Goal: Task Accomplishment & Management: Complete application form

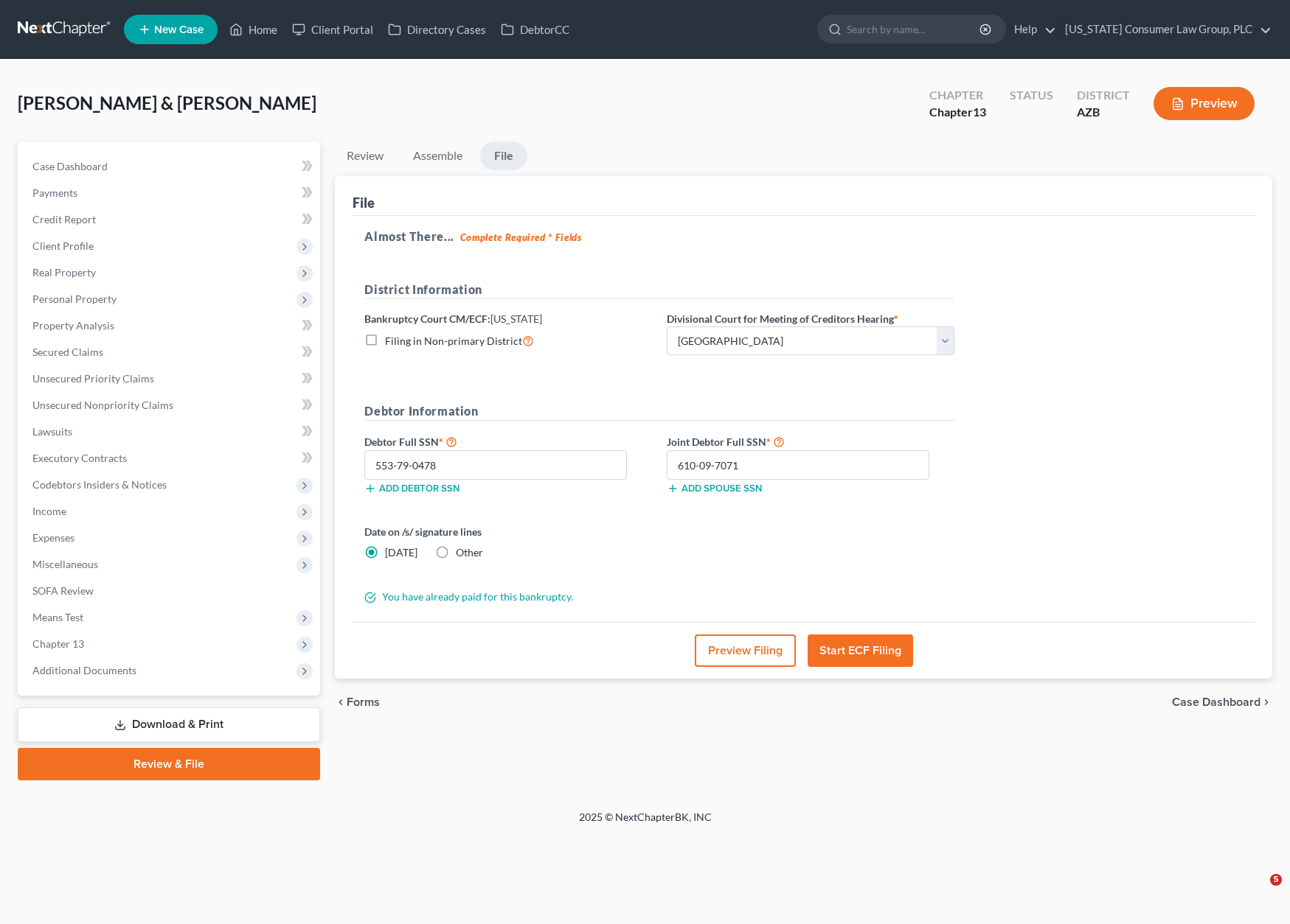
select select "1"
click at [856, 640] on button "Start ECF Filing" at bounding box center [860, 651] width 105 height 32
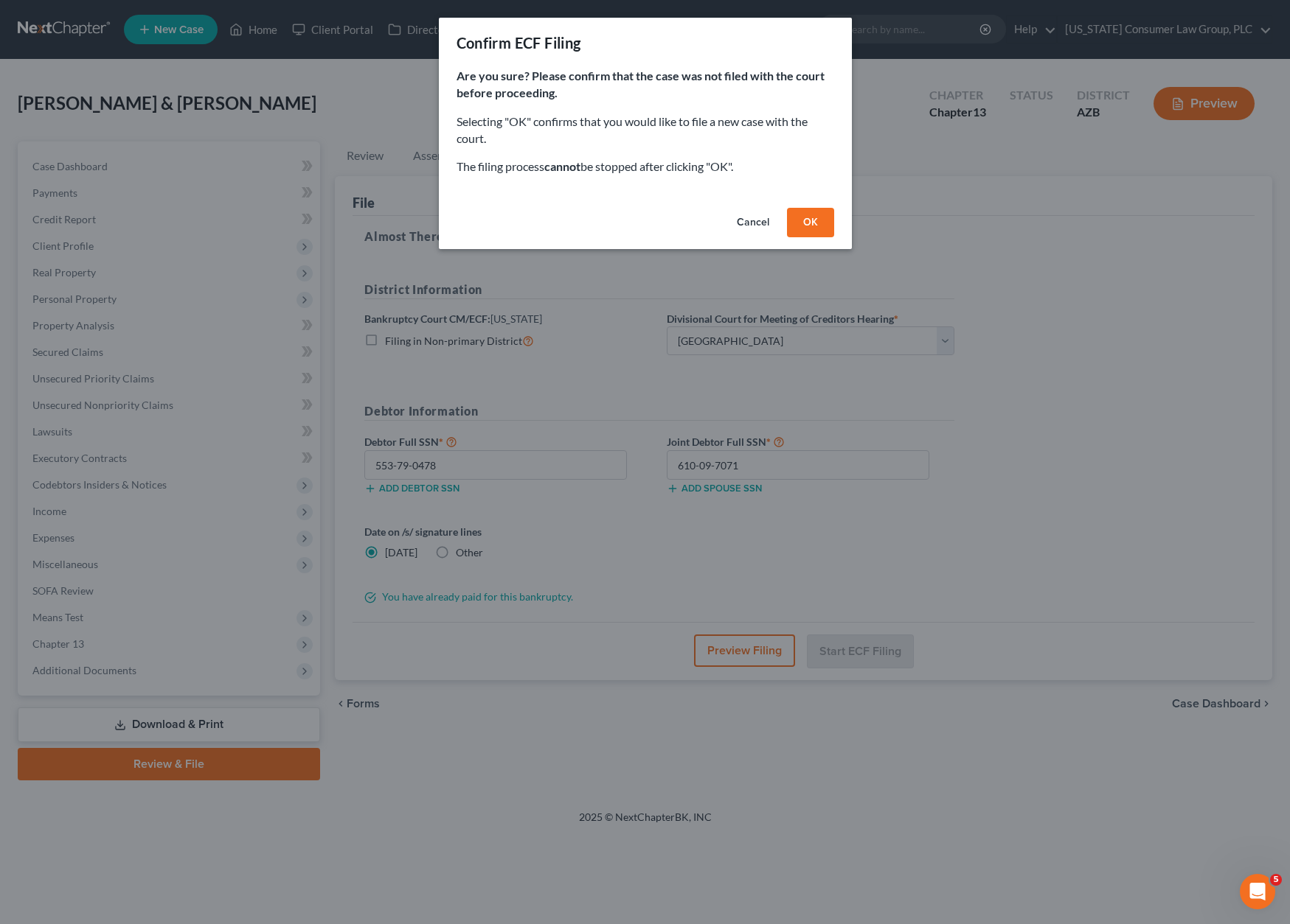
click at [809, 216] on button "OK" at bounding box center [810, 223] width 47 height 29
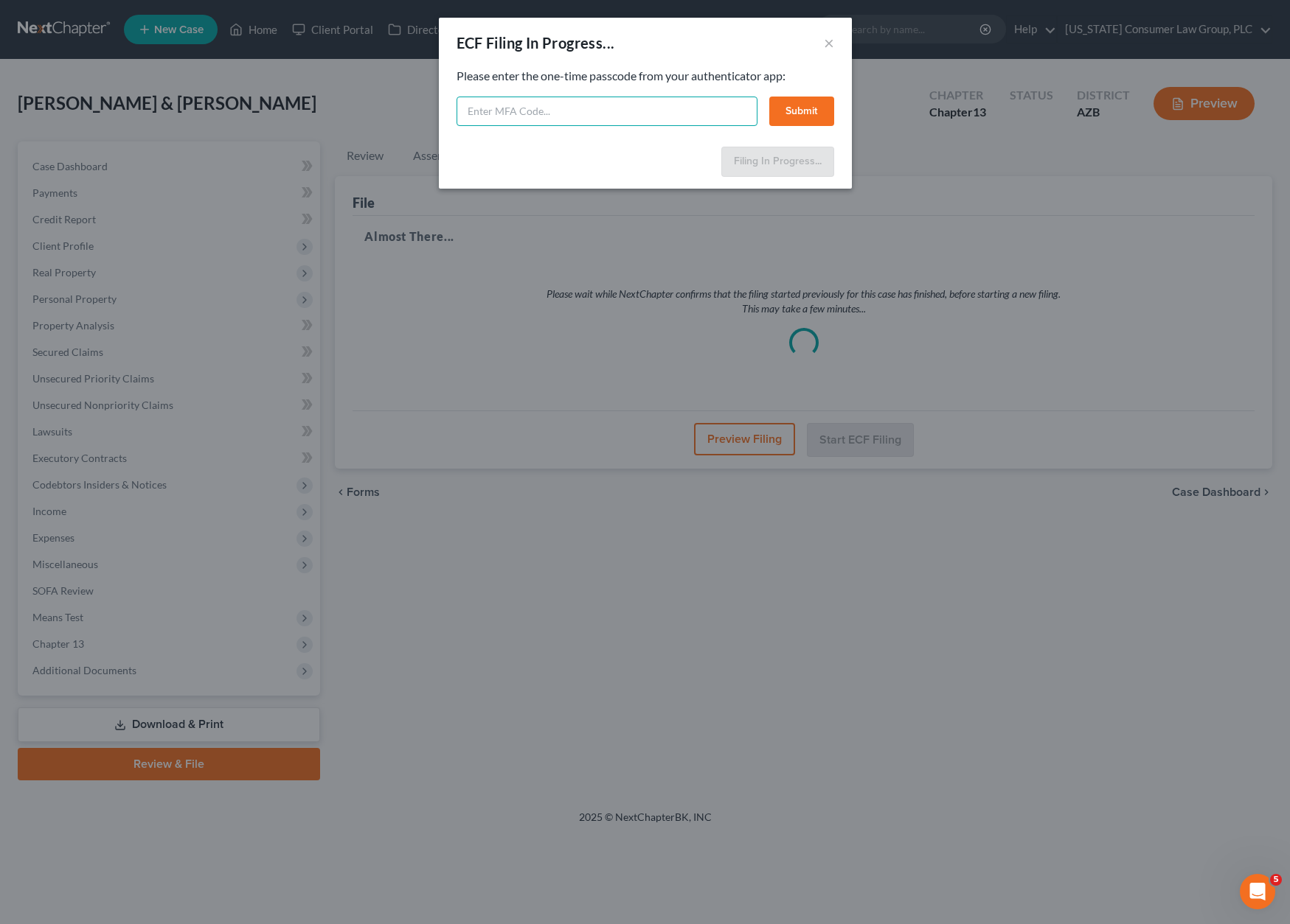
click at [569, 112] on input "text" at bounding box center [607, 111] width 301 height 29
paste input "063058"
type input "063058"
click at [820, 109] on button "Submit" at bounding box center [802, 111] width 65 height 29
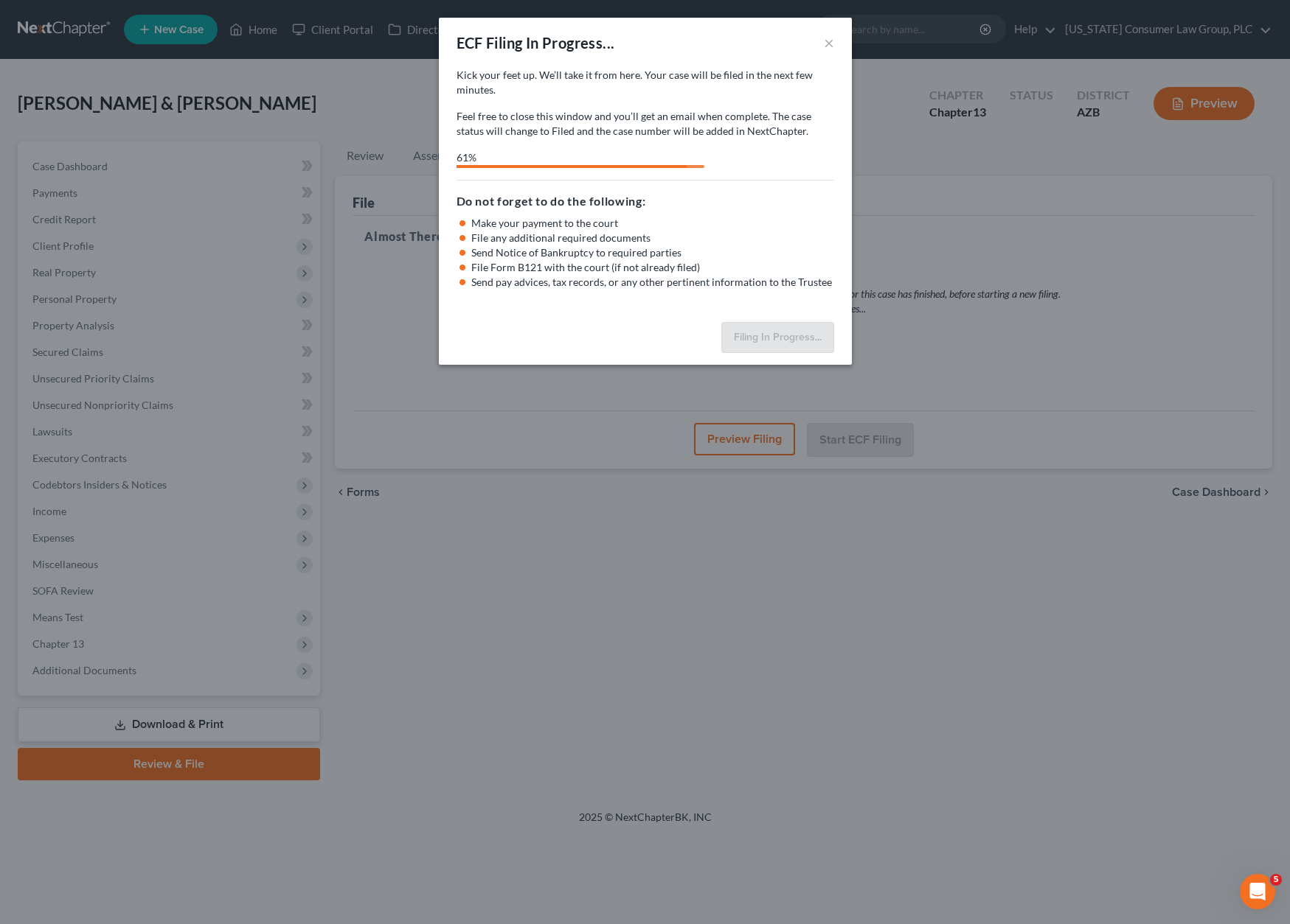
click at [938, 235] on div "ECF Filing In Progress... × Kick your feet up. We’ll take it from here. Your ca…" at bounding box center [645, 462] width 1290 height 924
click at [830, 40] on button "×" at bounding box center [829, 42] width 10 height 18
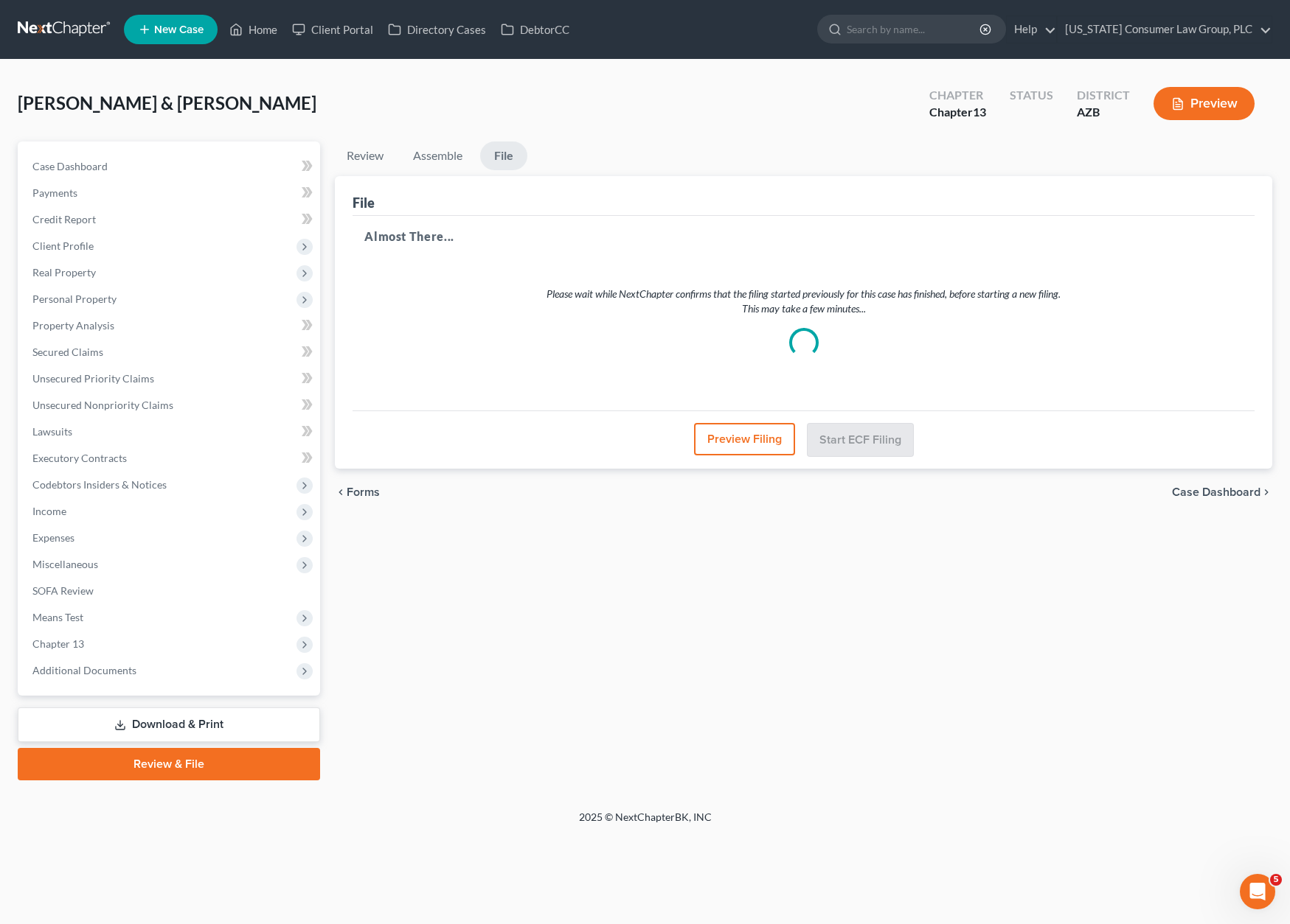
click at [758, 434] on button "Preview Filing" at bounding box center [744, 440] width 101 height 32
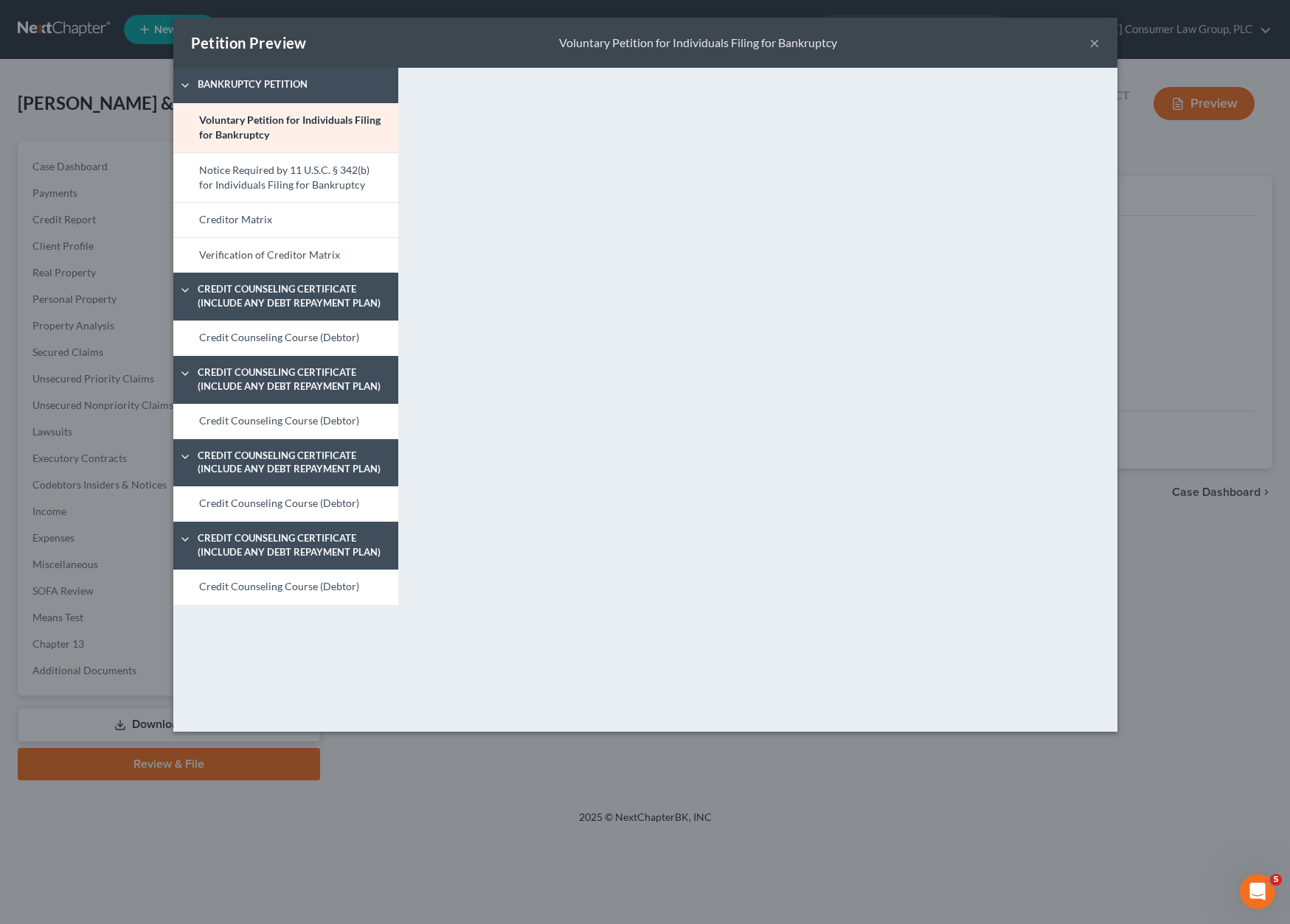
click at [1098, 47] on button "×" at bounding box center [1094, 42] width 10 height 18
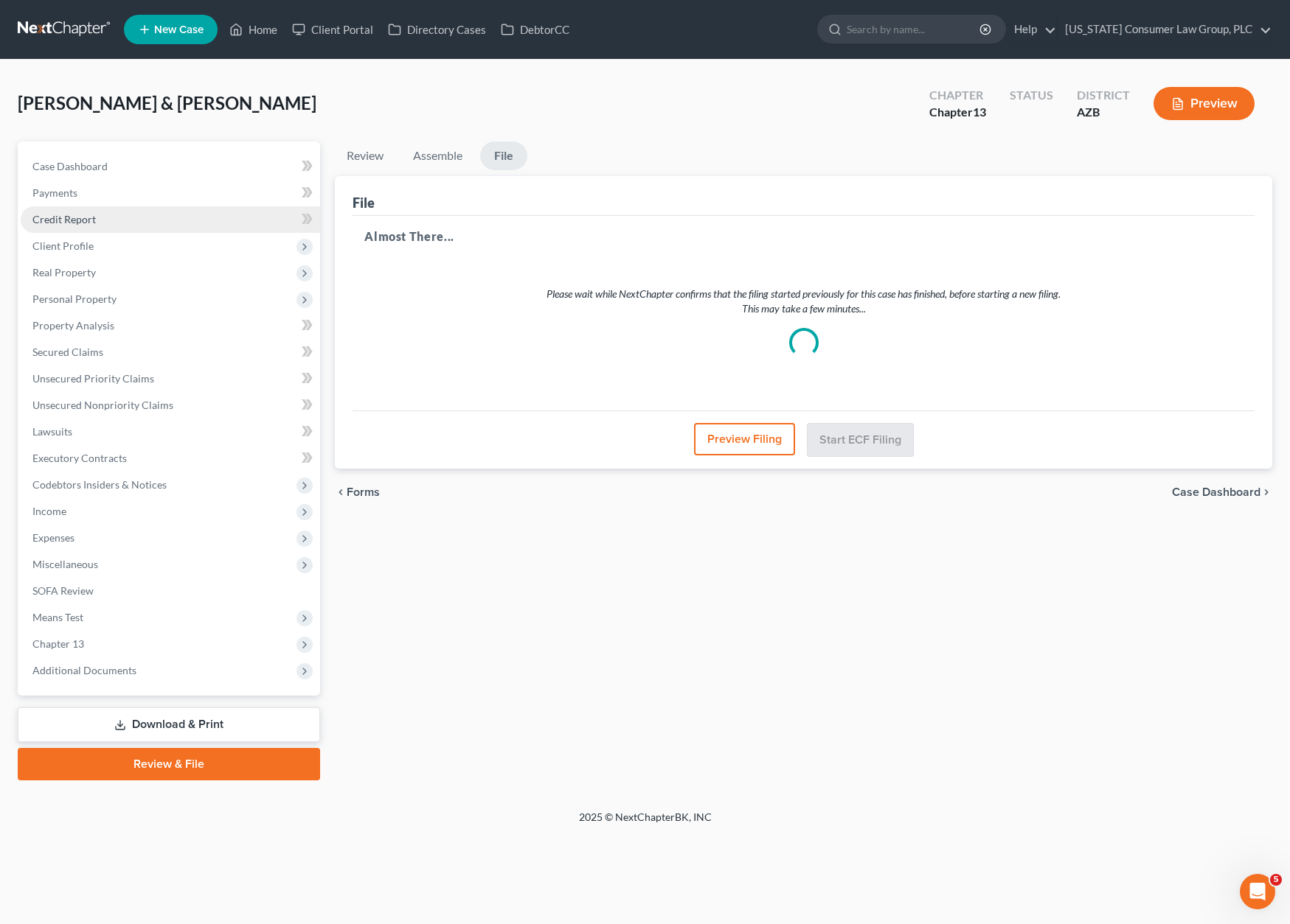
click at [72, 216] on span "Credit Report" at bounding box center [64, 219] width 63 height 12
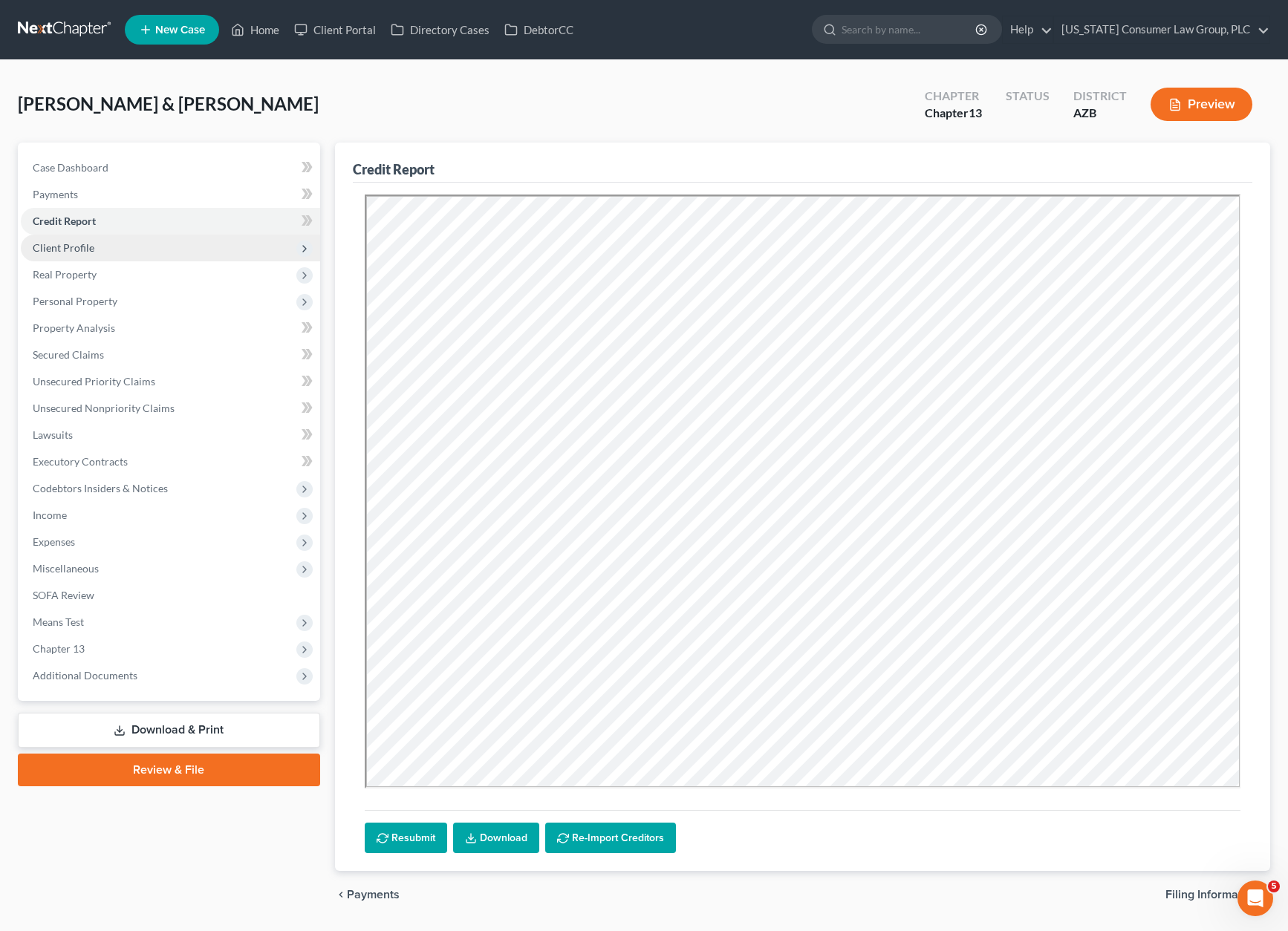
click at [74, 248] on span "Client Profile" at bounding box center [63, 248] width 62 height 12
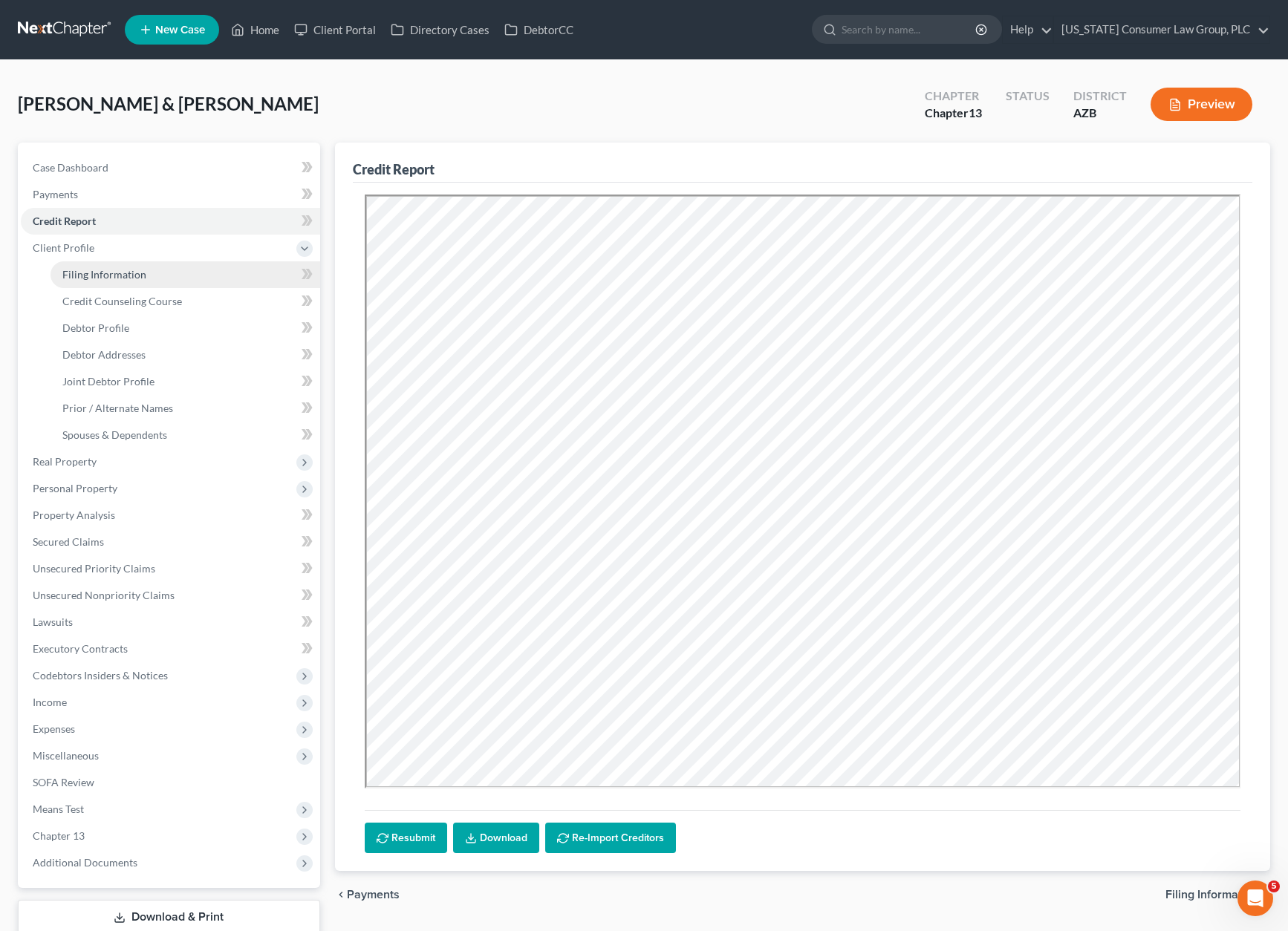
click at [89, 273] on span "Filing Information" at bounding box center [104, 274] width 84 height 12
select select "1"
select select "3"
select select "4"
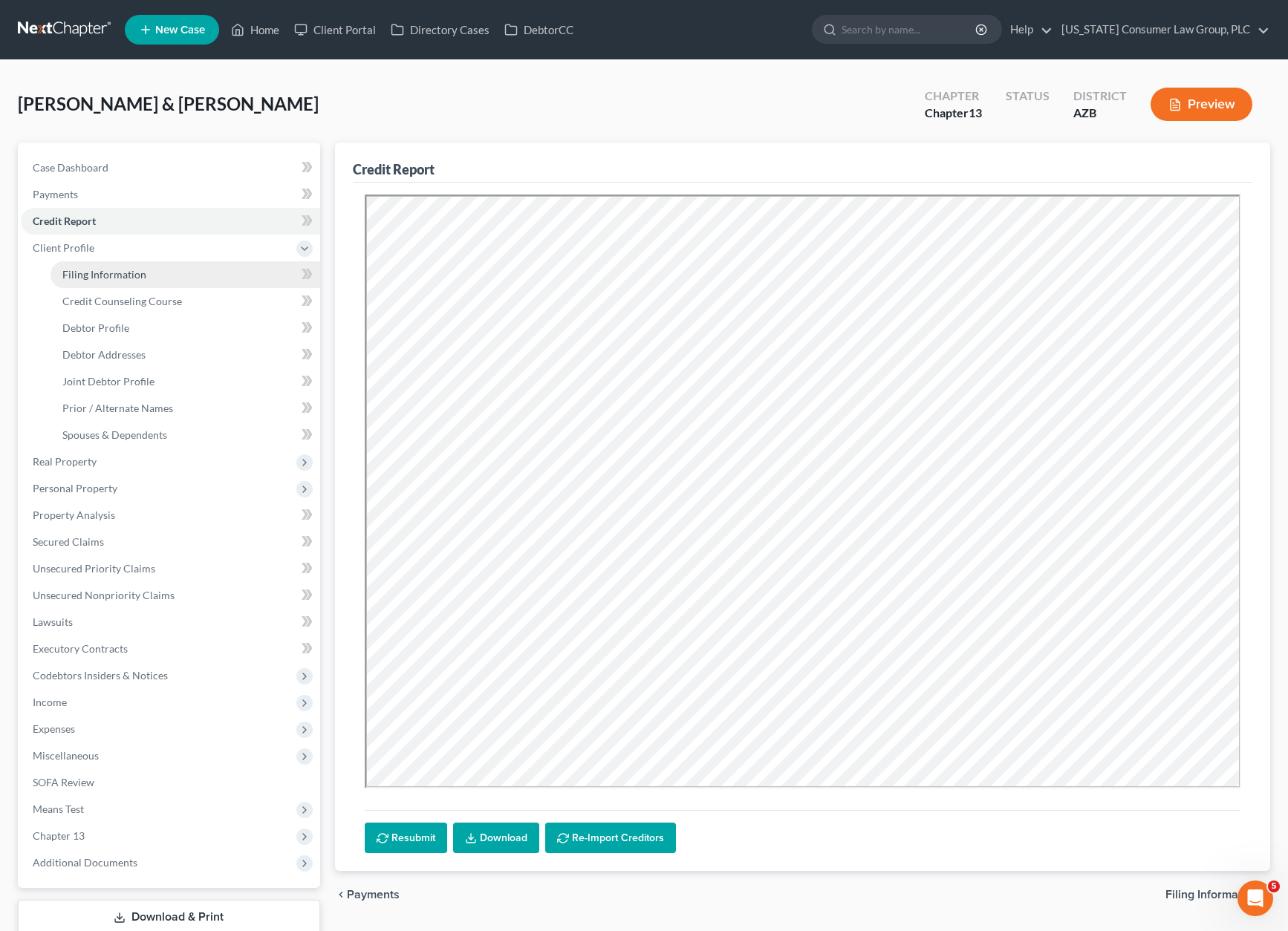
select select "0"
select select "3"
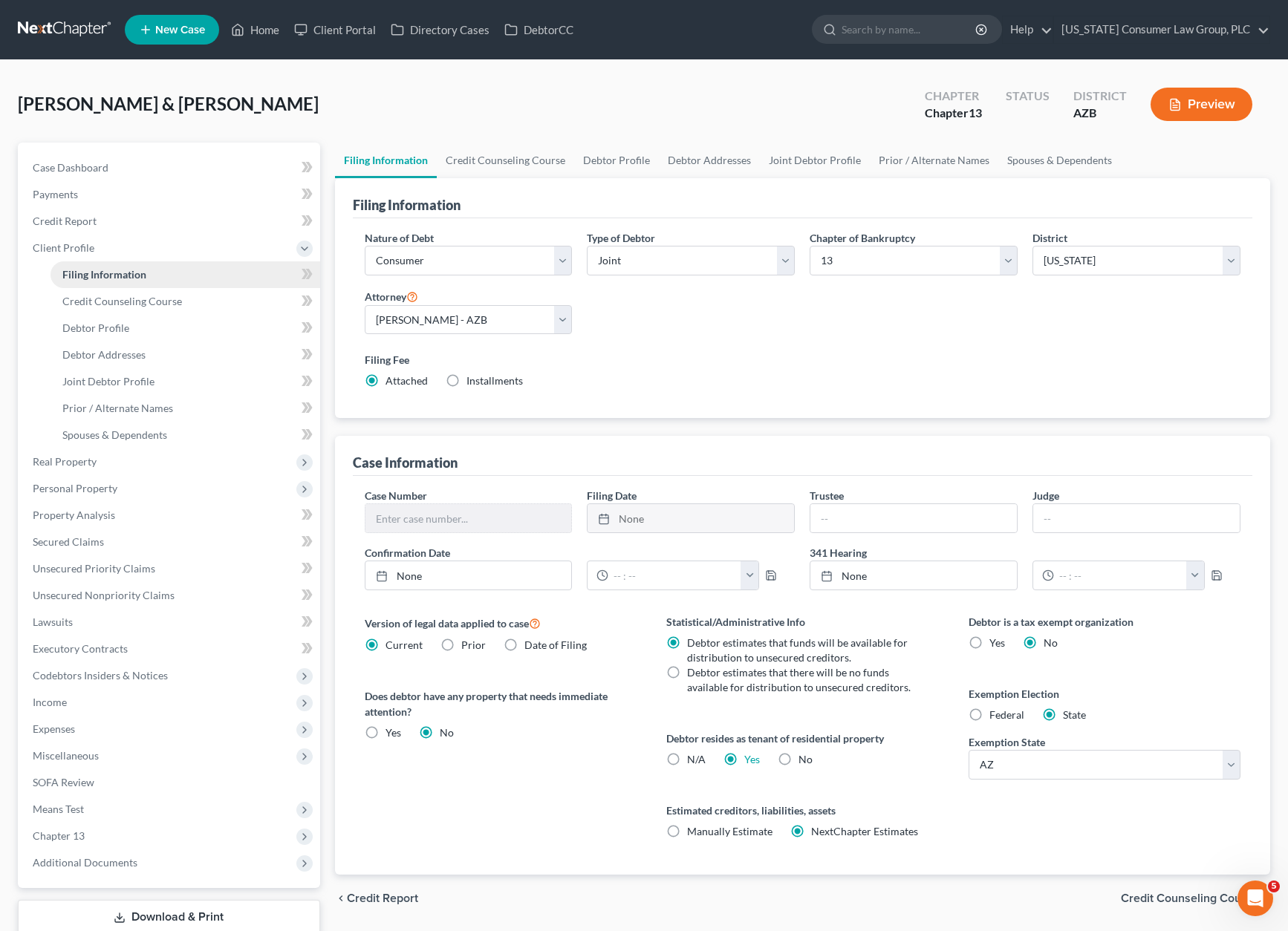
click at [93, 276] on span "Filing Information" at bounding box center [104, 274] width 84 height 12
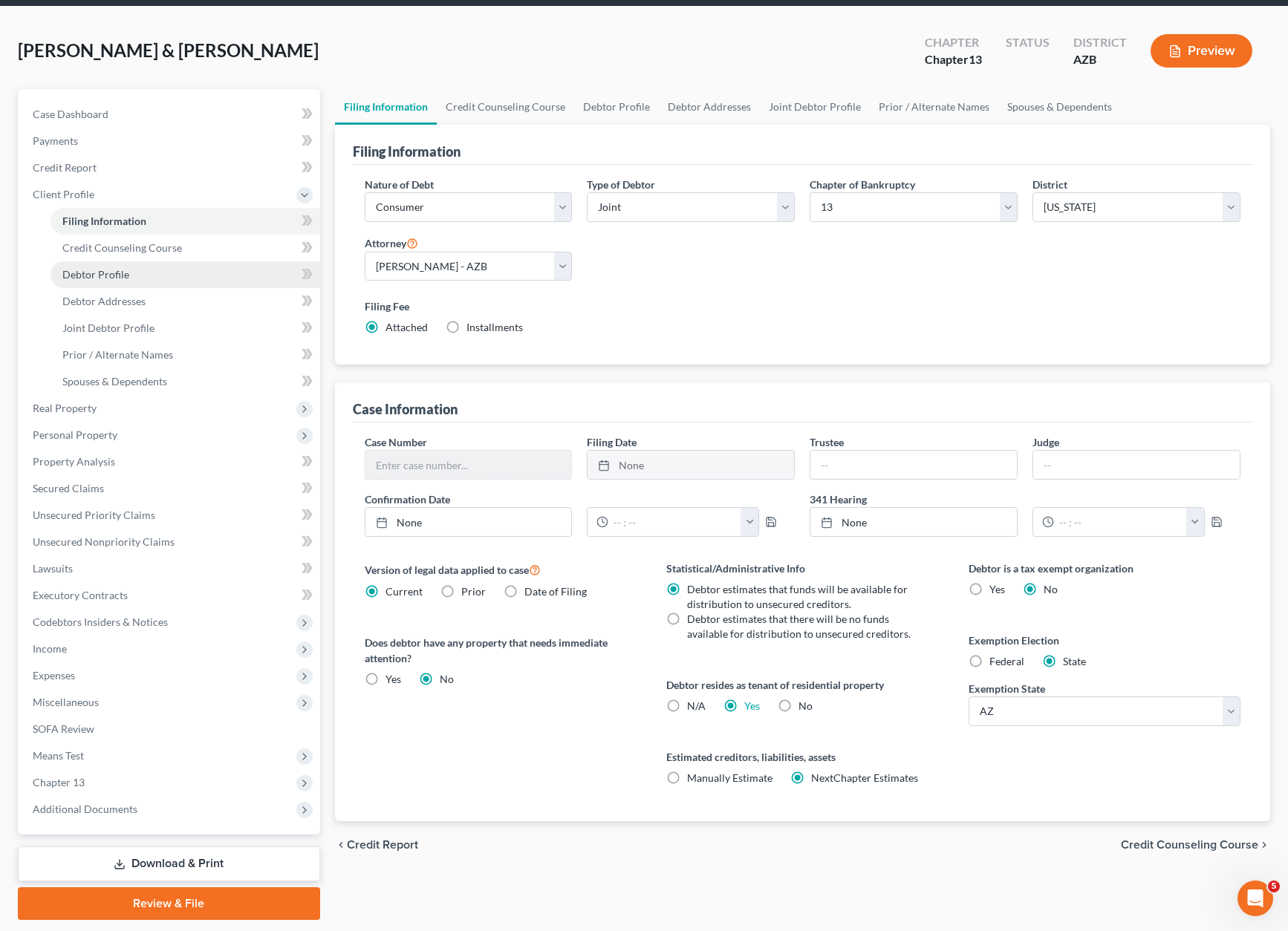
scroll to position [99, 0]
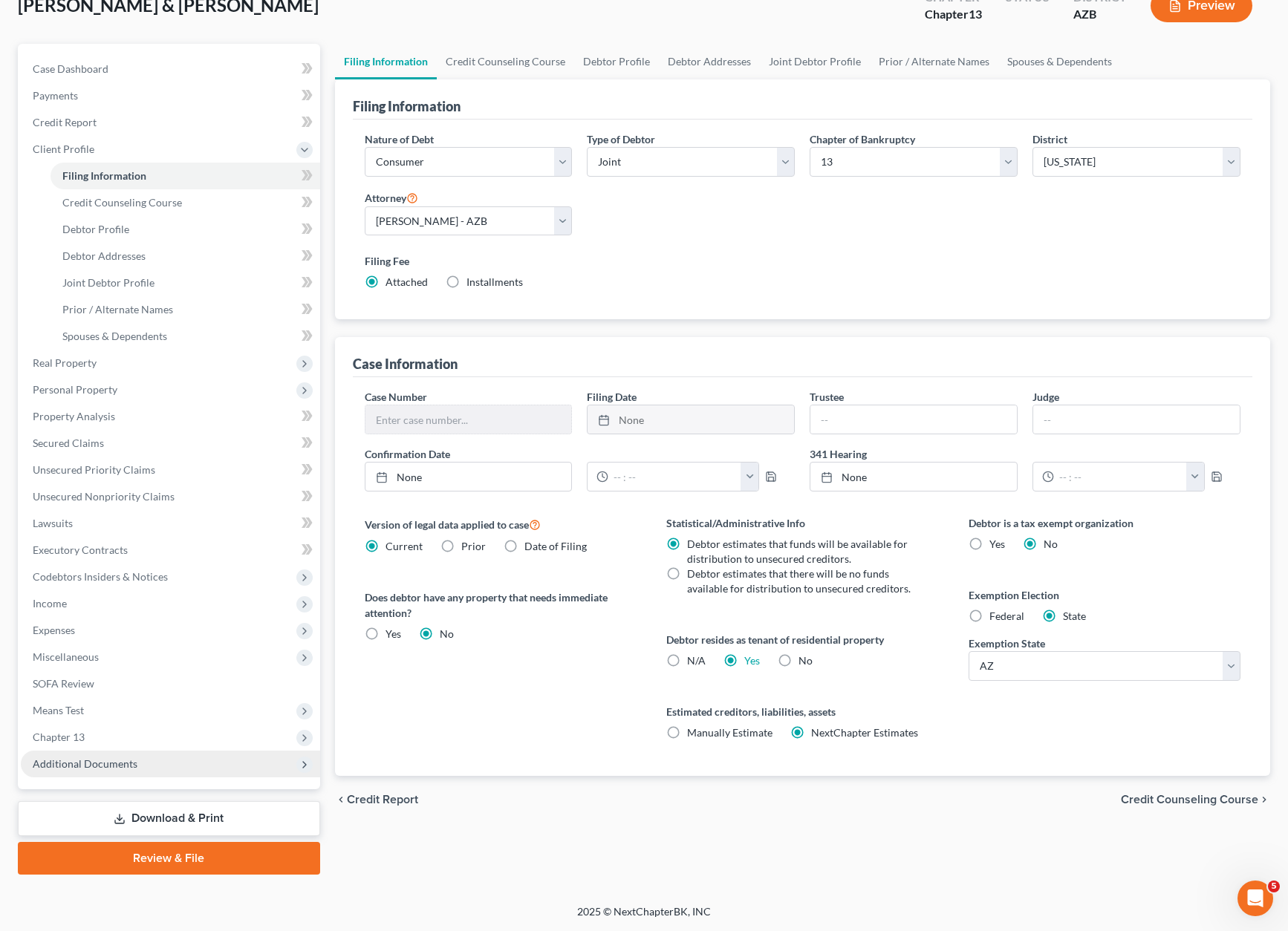
click at [89, 754] on span "Additional Documents" at bounding box center [171, 764] width 299 height 26
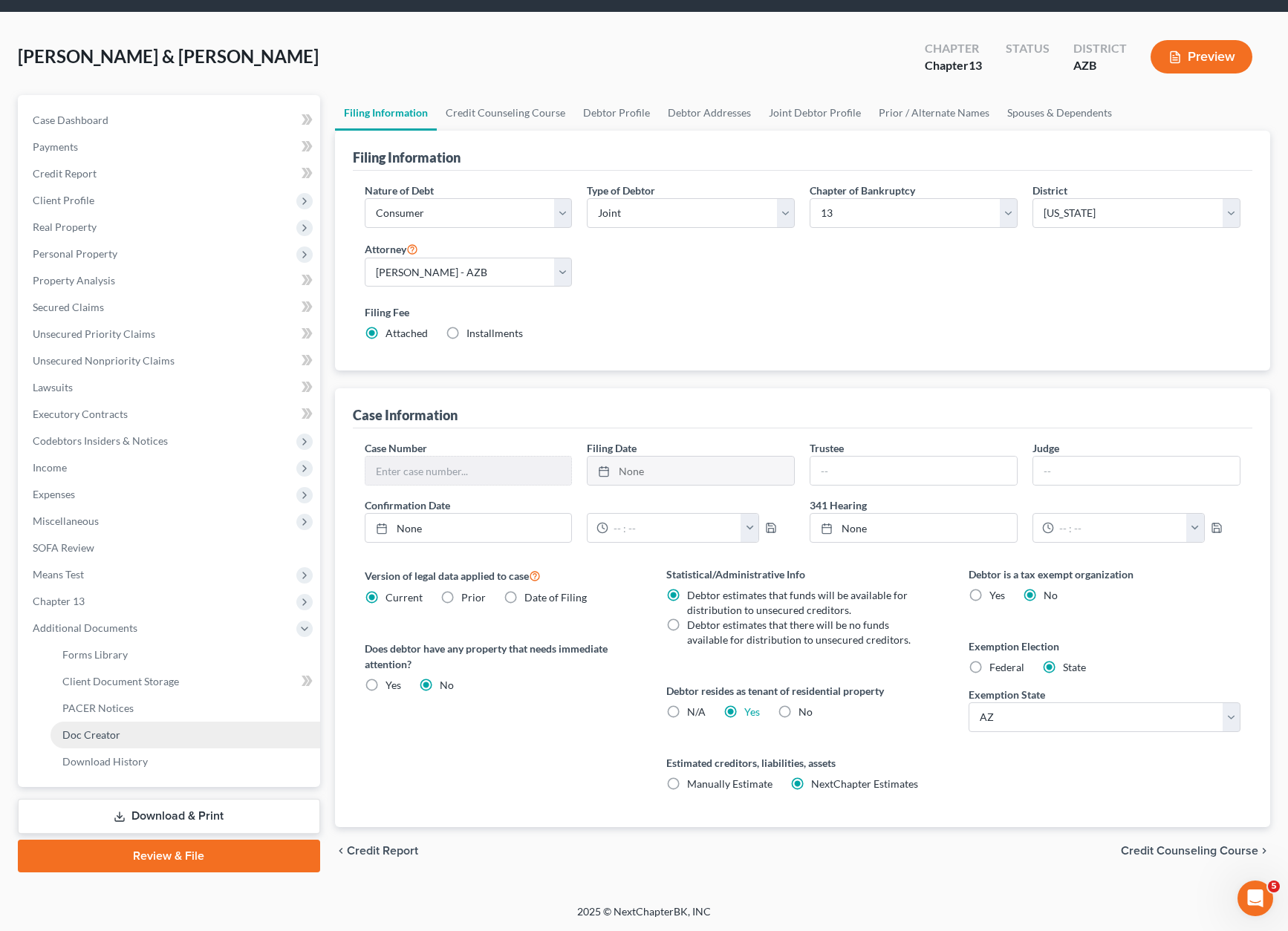
scroll to position [47, 0]
click at [262, 866] on link "Review & File" at bounding box center [169, 856] width 302 height 33
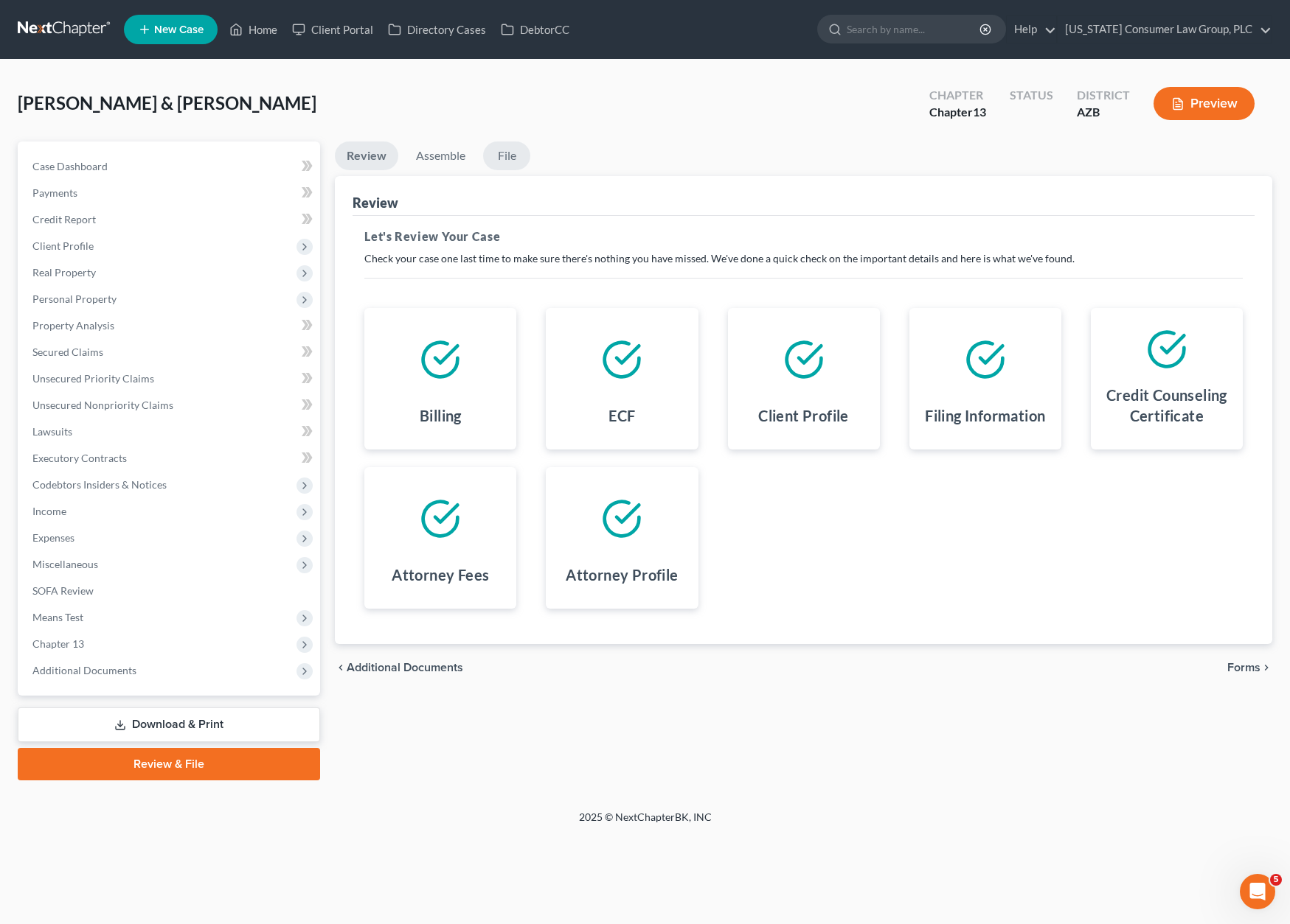
click at [503, 159] on link "File" at bounding box center [506, 155] width 47 height 29
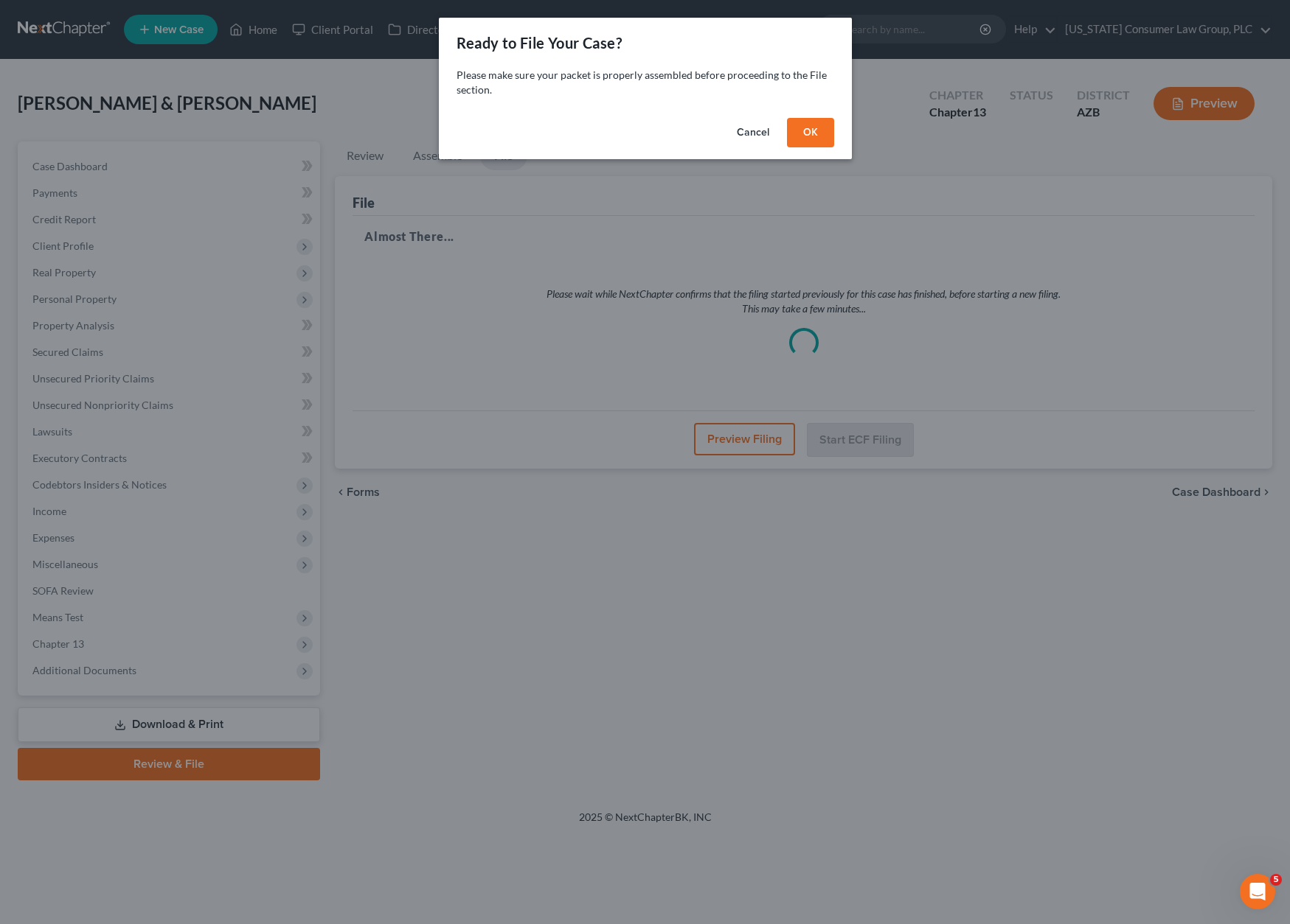
click at [747, 132] on button "Cancel" at bounding box center [753, 133] width 56 height 29
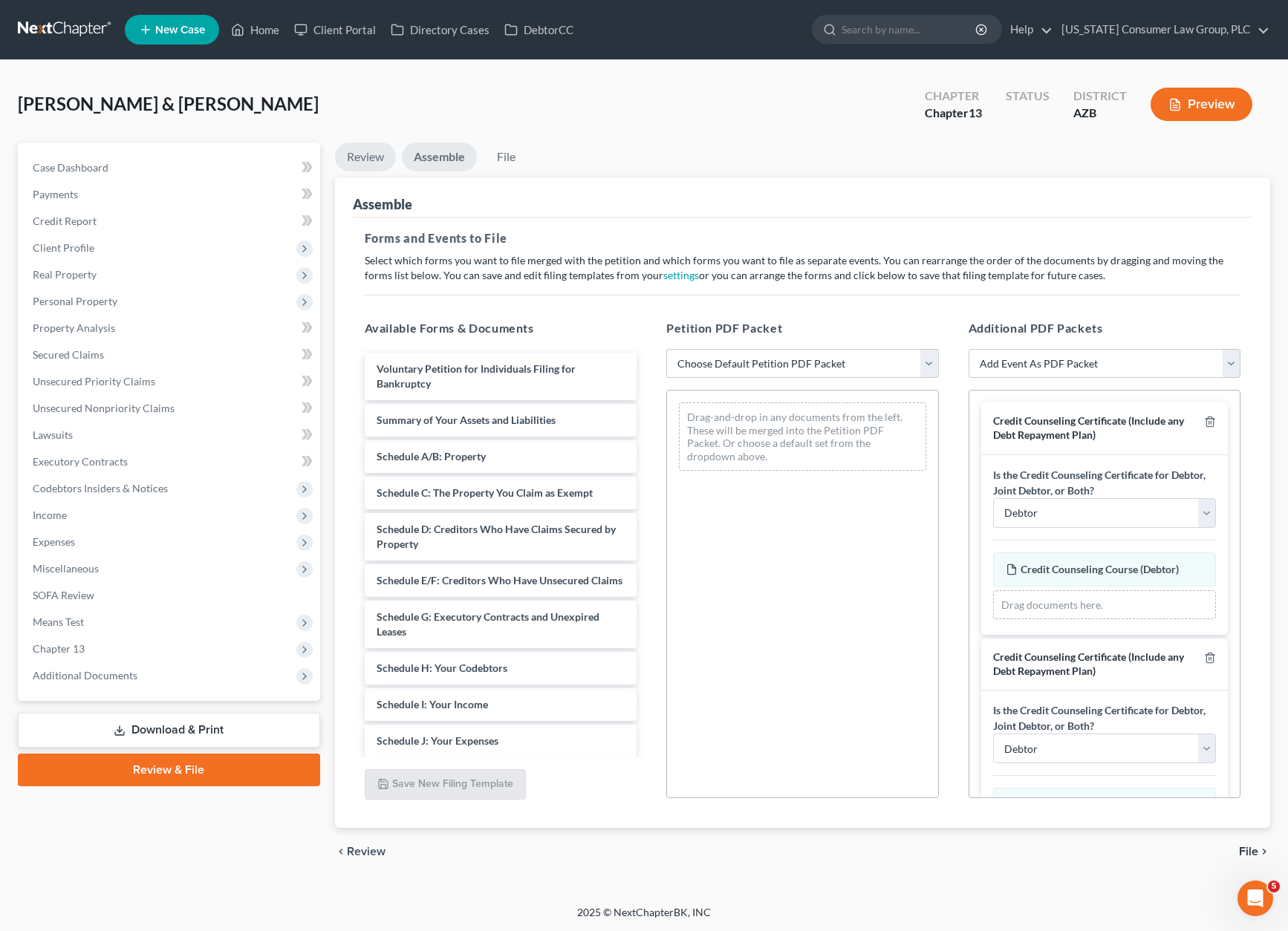
click at [364, 153] on link "Review" at bounding box center [365, 156] width 61 height 29
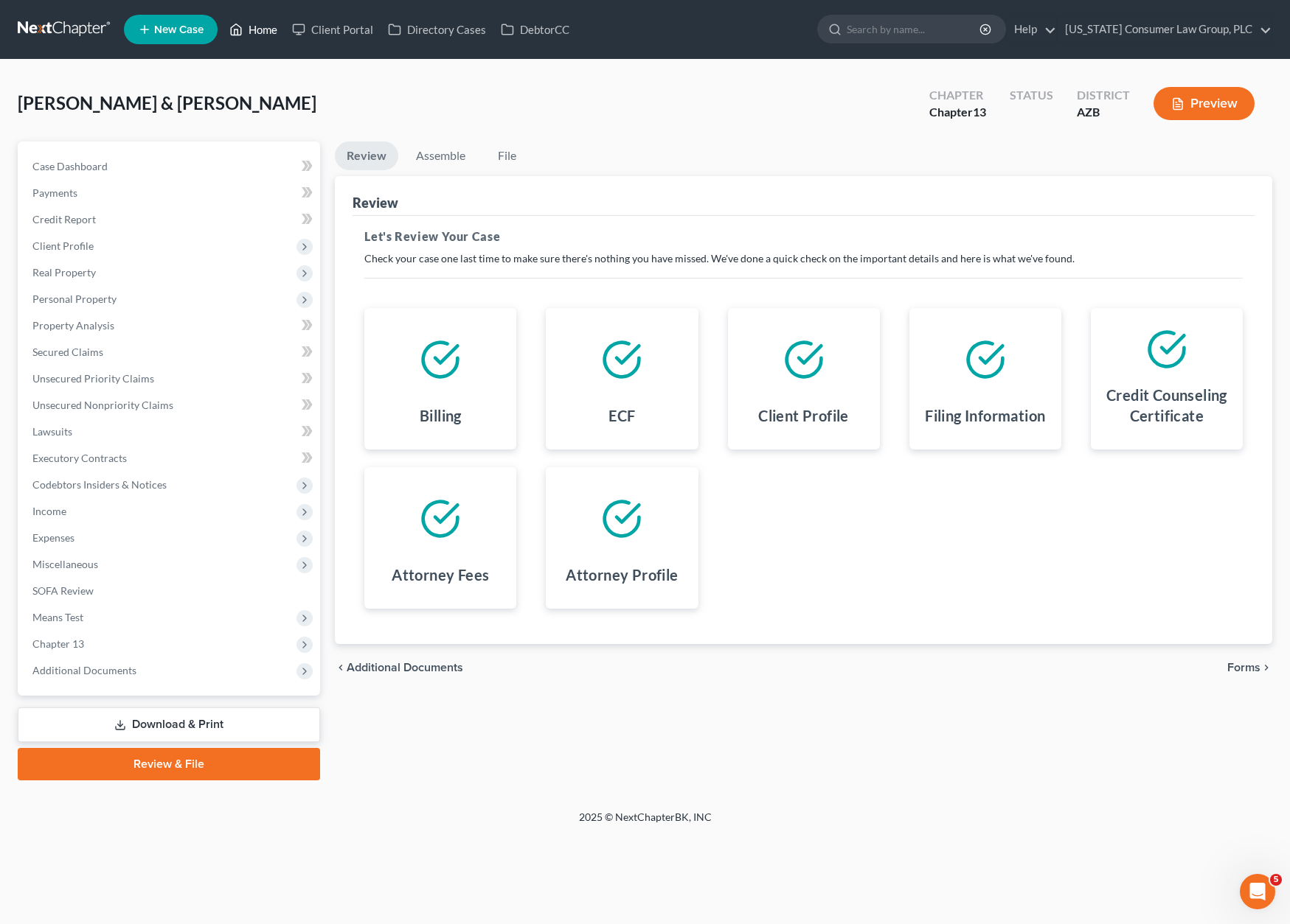
click at [264, 23] on link "Home" at bounding box center [253, 29] width 63 height 26
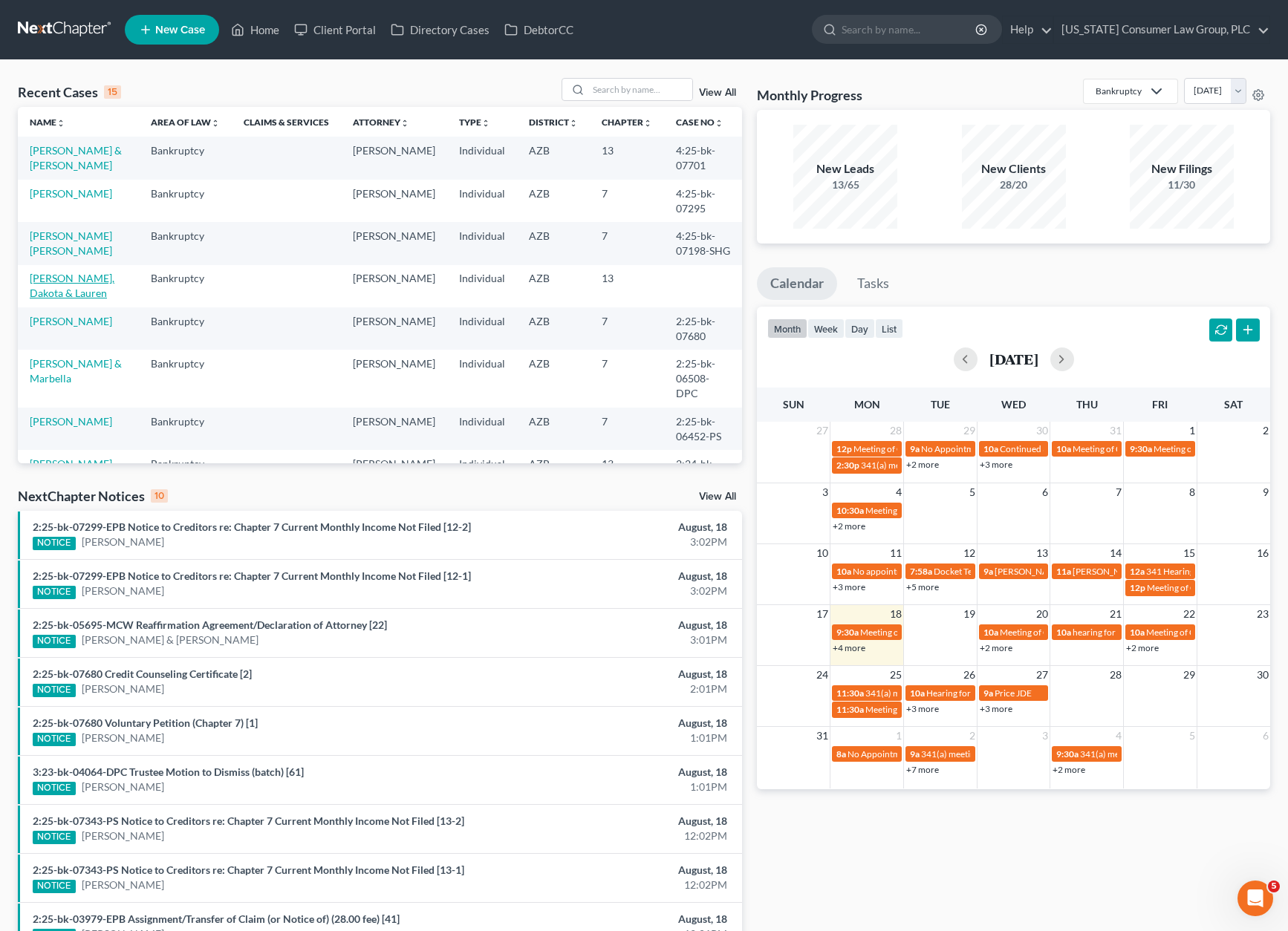
click at [109, 272] on link "[PERSON_NAME], Dakota & Lauren" at bounding box center [72, 285] width 85 height 27
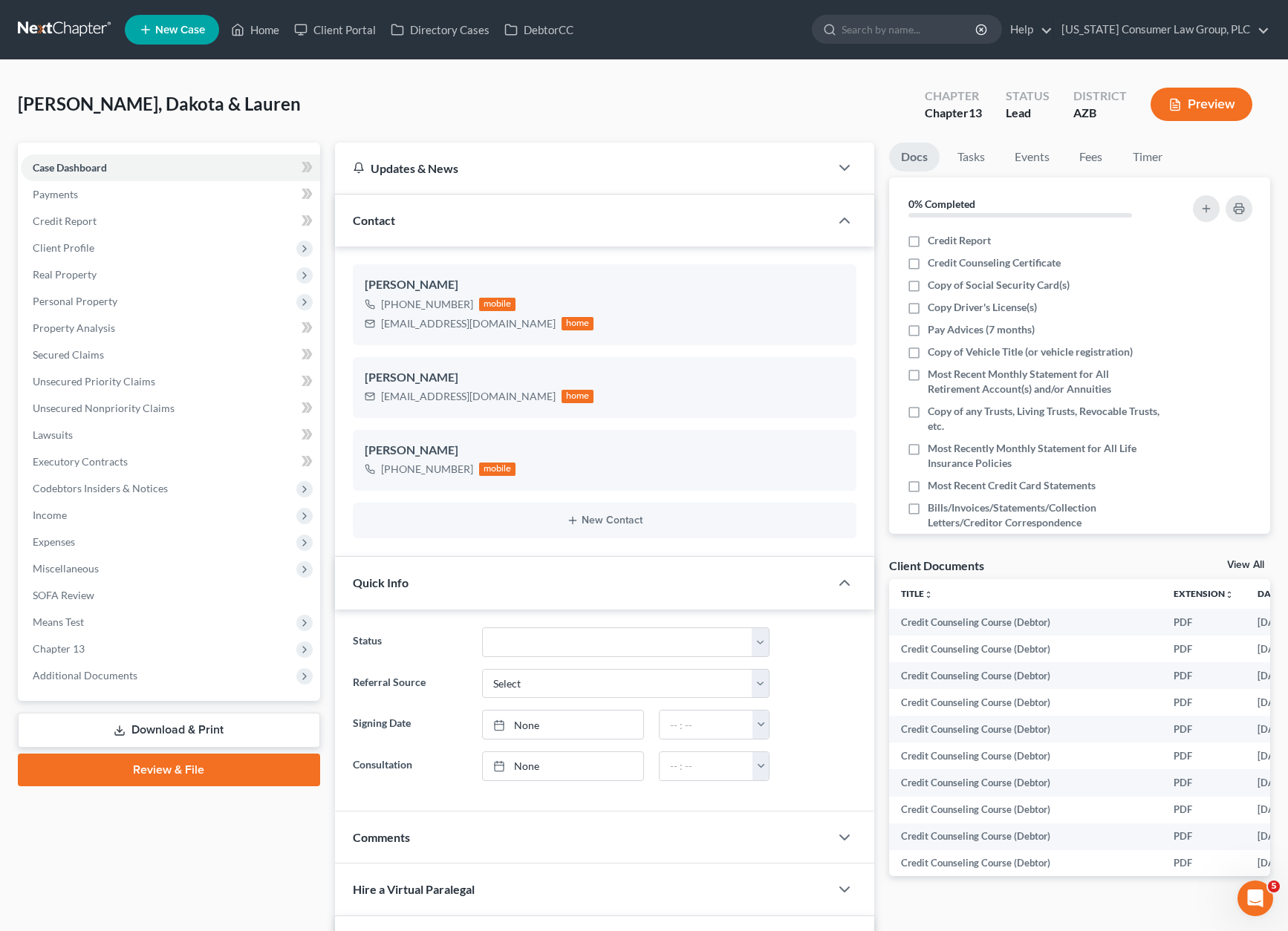
click at [197, 766] on link "Review & File" at bounding box center [169, 770] width 302 height 33
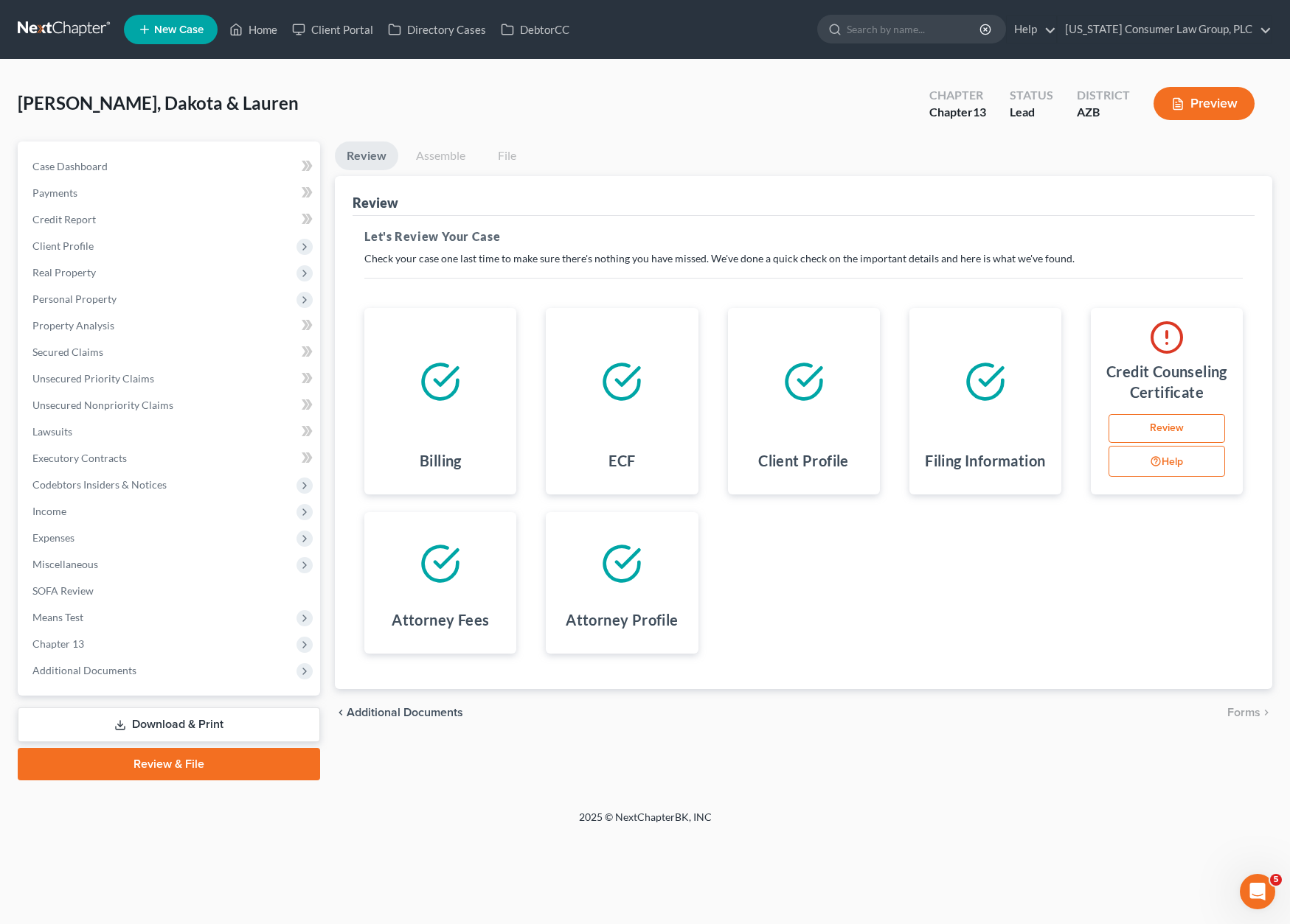
click at [1162, 422] on link "Review" at bounding box center [1166, 429] width 117 height 29
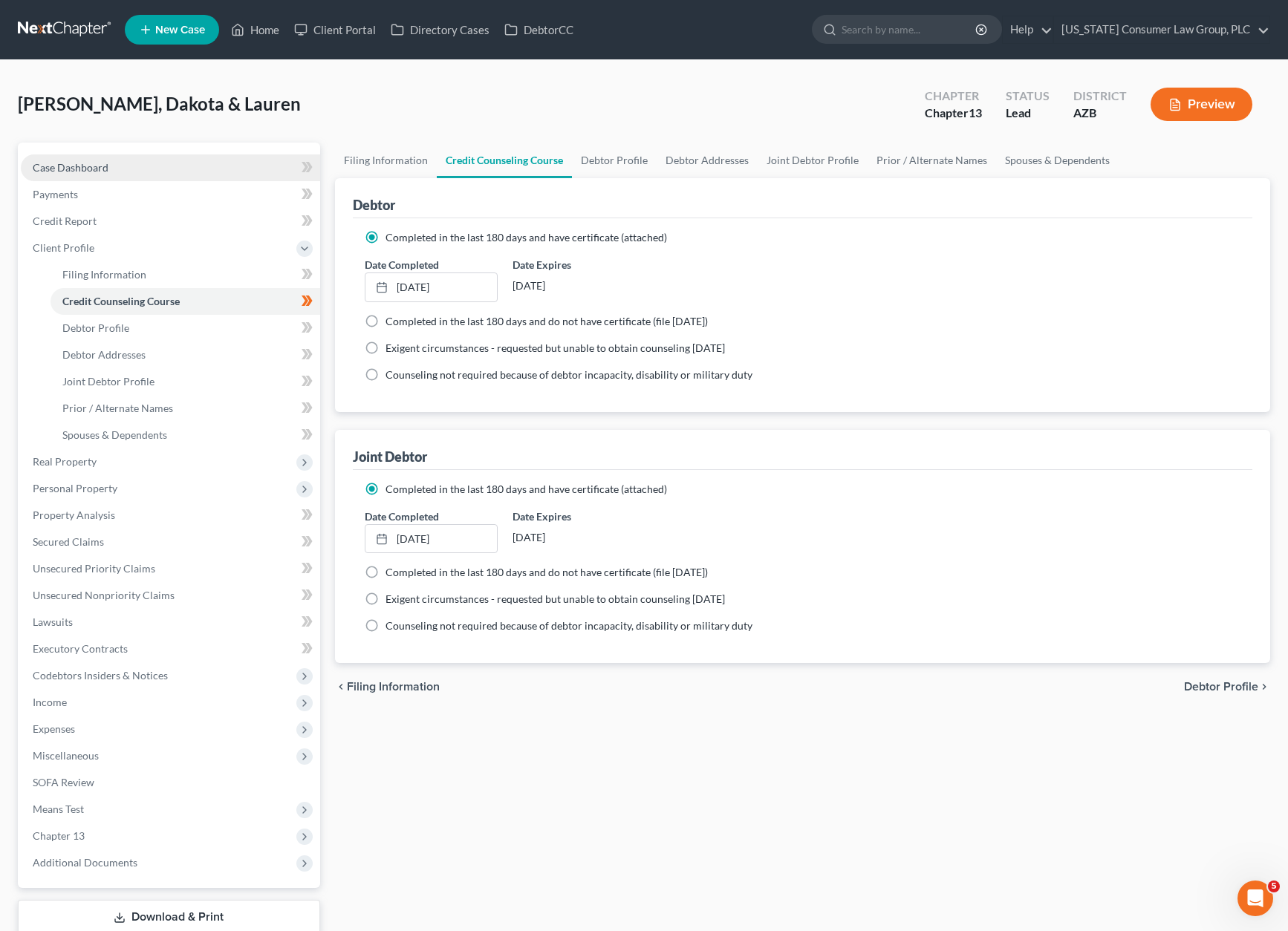
click at [69, 160] on link "Case Dashboard" at bounding box center [171, 167] width 299 height 26
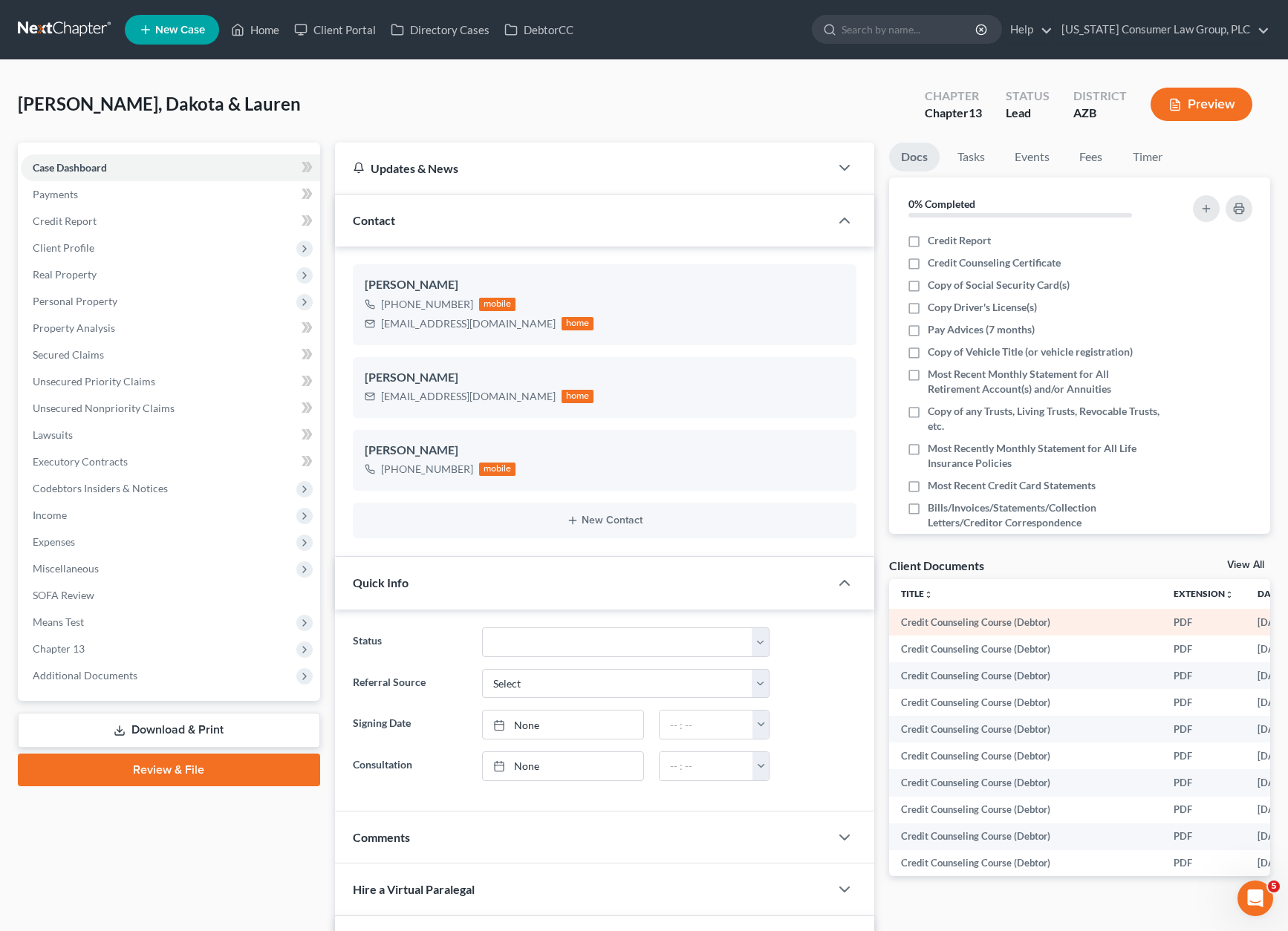
click at [977, 614] on td "Credit Counseling Course (Debtor)" at bounding box center [1026, 622] width 273 height 26
click at [524, 26] on link "DebtorCC" at bounding box center [539, 30] width 84 height 26
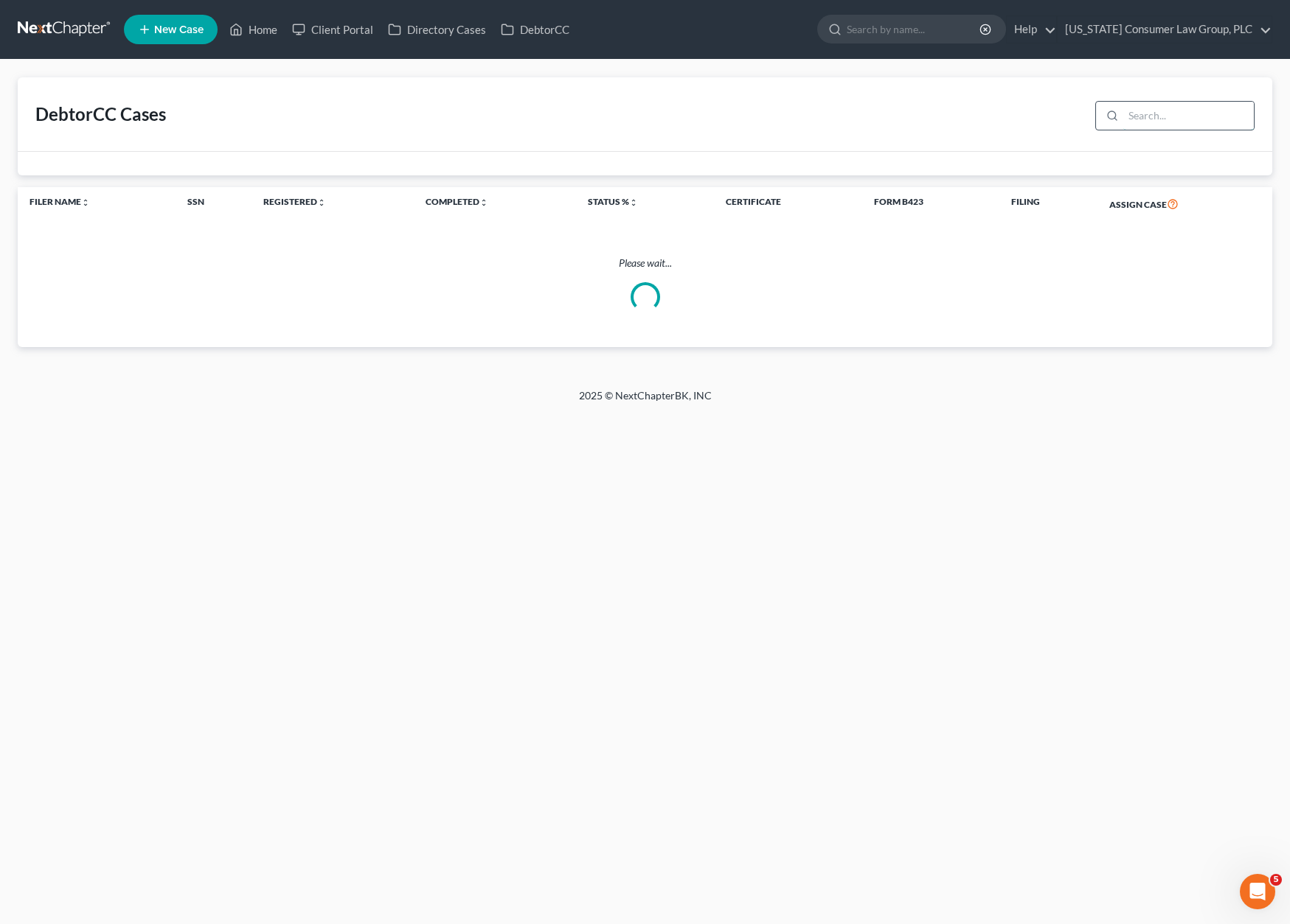
click at [1180, 109] on input "search" at bounding box center [1188, 116] width 131 height 28
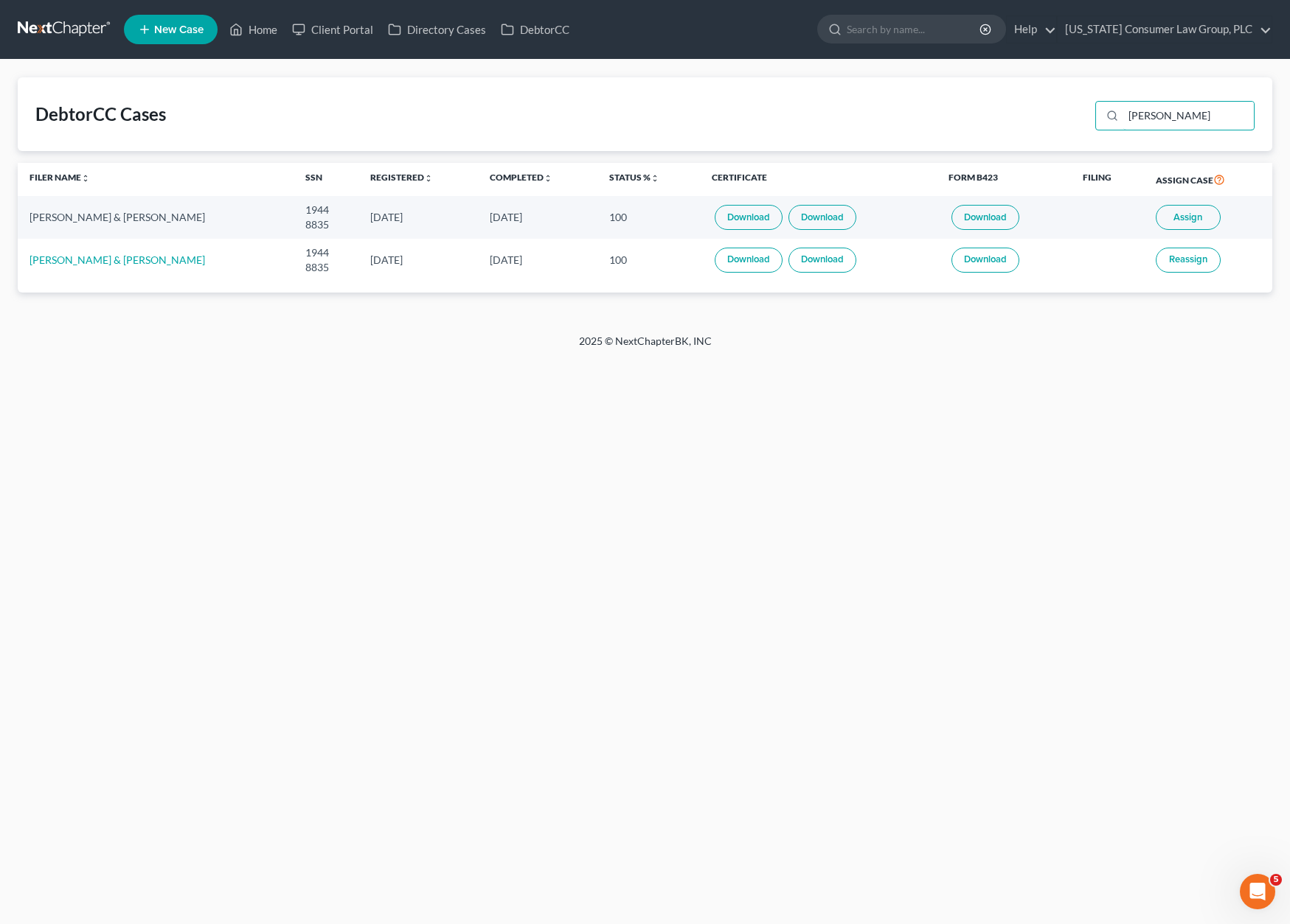
type input "[PERSON_NAME]"
click at [1168, 215] on button "Assign" at bounding box center [1188, 217] width 65 height 25
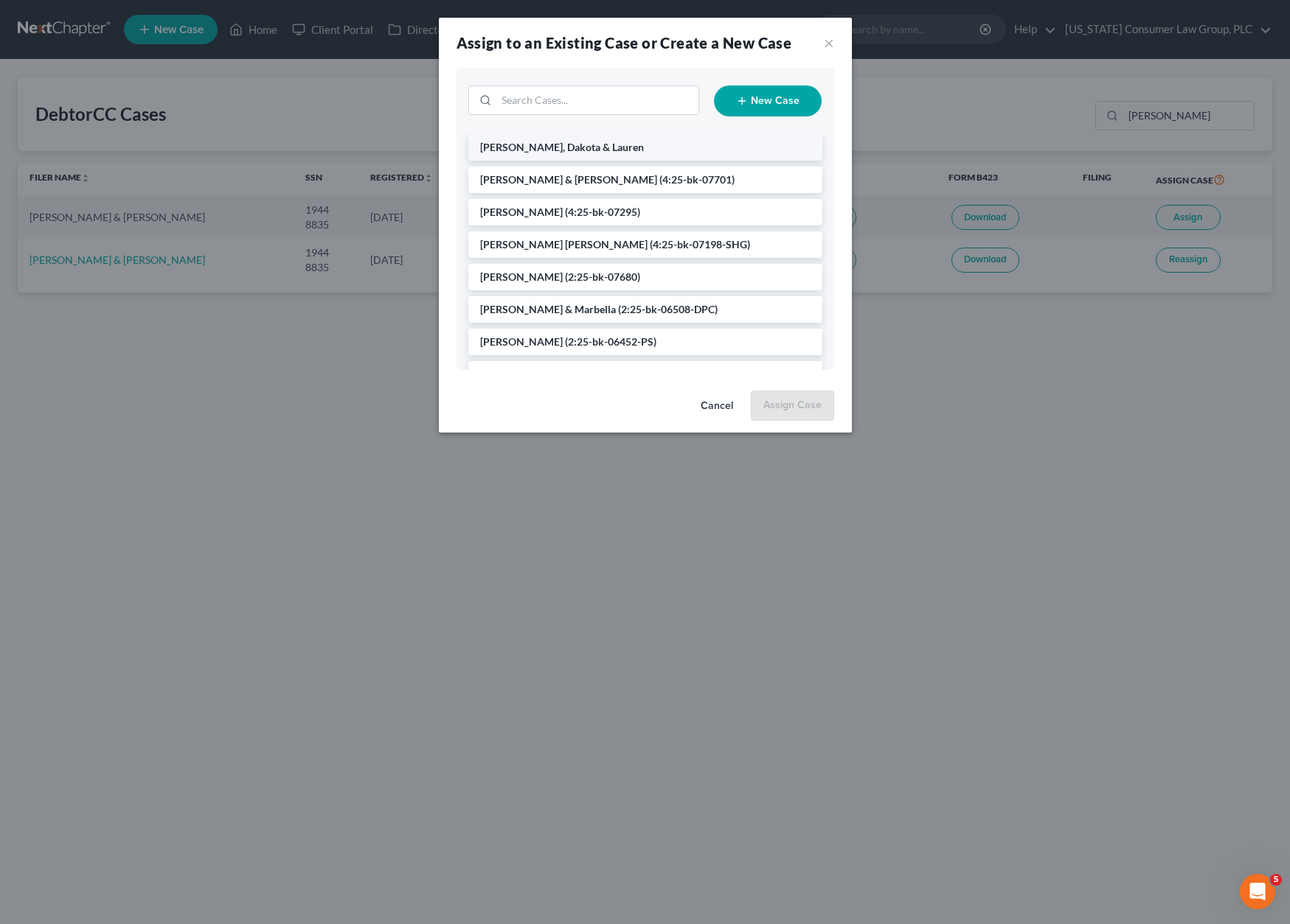
click at [582, 144] on span "[PERSON_NAME], Dakota & Lauren" at bounding box center [562, 147] width 164 height 12
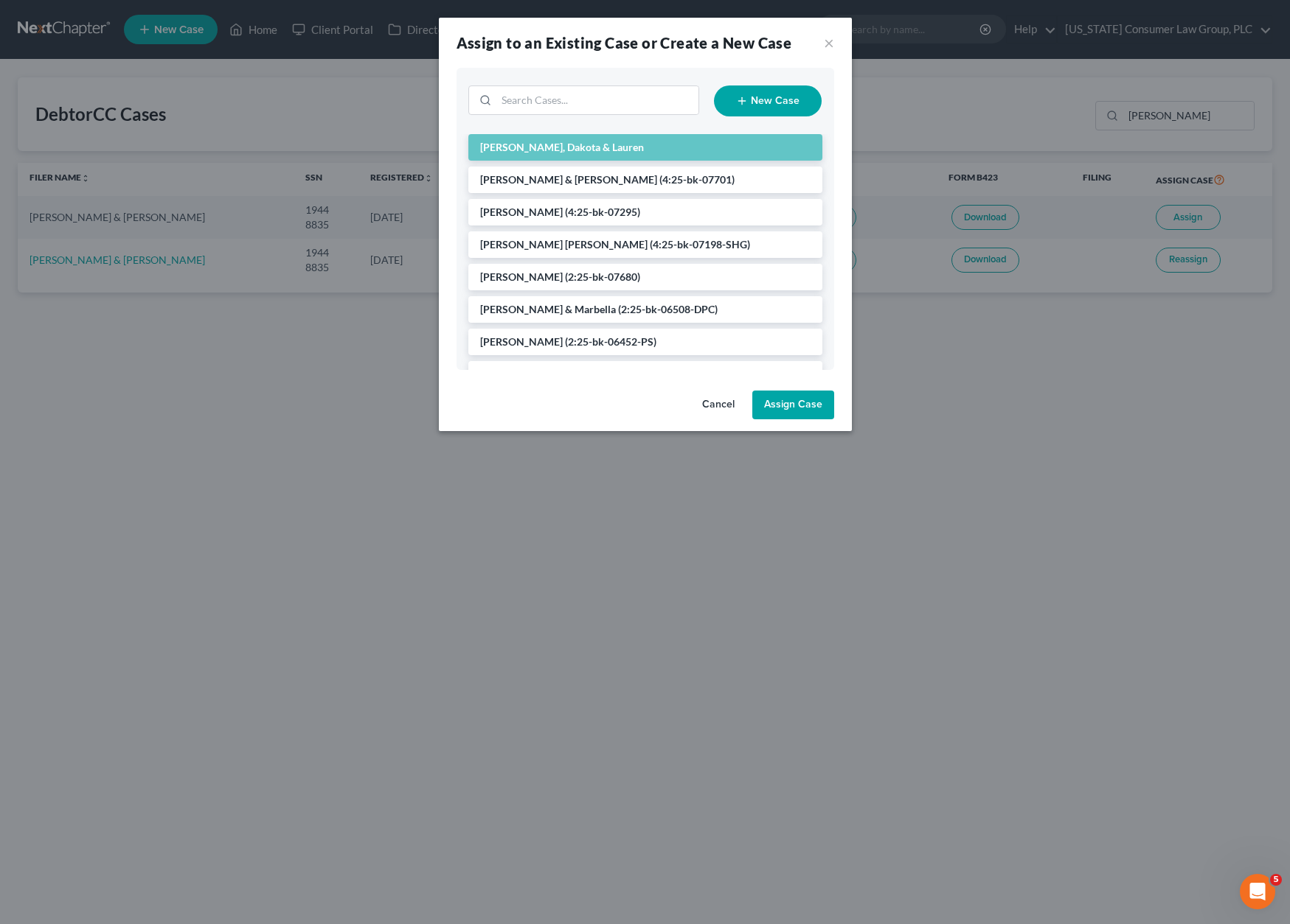
click at [790, 403] on button "Assign Case" at bounding box center [793, 406] width 82 height 29
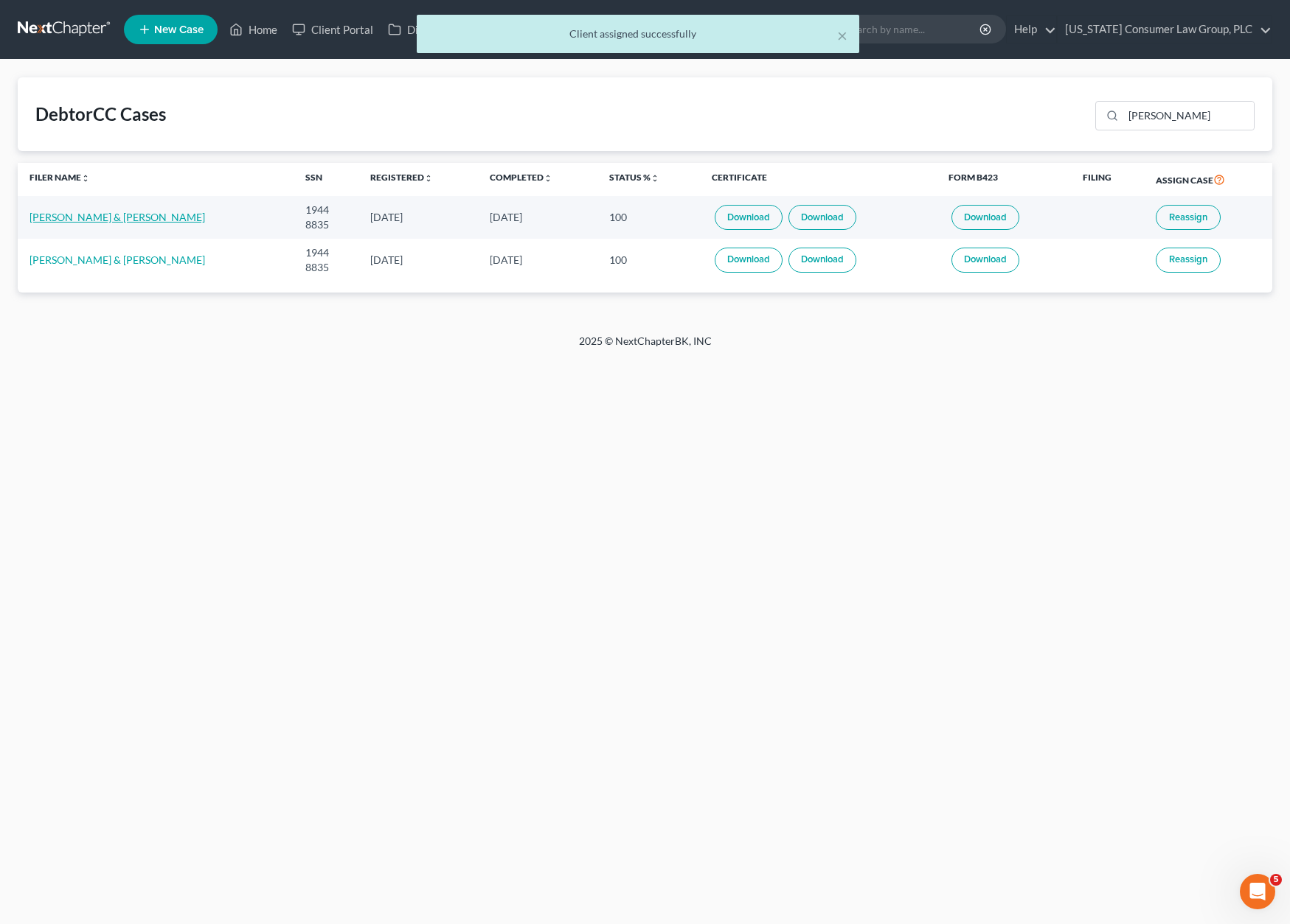
click at [130, 213] on link "[PERSON_NAME] & [PERSON_NAME]" at bounding box center [117, 217] width 175 height 12
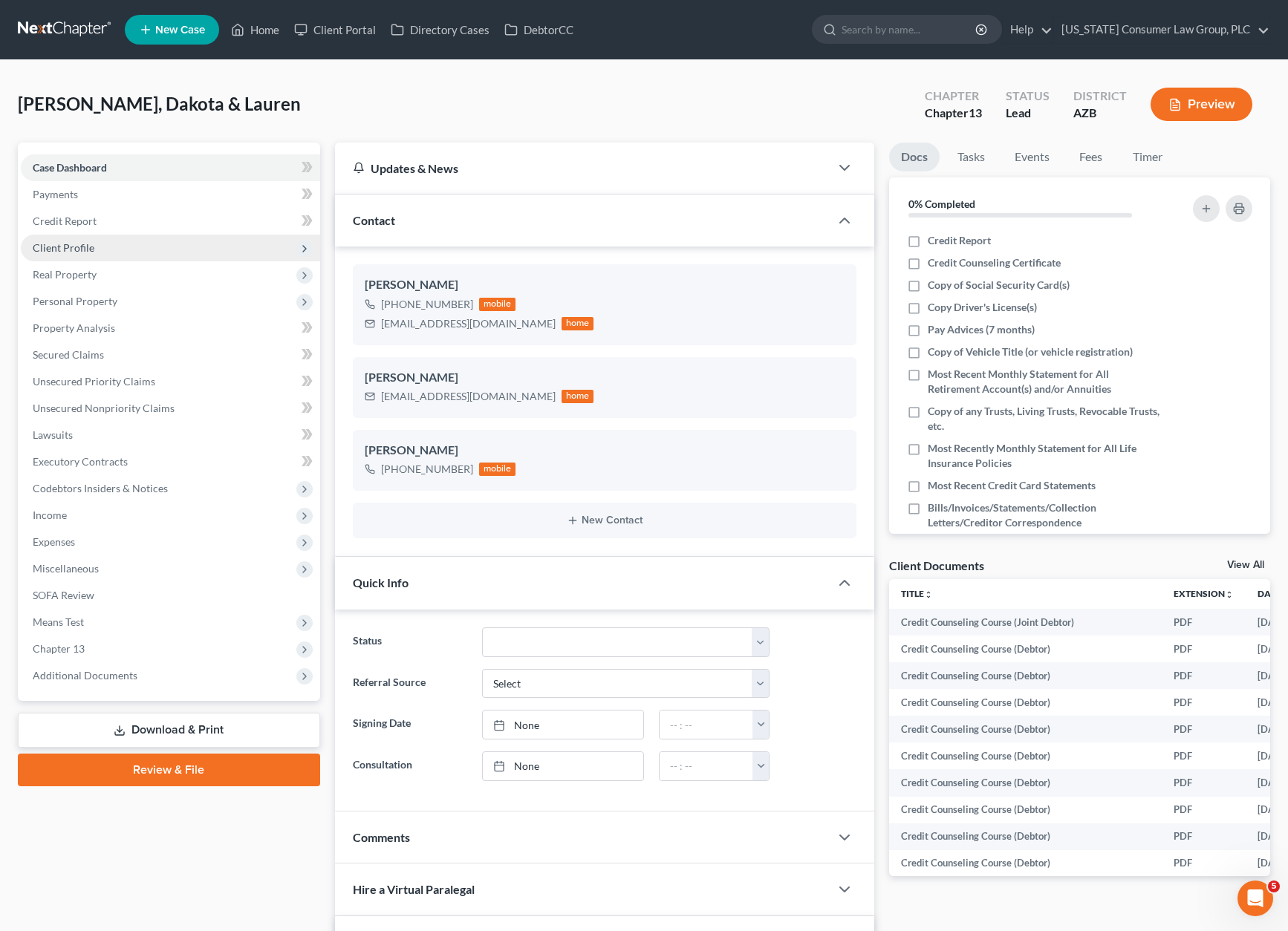
click at [104, 251] on span "Client Profile" at bounding box center [171, 248] width 299 height 26
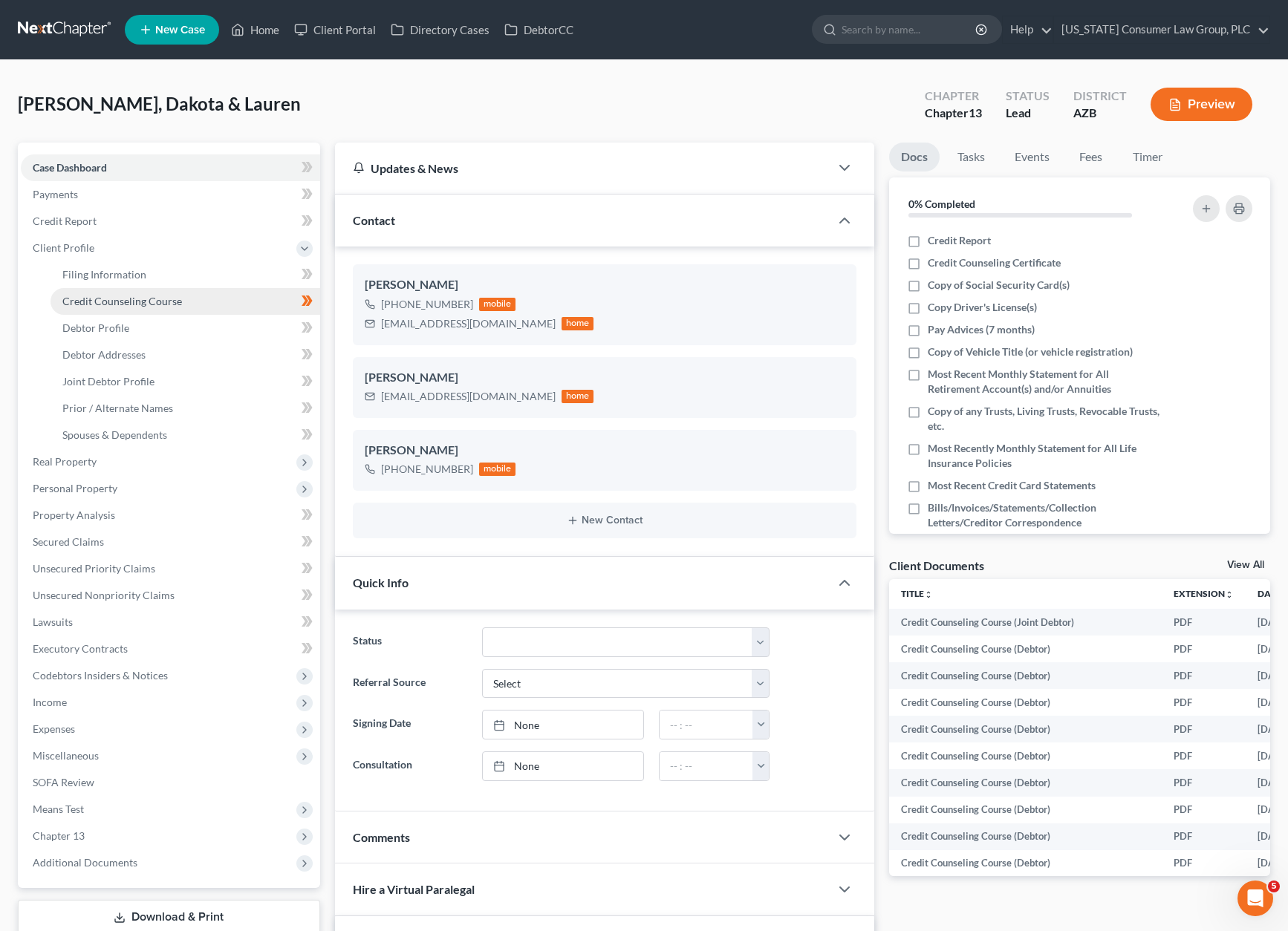
click at [104, 307] on span "Credit Counseling Course" at bounding box center [122, 301] width 120 height 12
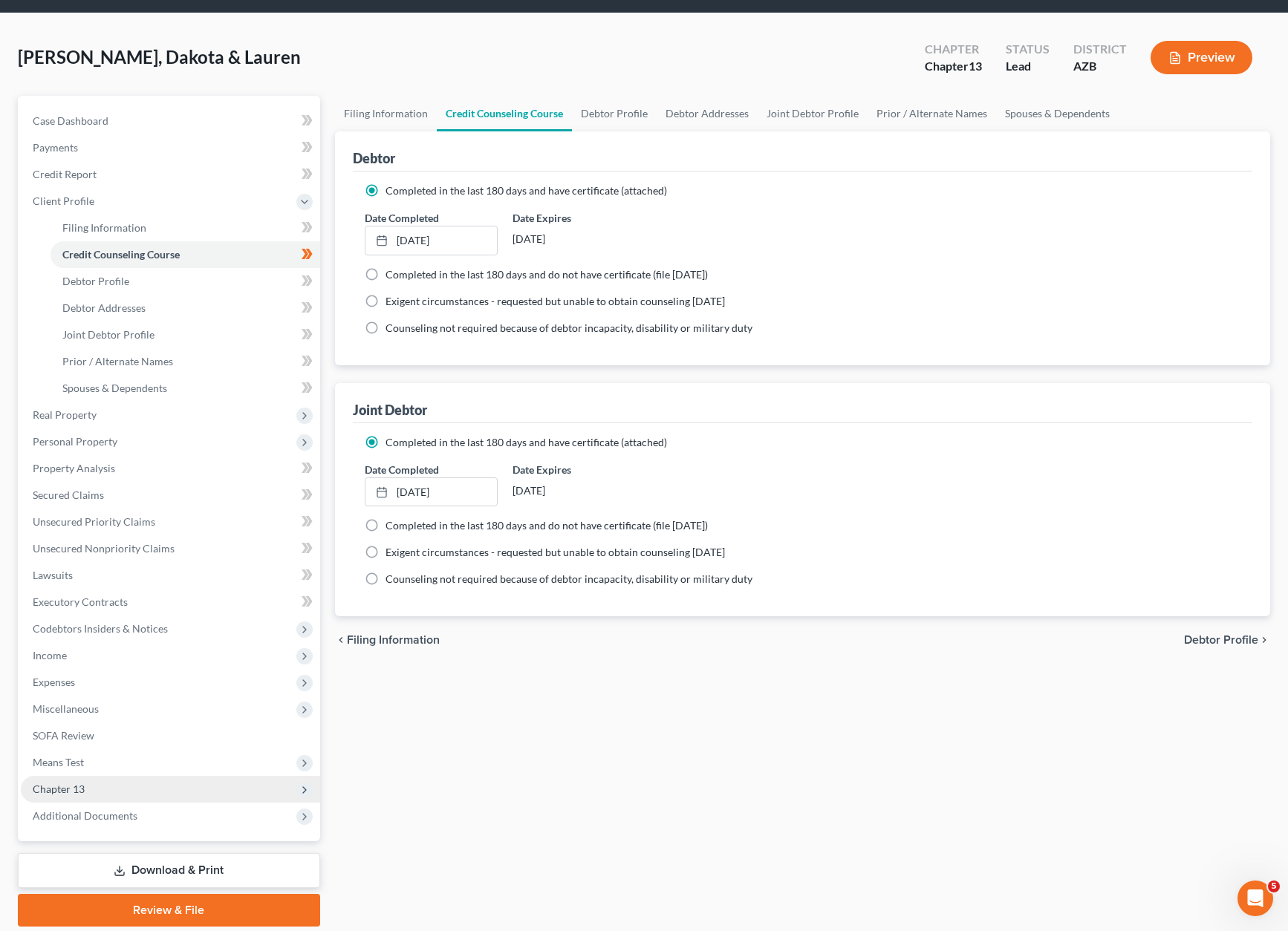
scroll to position [99, 0]
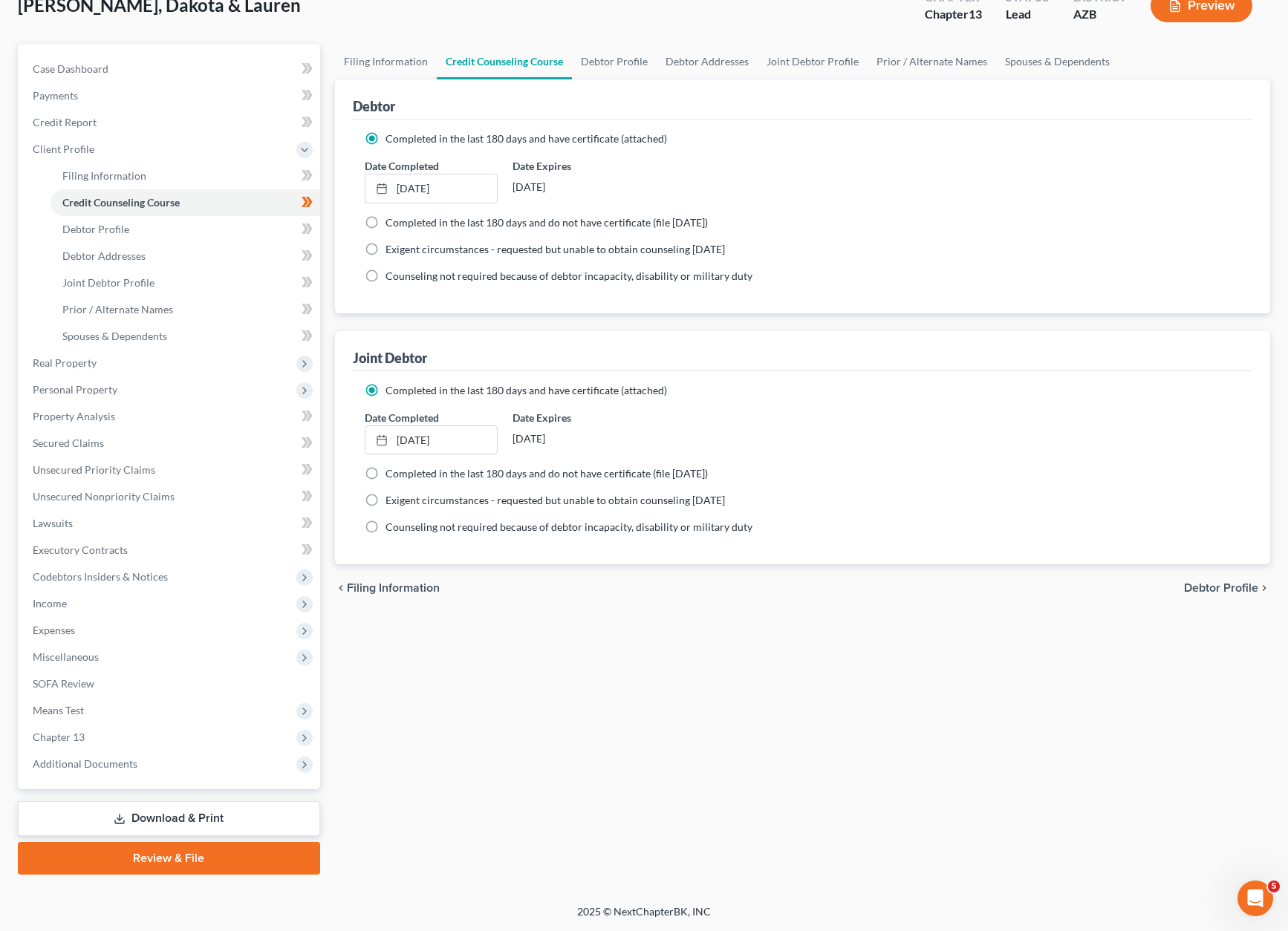
click at [191, 864] on link "Review & File" at bounding box center [169, 859] width 302 height 33
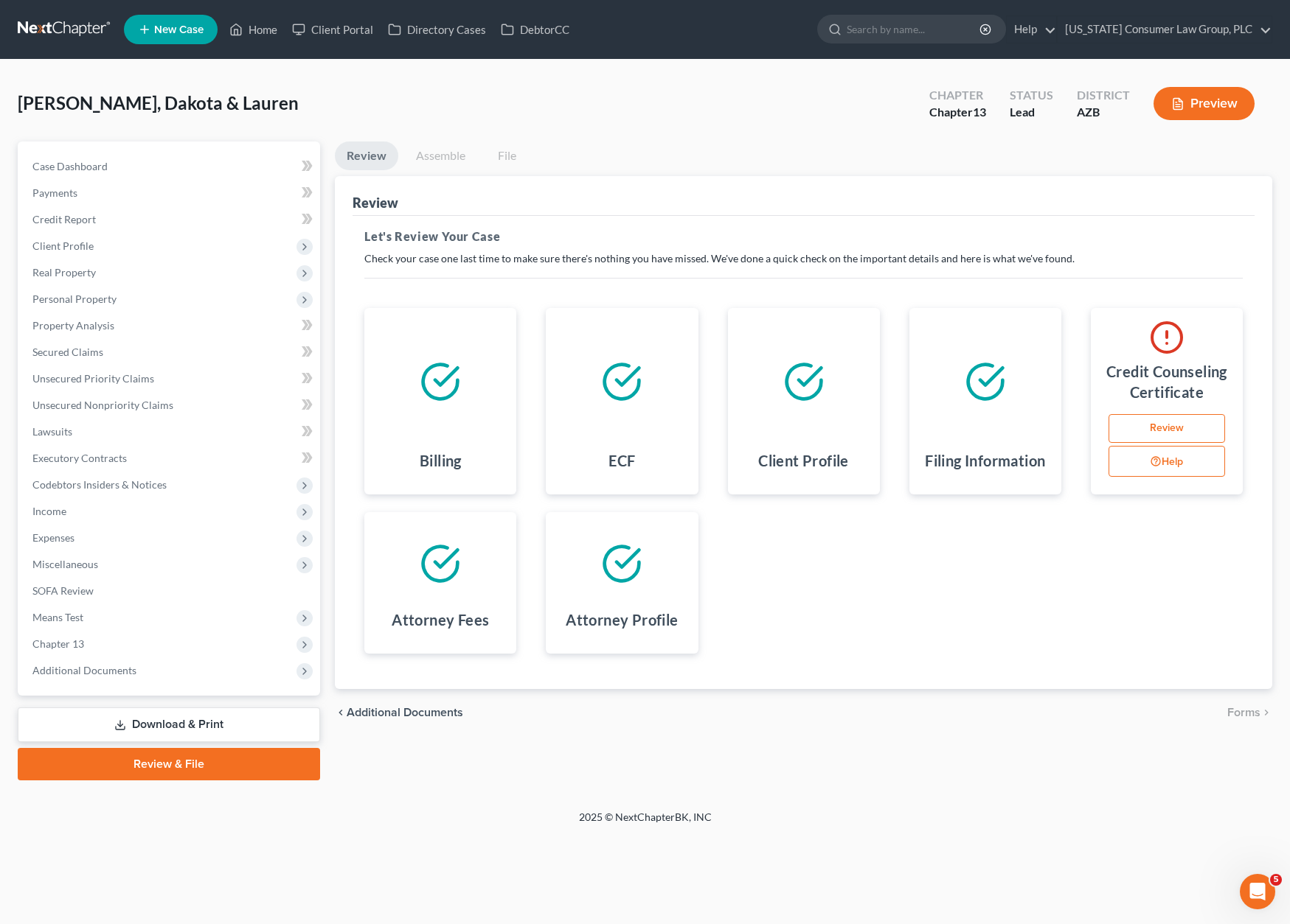
click at [1173, 421] on link "Review" at bounding box center [1166, 429] width 117 height 29
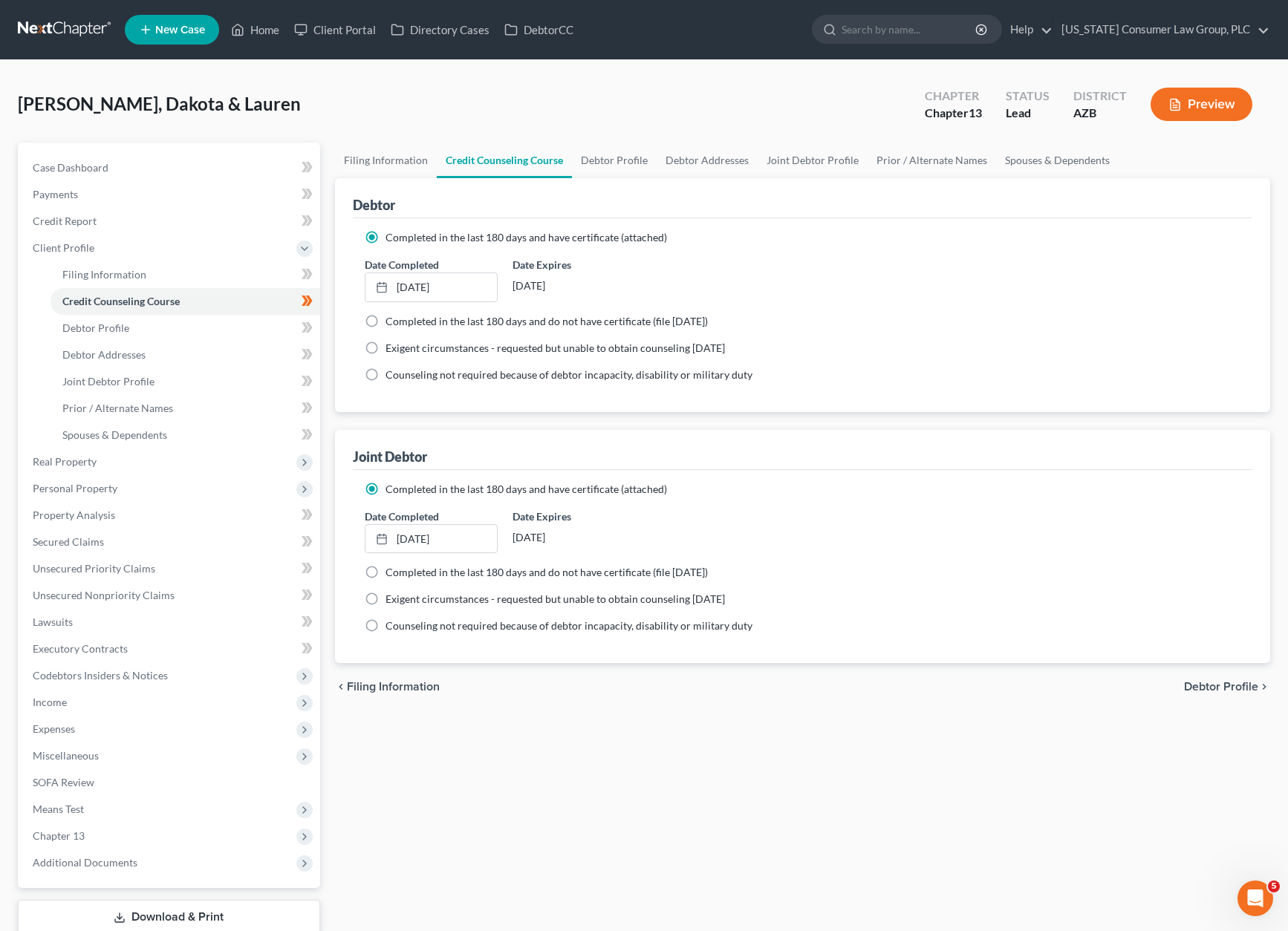
click at [385, 324] on label "Completed in the last 180 days and do not have certificate (file [DATE])" at bounding box center [547, 321] width 322 height 15
click at [392, 324] on input "Completed in the last 180 days and do not have certificate (file [DATE])" at bounding box center [396, 319] width 9 height 9
radio input "true"
click at [385, 240] on label "Completed in the last 180 days and have certificate (attached)" at bounding box center [526, 237] width 282 height 15
click at [392, 240] on input "Completed in the last 180 days and have certificate (attached)" at bounding box center [396, 235] width 9 height 9
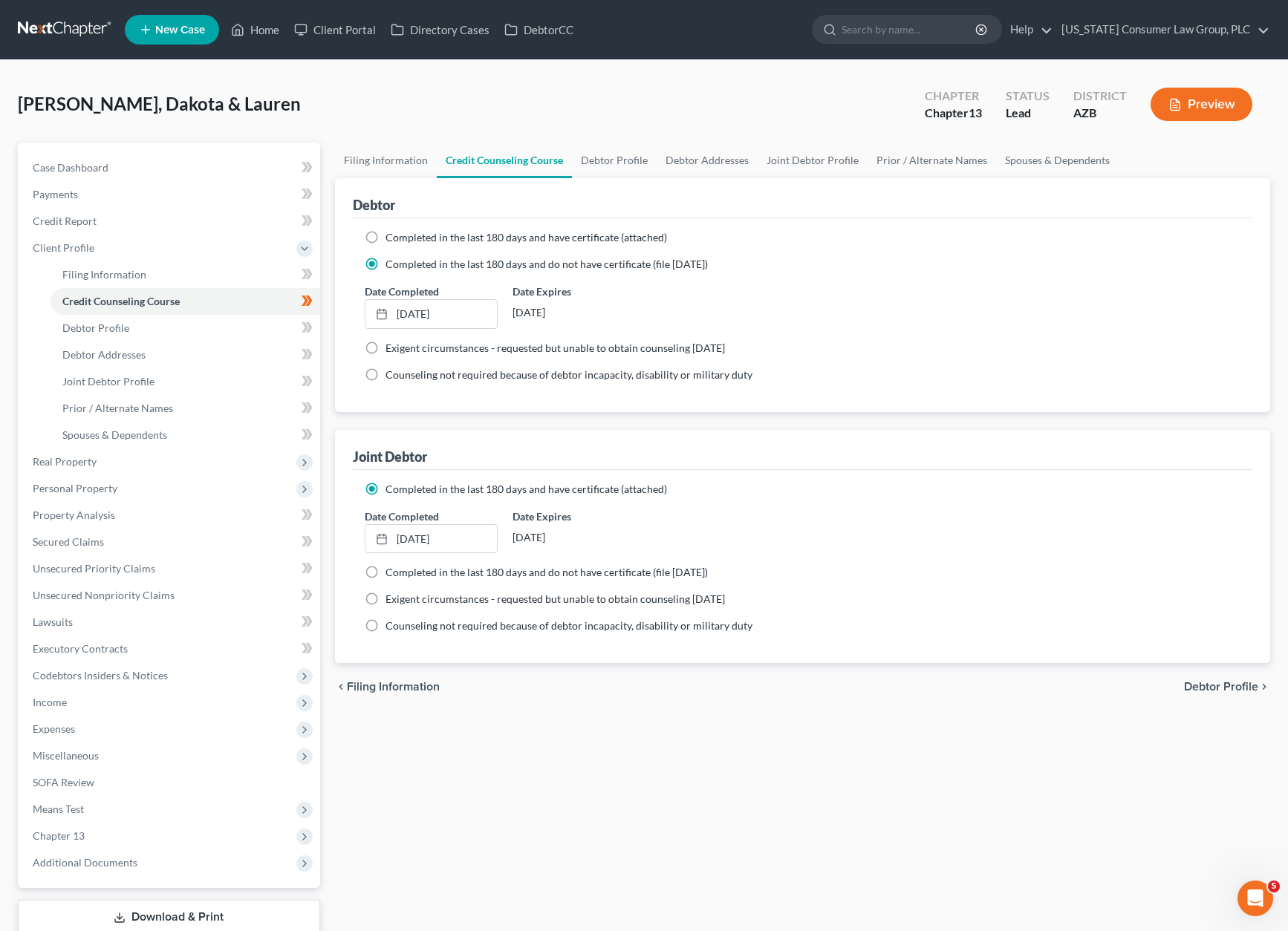
radio input "true"
radio input "false"
click at [438, 538] on link "[DATE]" at bounding box center [431, 539] width 132 height 28
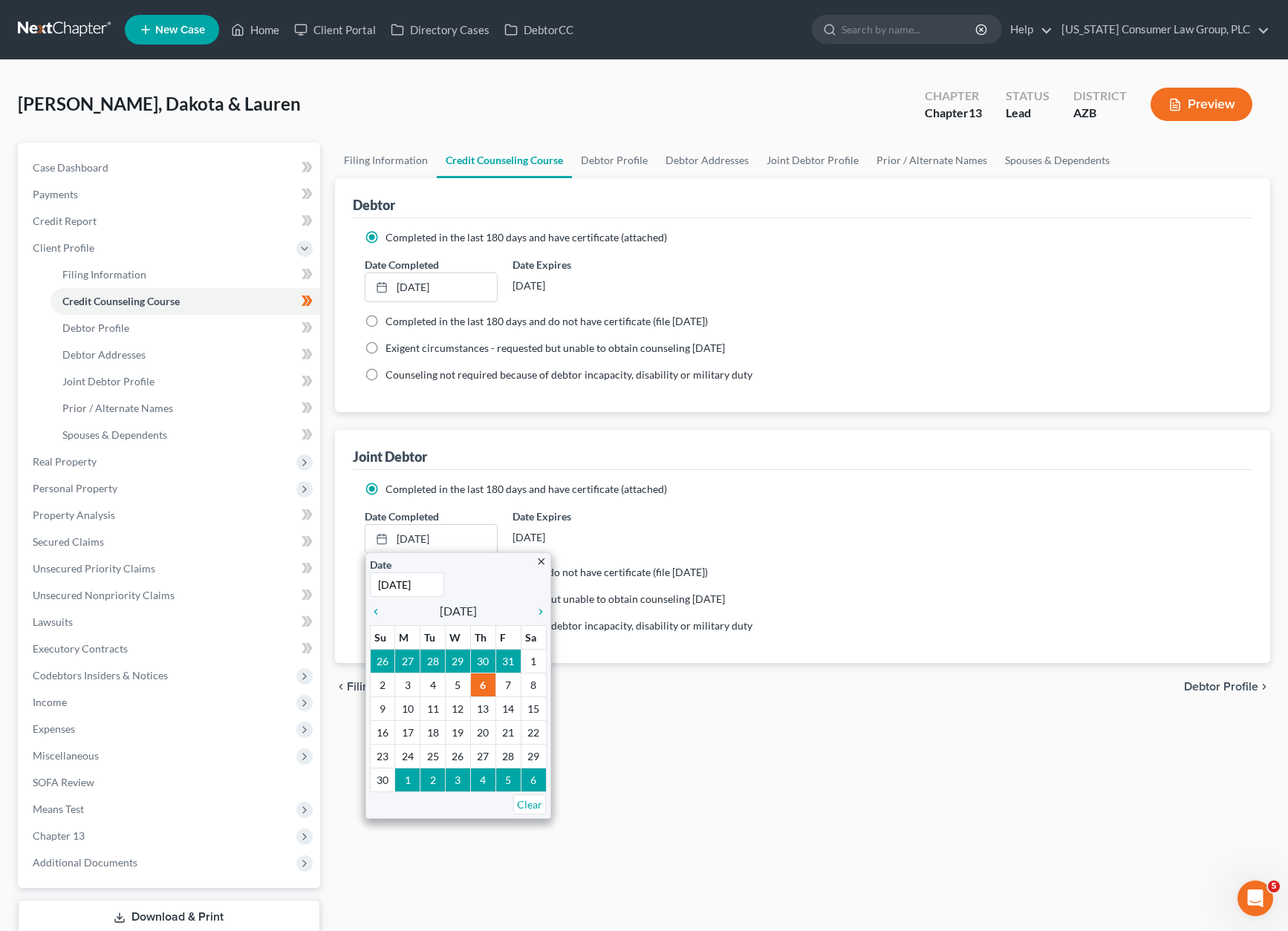
click at [760, 521] on div "Date Completed [DATE] close Date [DATE] Time 12:00 AM chevron_left [DATE] chevr…" at bounding box center [803, 531] width 892 height 45
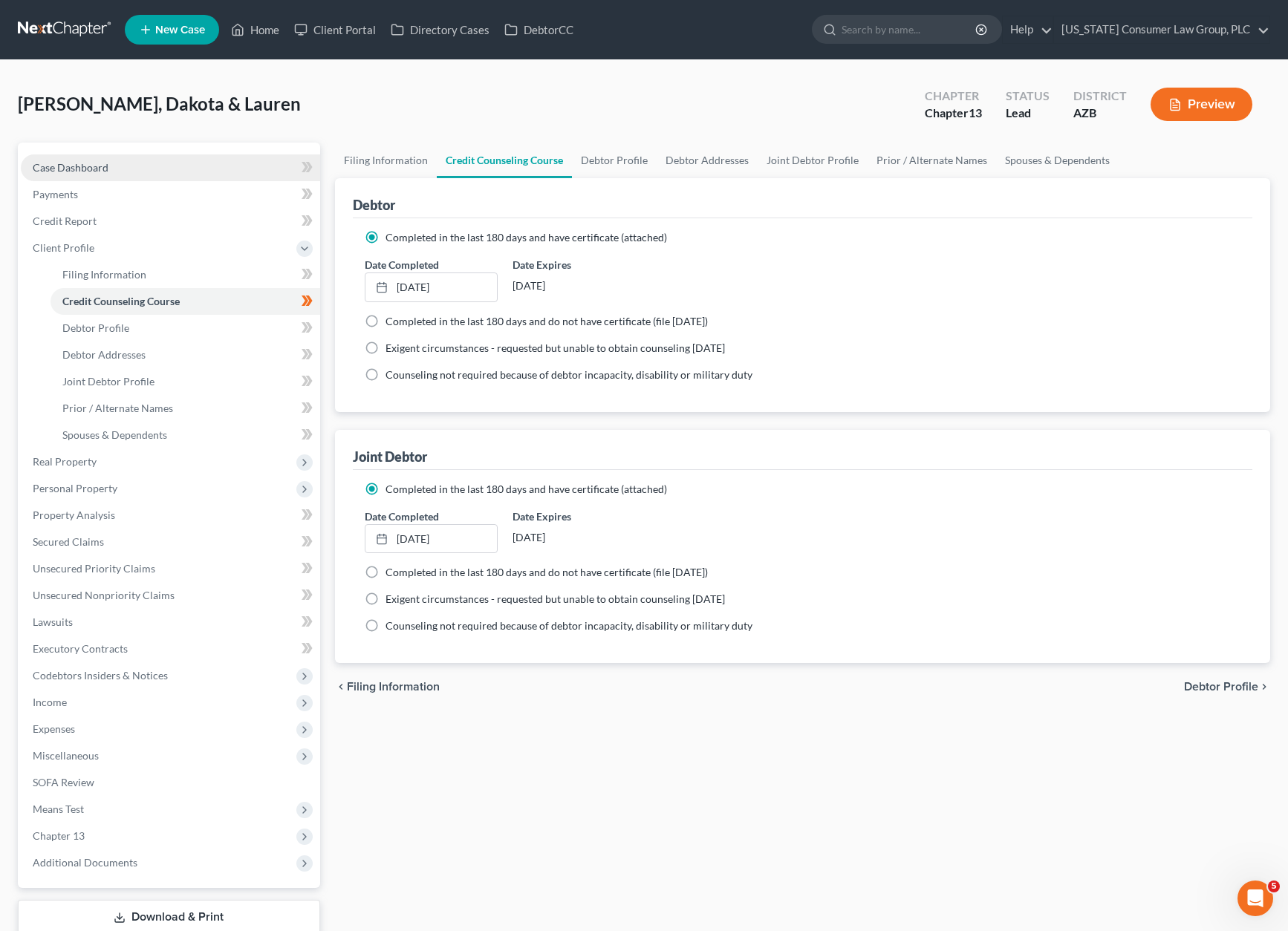
click at [87, 170] on span "Case Dashboard" at bounding box center [70, 167] width 76 height 12
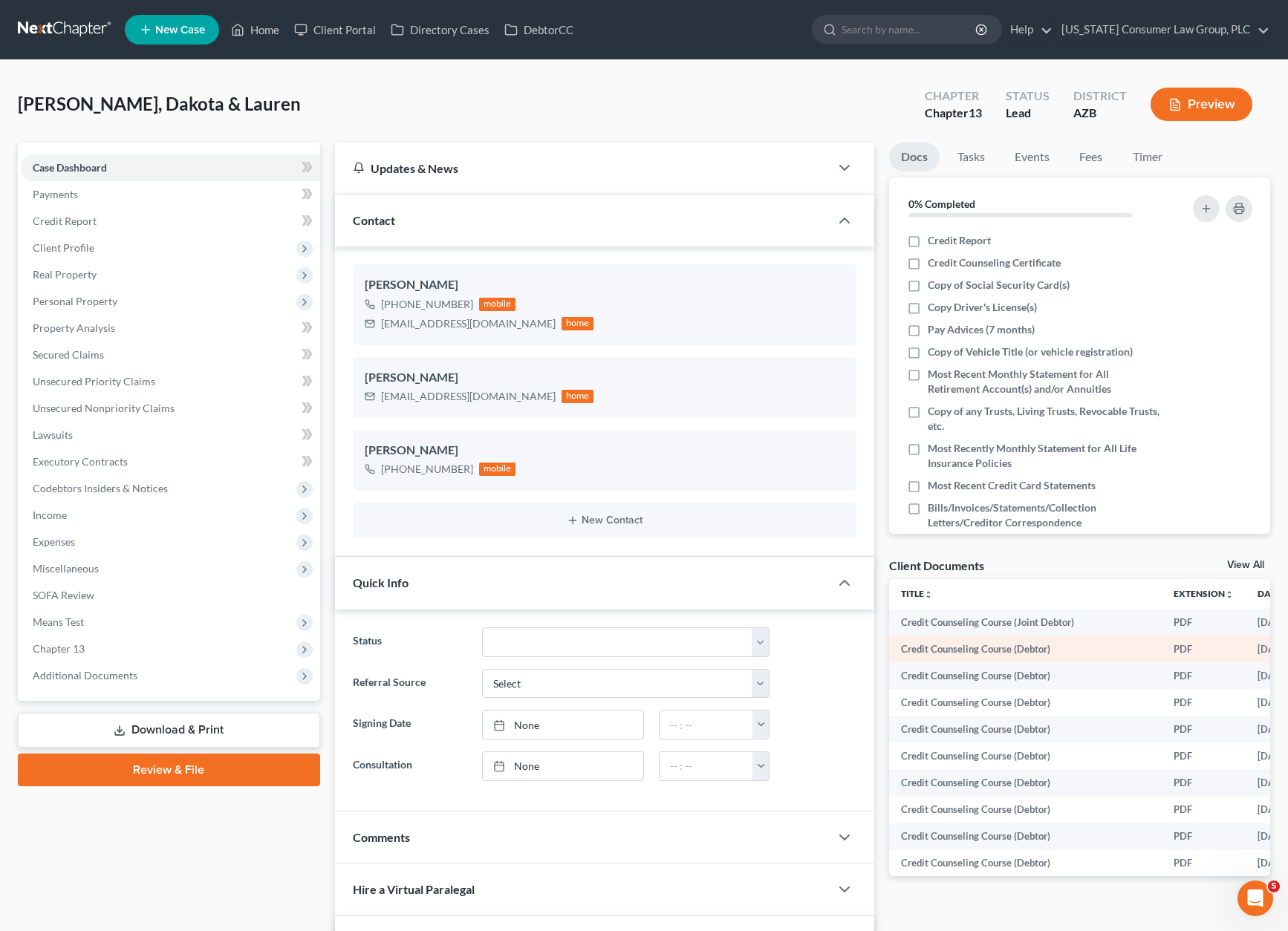
click at [1018, 652] on td "Credit Counseling Course (Debtor)" at bounding box center [1026, 649] width 273 height 26
click at [1238, 566] on link "View All" at bounding box center [1246, 564] width 37 height 10
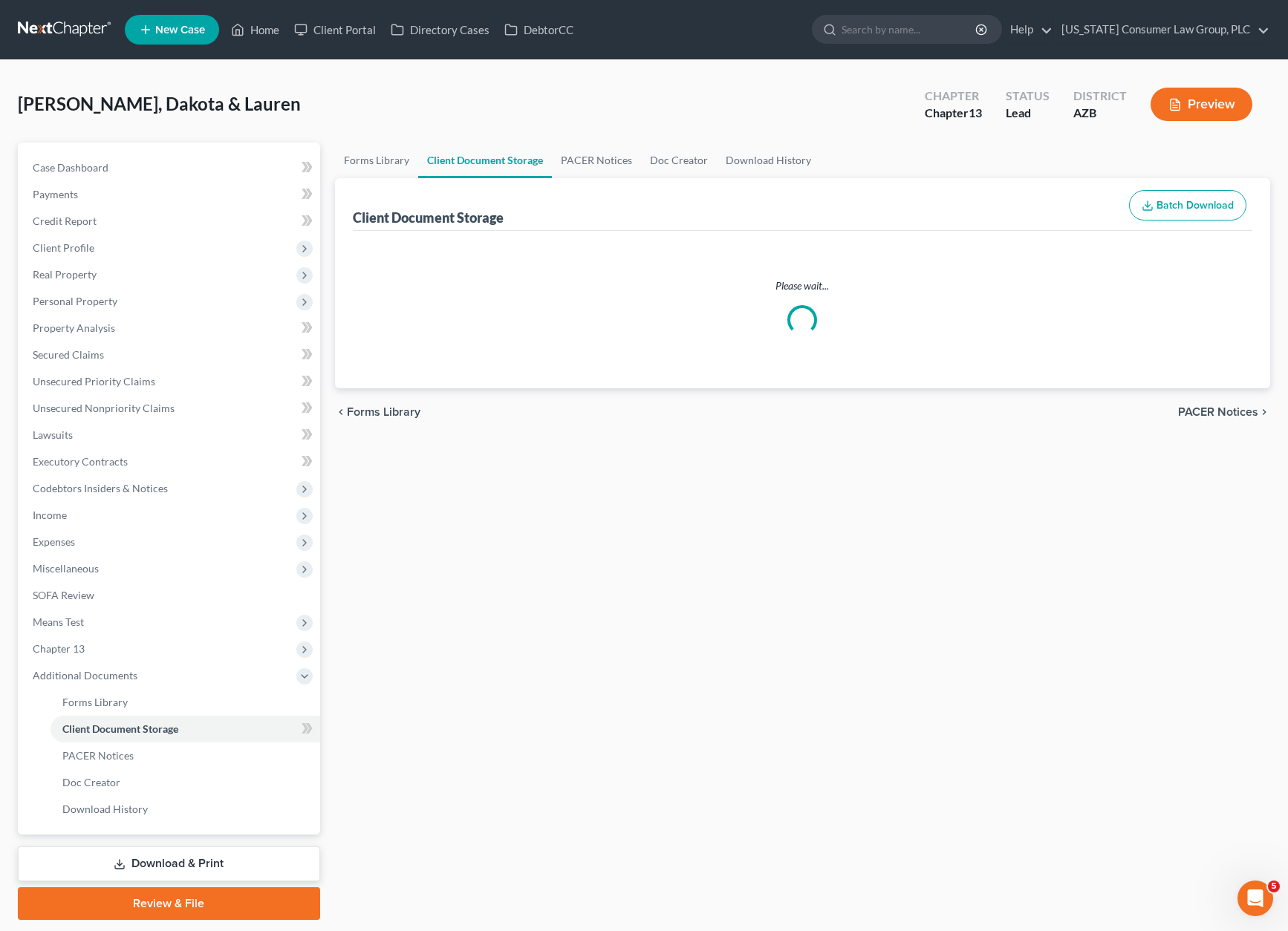
select select "14"
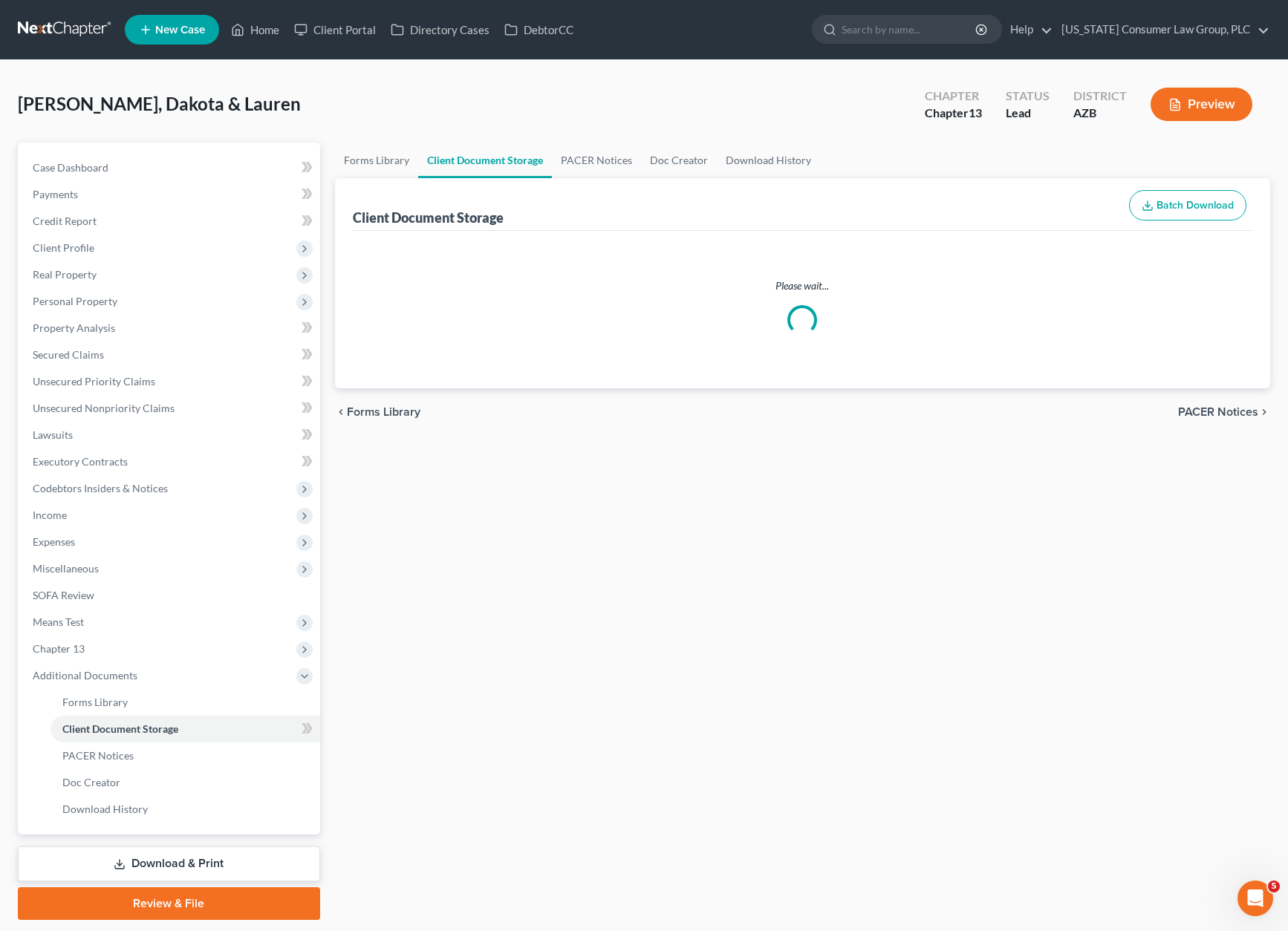
select select "14"
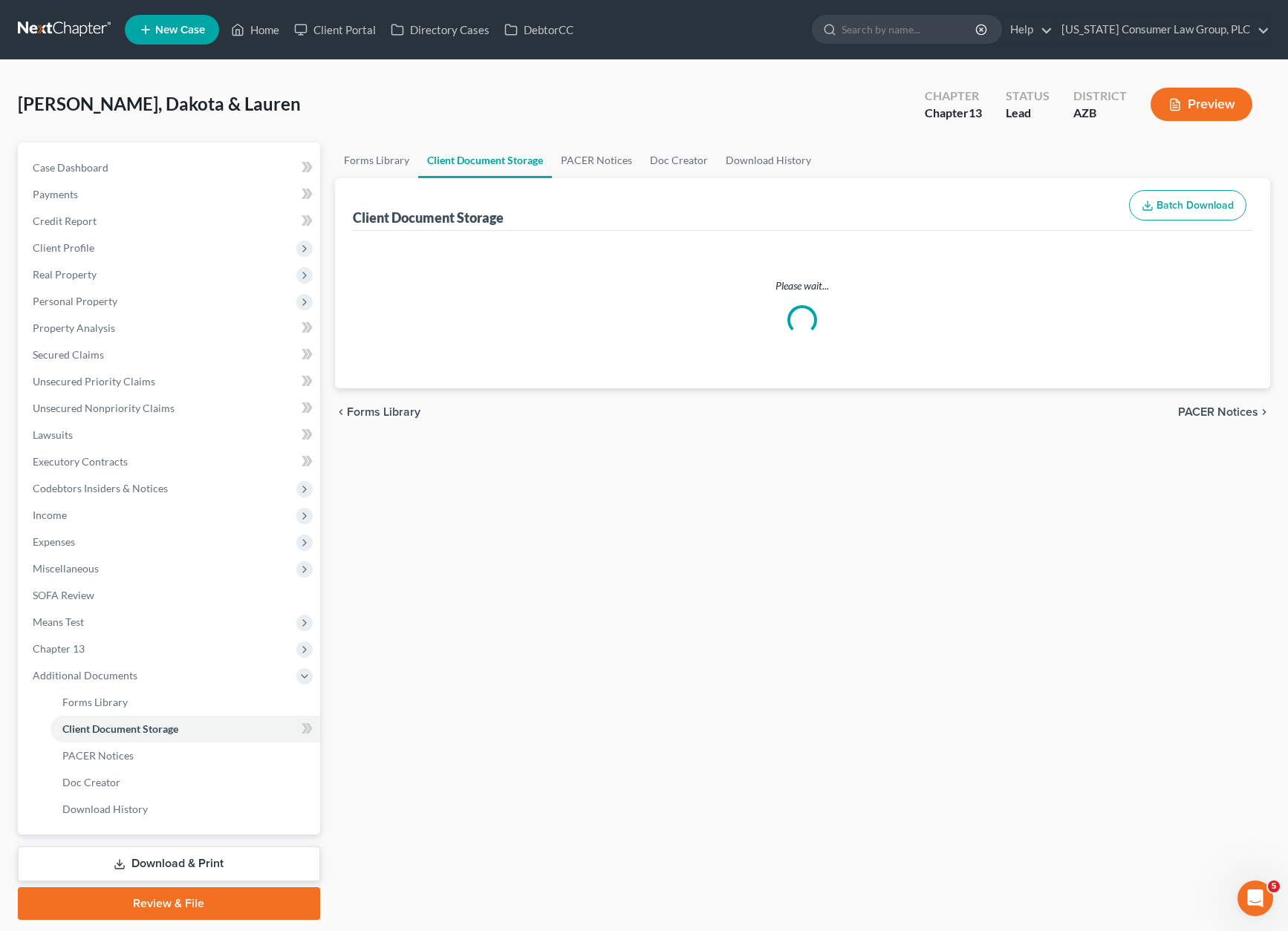
select select "14"
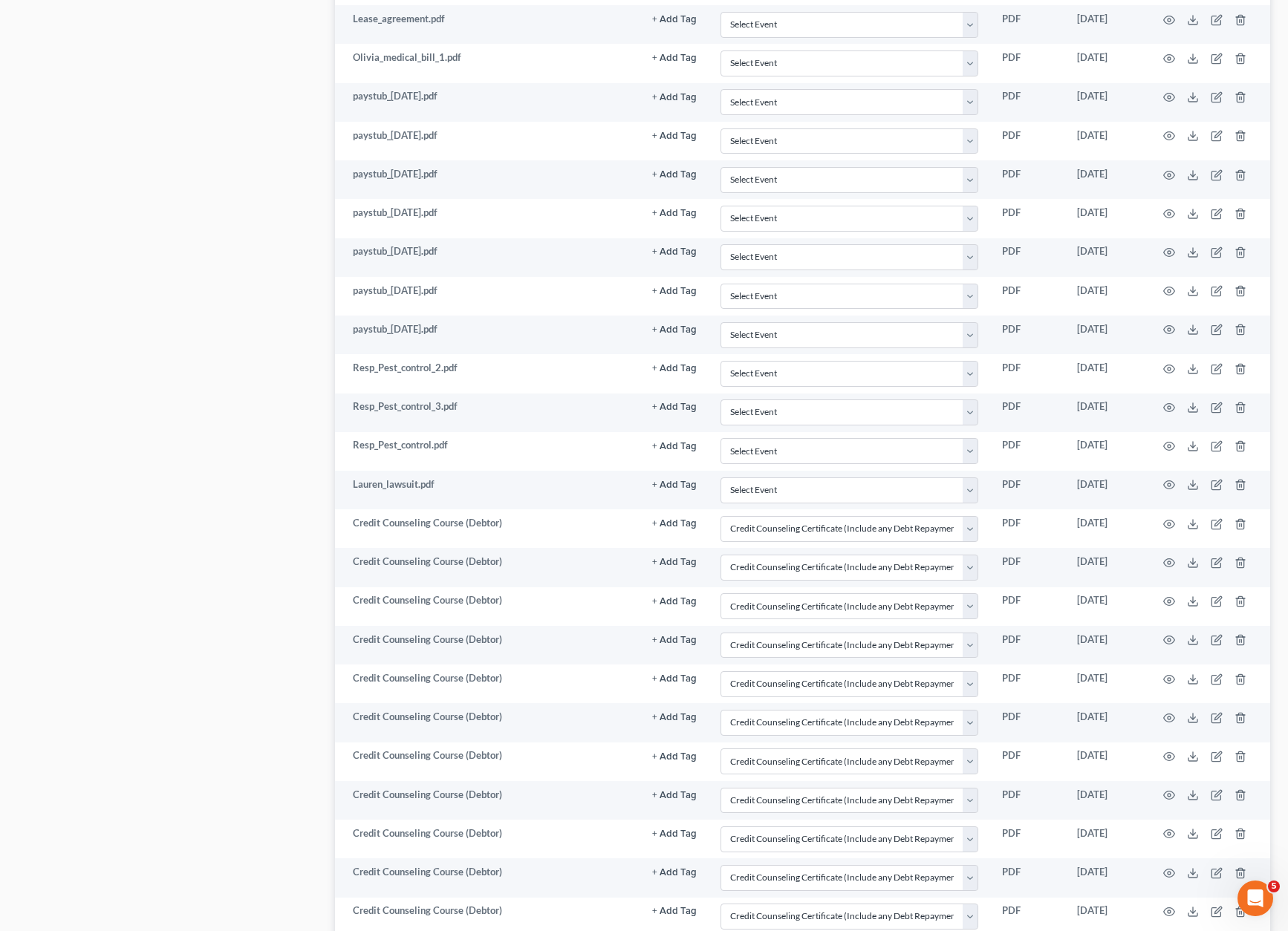
scroll to position [2675, 0]
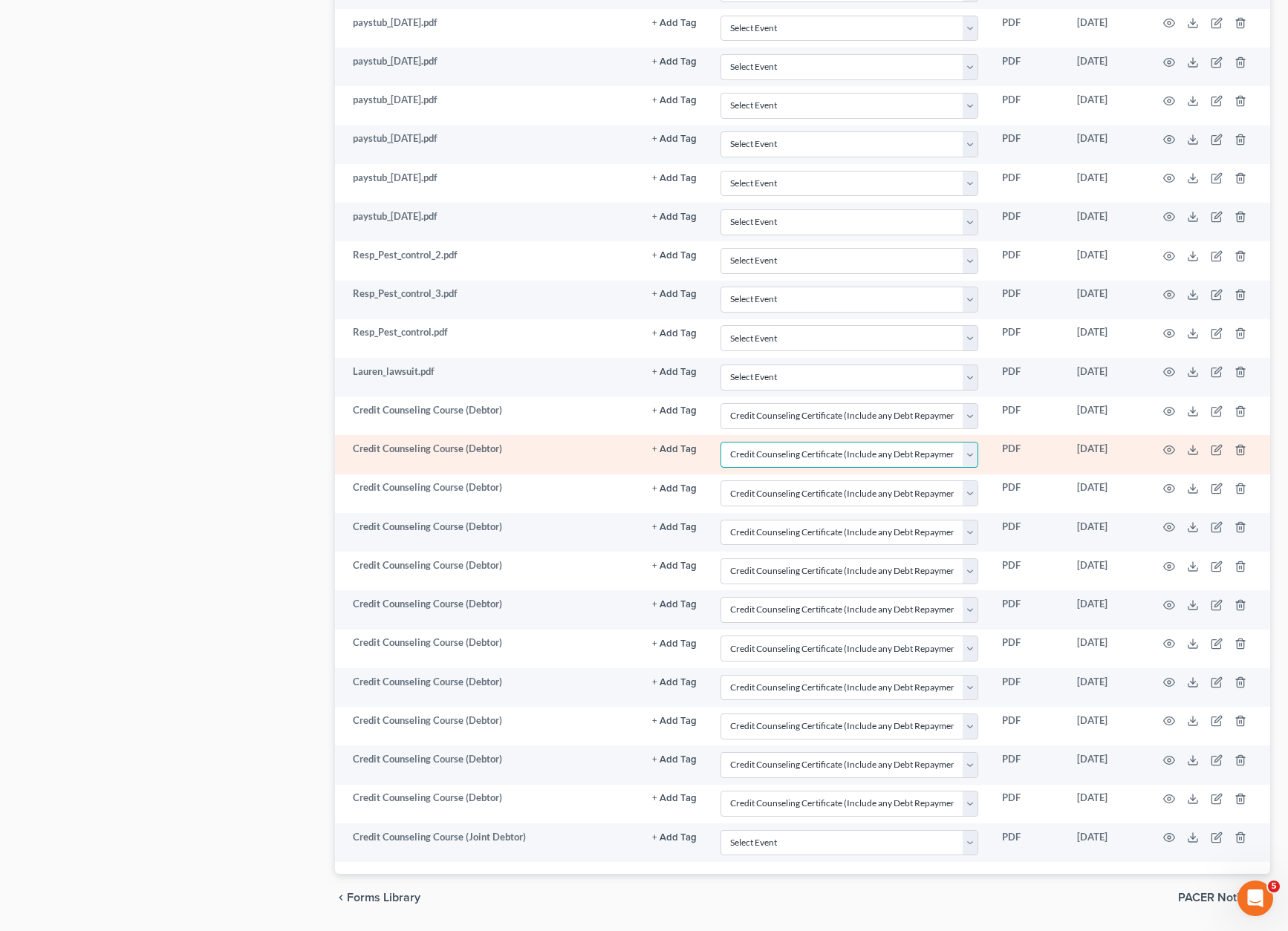
click at [969, 452] on select "Select Event AA Schedules and Statements (Formerly All Required) Amended Chapte…" at bounding box center [849, 455] width 258 height 26
click at [720, 442] on select "Select Event AA Schedules and Statements (Formerly All Required) Amended Chapte…" at bounding box center [849, 455] width 258 height 26
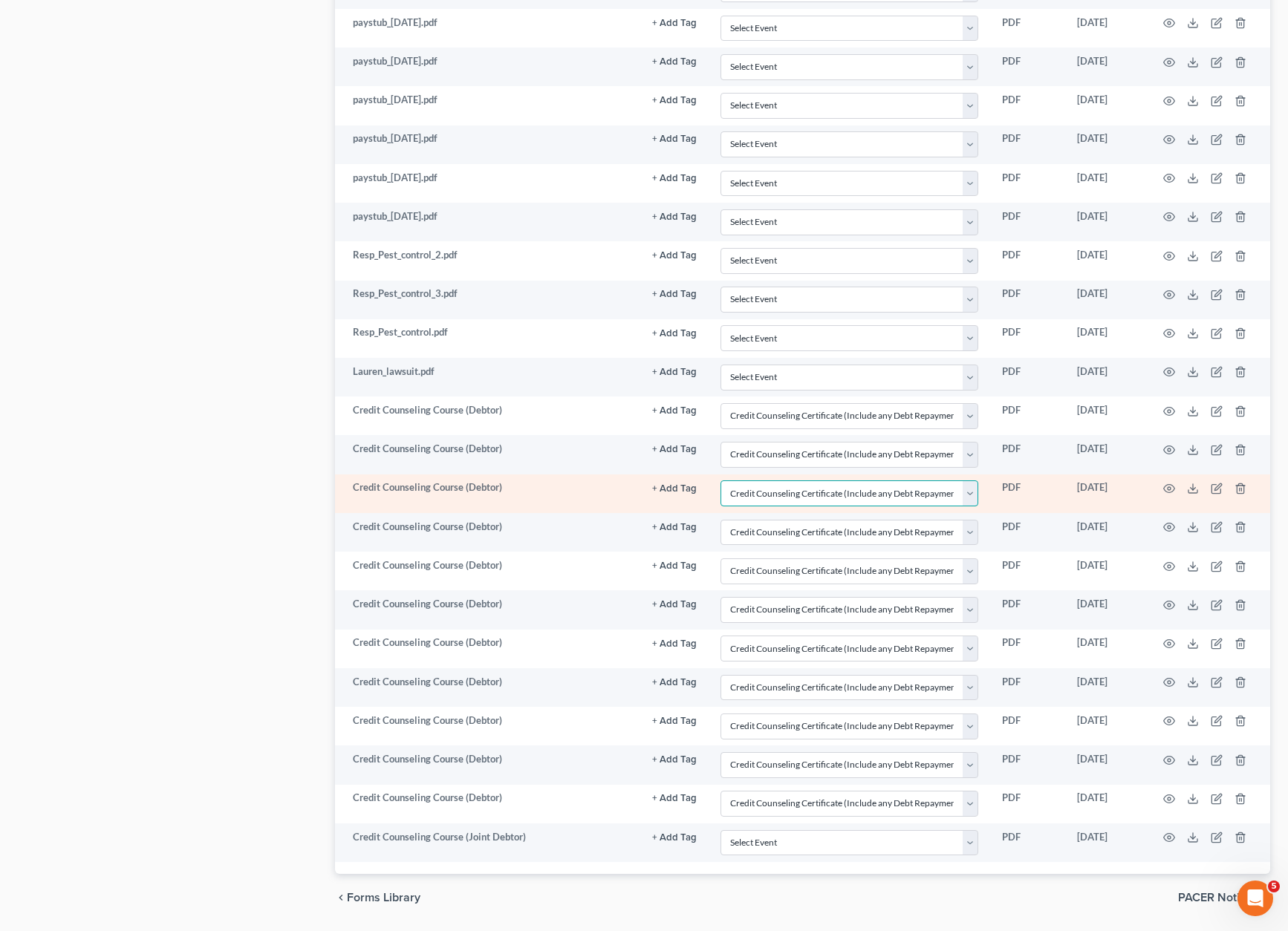
click at [965, 489] on select "Select Event AA Schedules and Statements (Formerly All Required) Amended Chapte…" at bounding box center [849, 493] width 258 height 26
click at [720, 480] on select "Select Event AA Schedules and Statements (Formerly All Required) Amended Chapte…" at bounding box center [849, 493] width 258 height 26
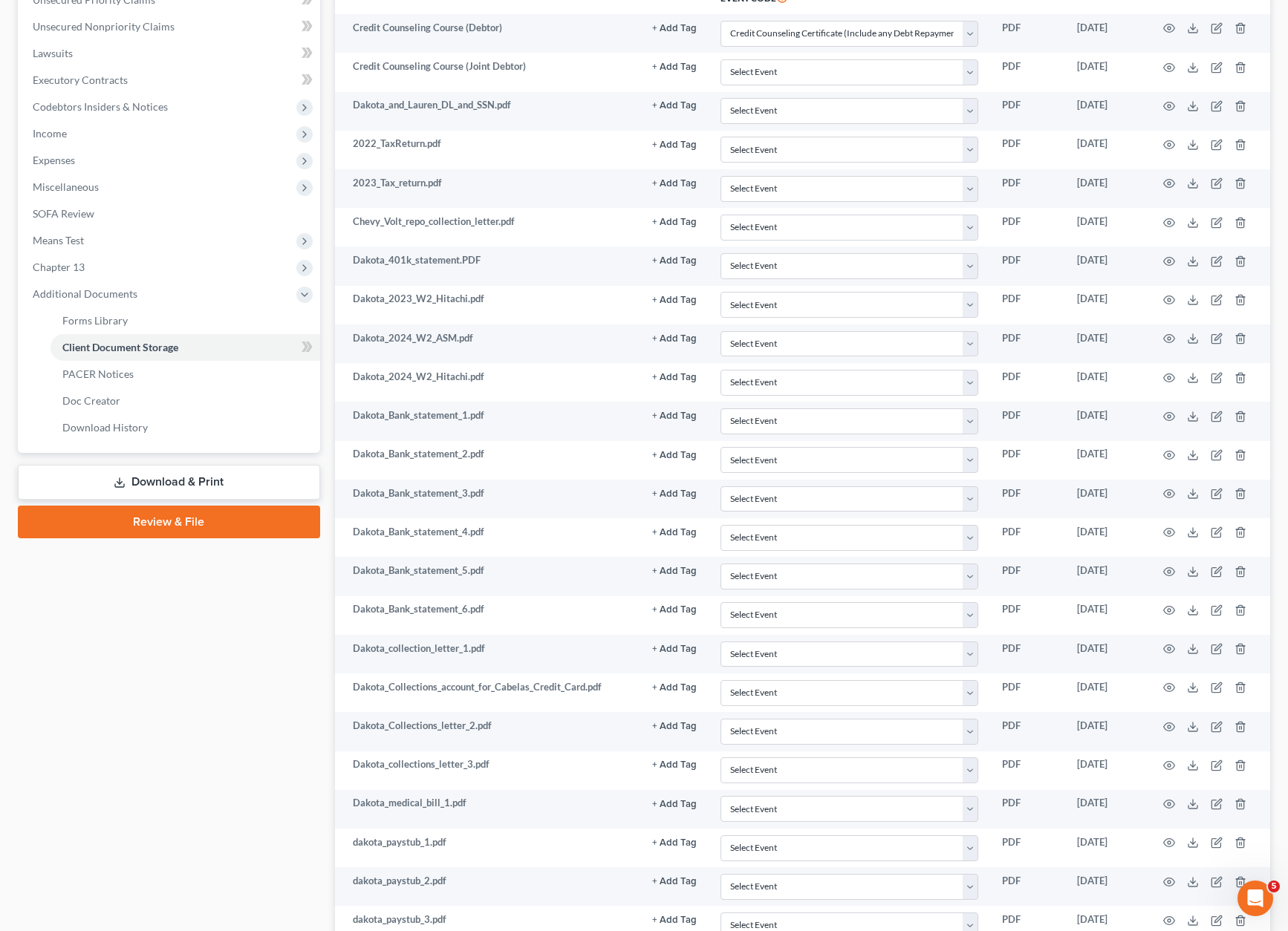
scroll to position [0, 0]
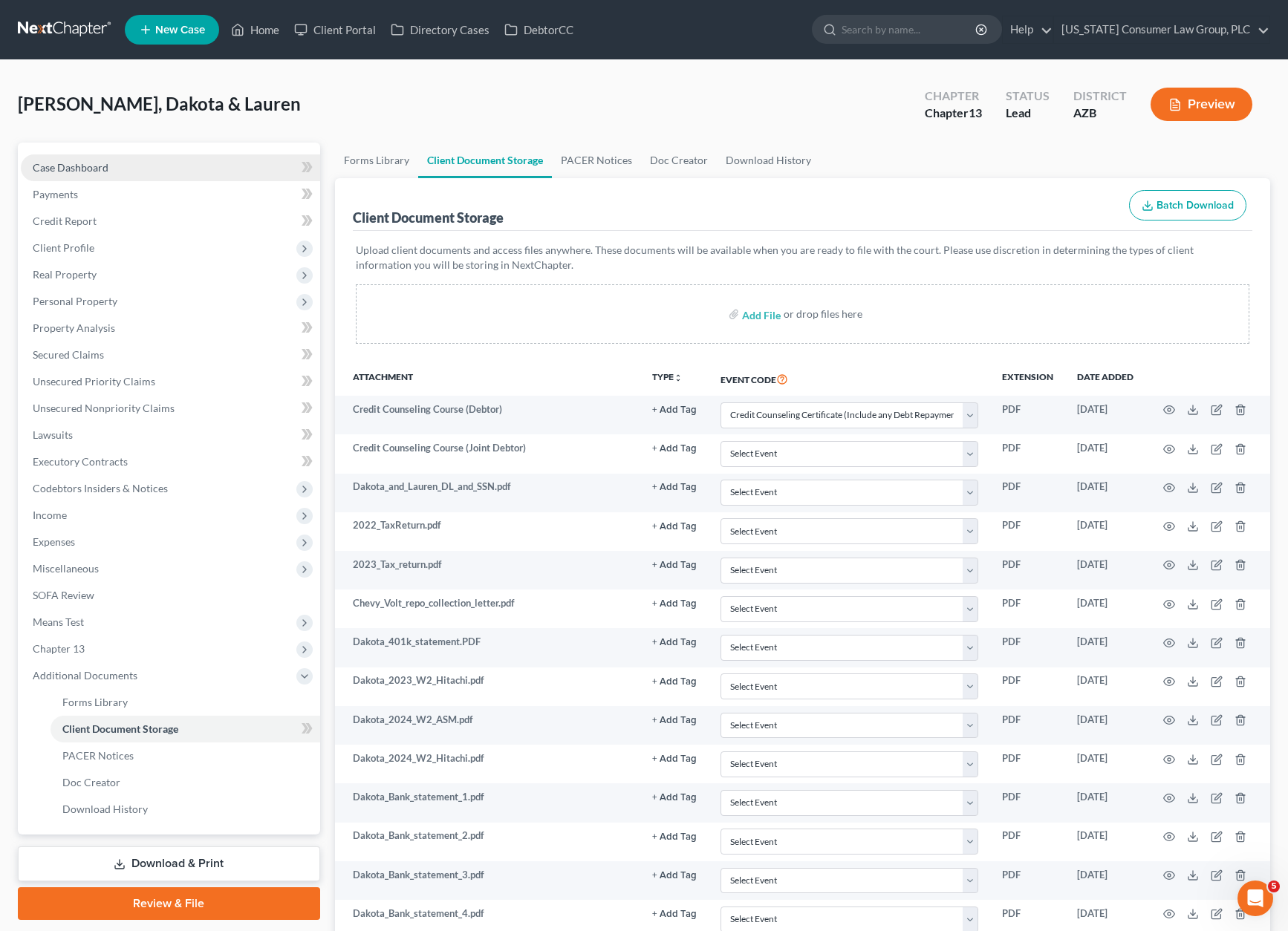
click at [69, 163] on span "Case Dashboard" at bounding box center [70, 167] width 76 height 12
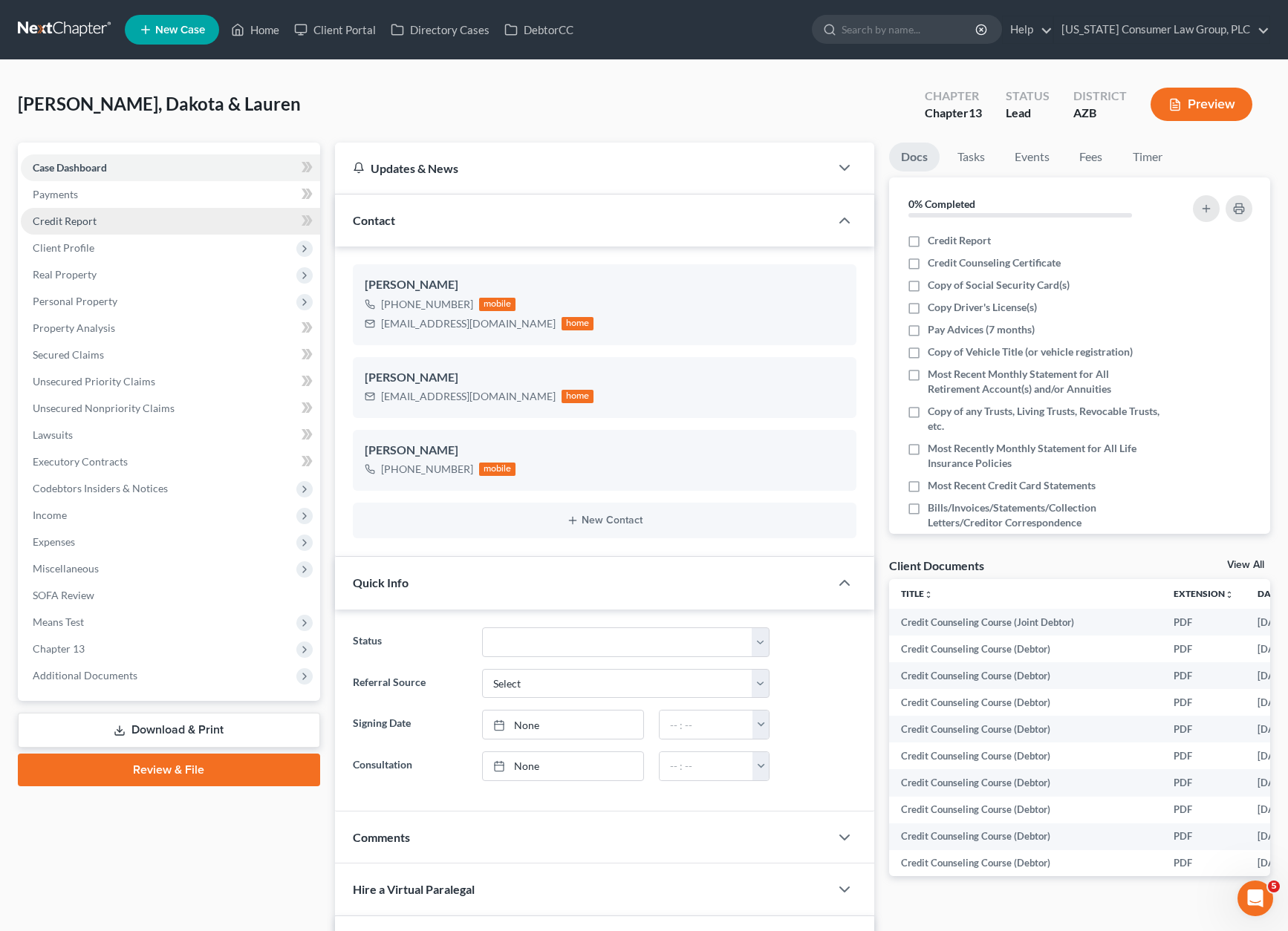
click at [64, 220] on span "Credit Report" at bounding box center [65, 221] width 64 height 12
click at [67, 246] on span "Client Profile" at bounding box center [63, 248] width 62 height 12
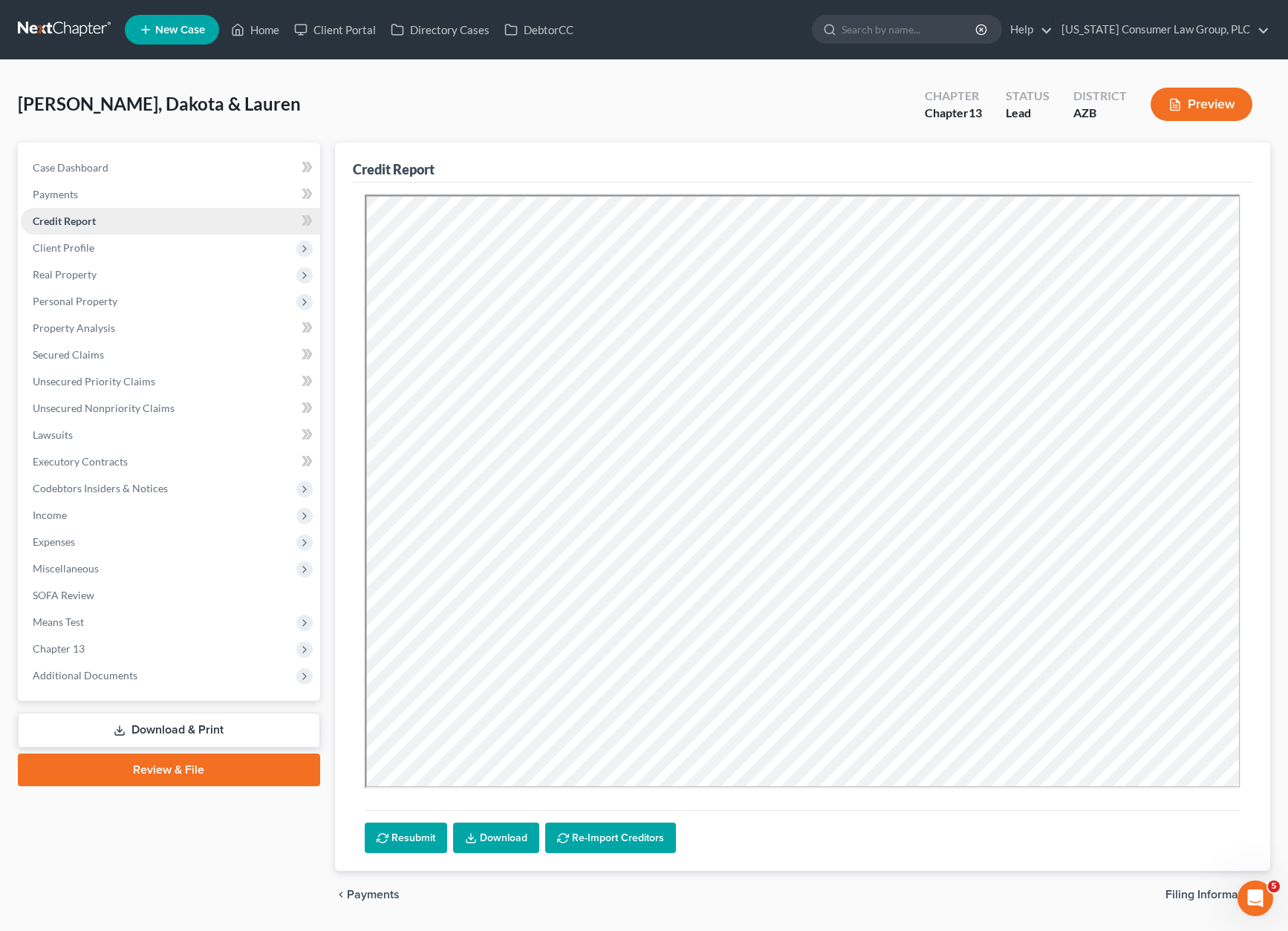
click at [59, 221] on span "Credit Report" at bounding box center [64, 221] width 63 height 12
click at [530, 30] on link "DebtorCC" at bounding box center [539, 30] width 84 height 26
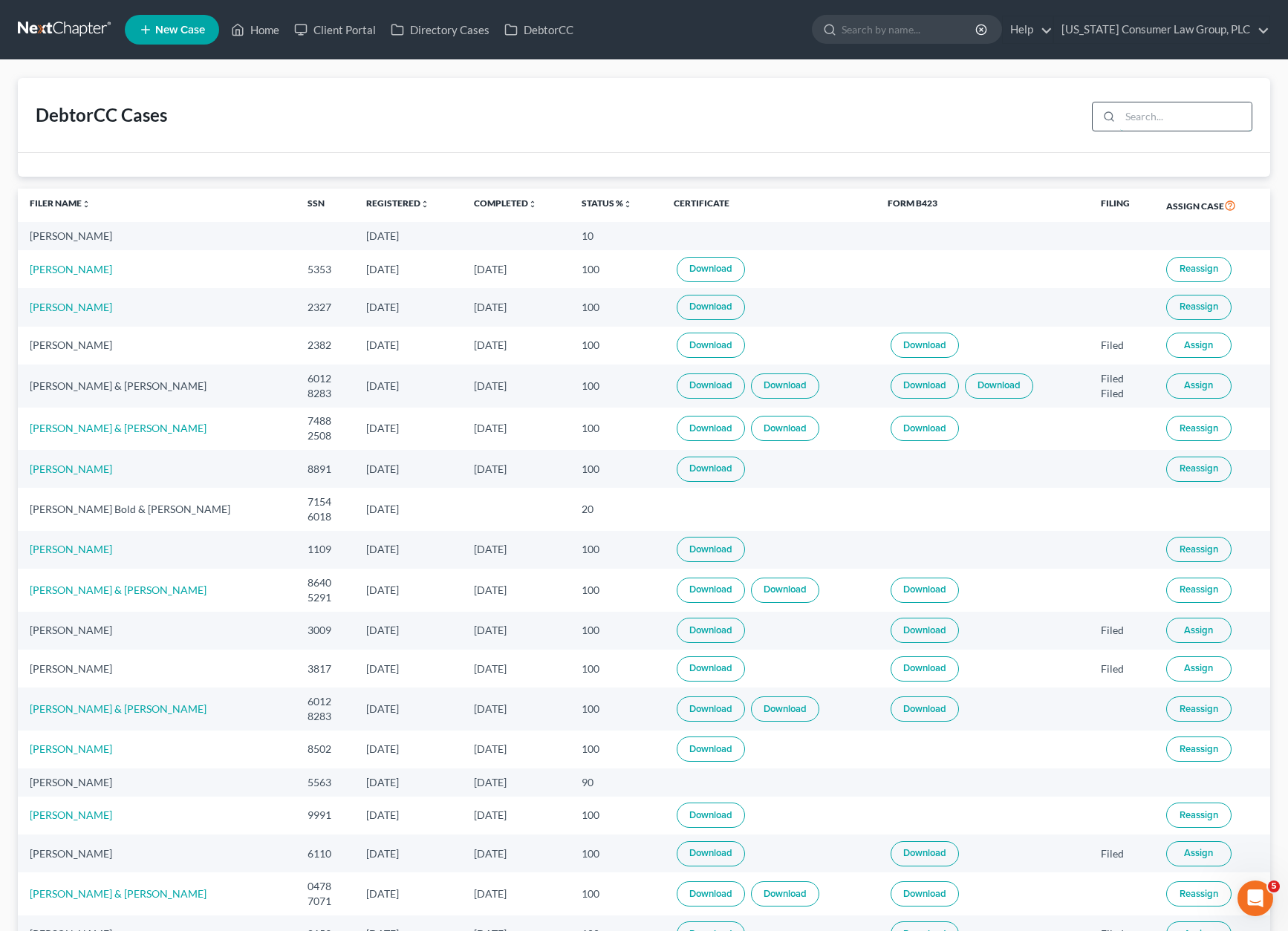
click at [1177, 114] on input "search" at bounding box center [1186, 117] width 132 height 28
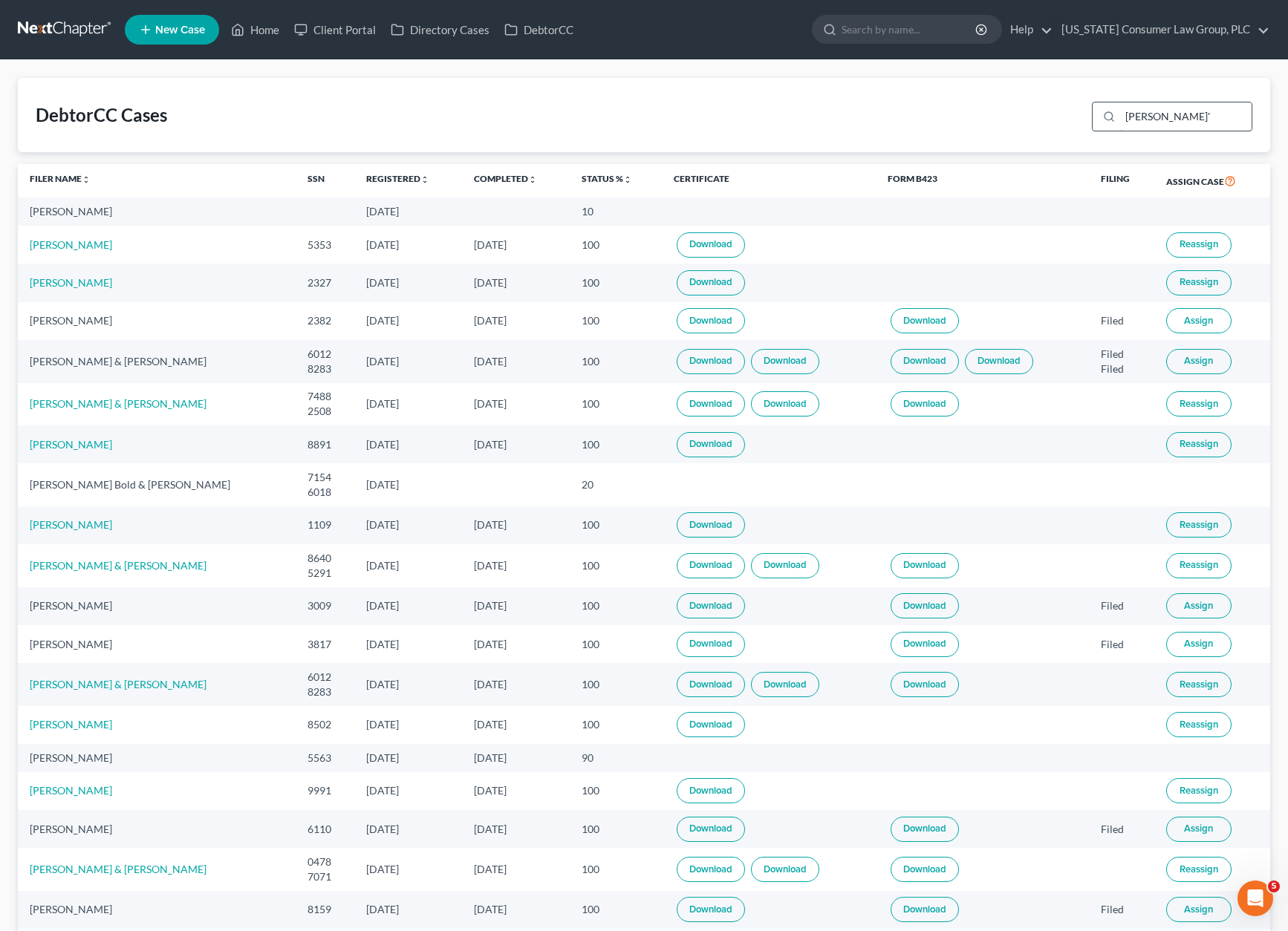
type input "[PERSON_NAME]"
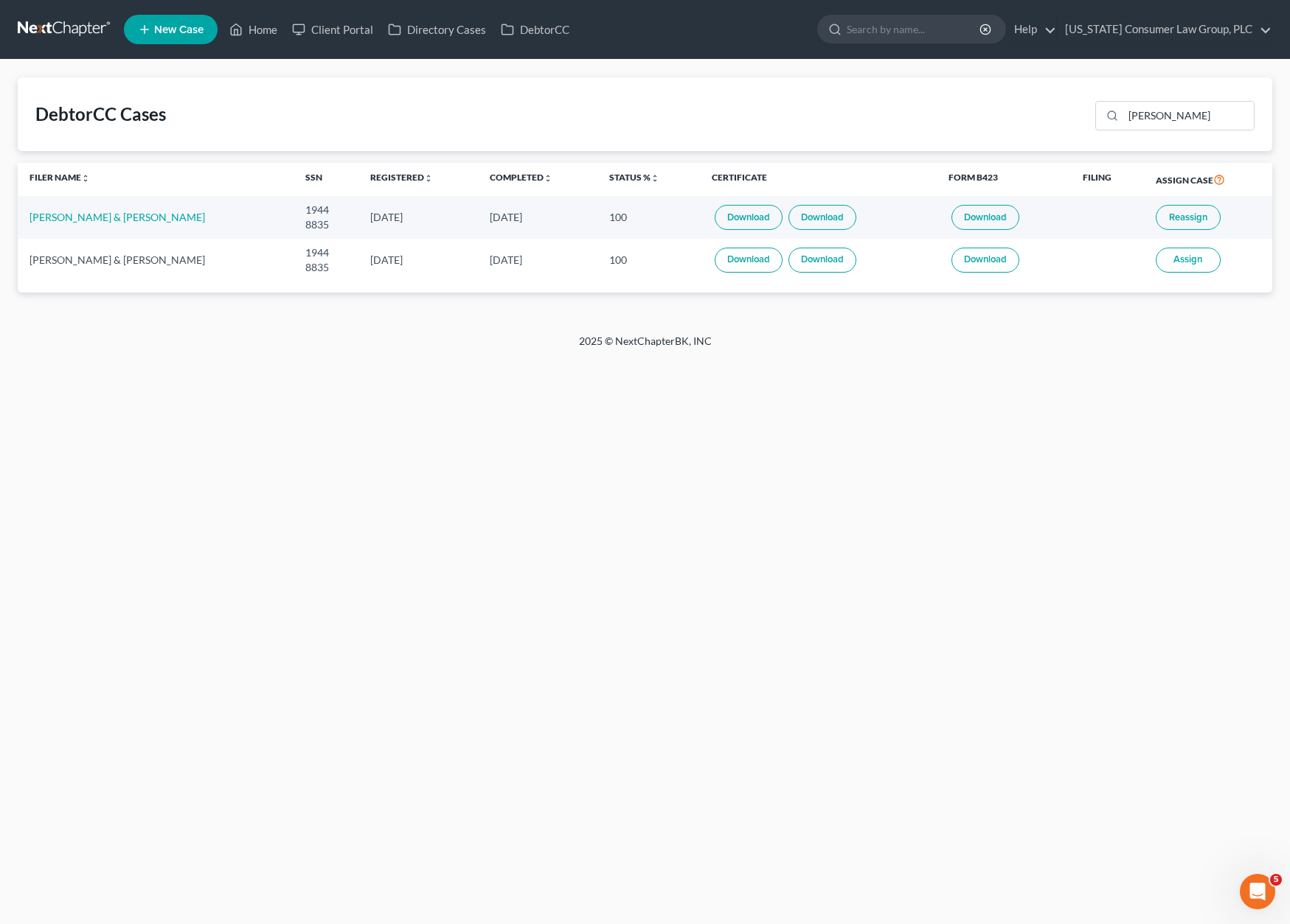
click at [1189, 216] on span "Reassign" at bounding box center [1188, 217] width 39 height 12
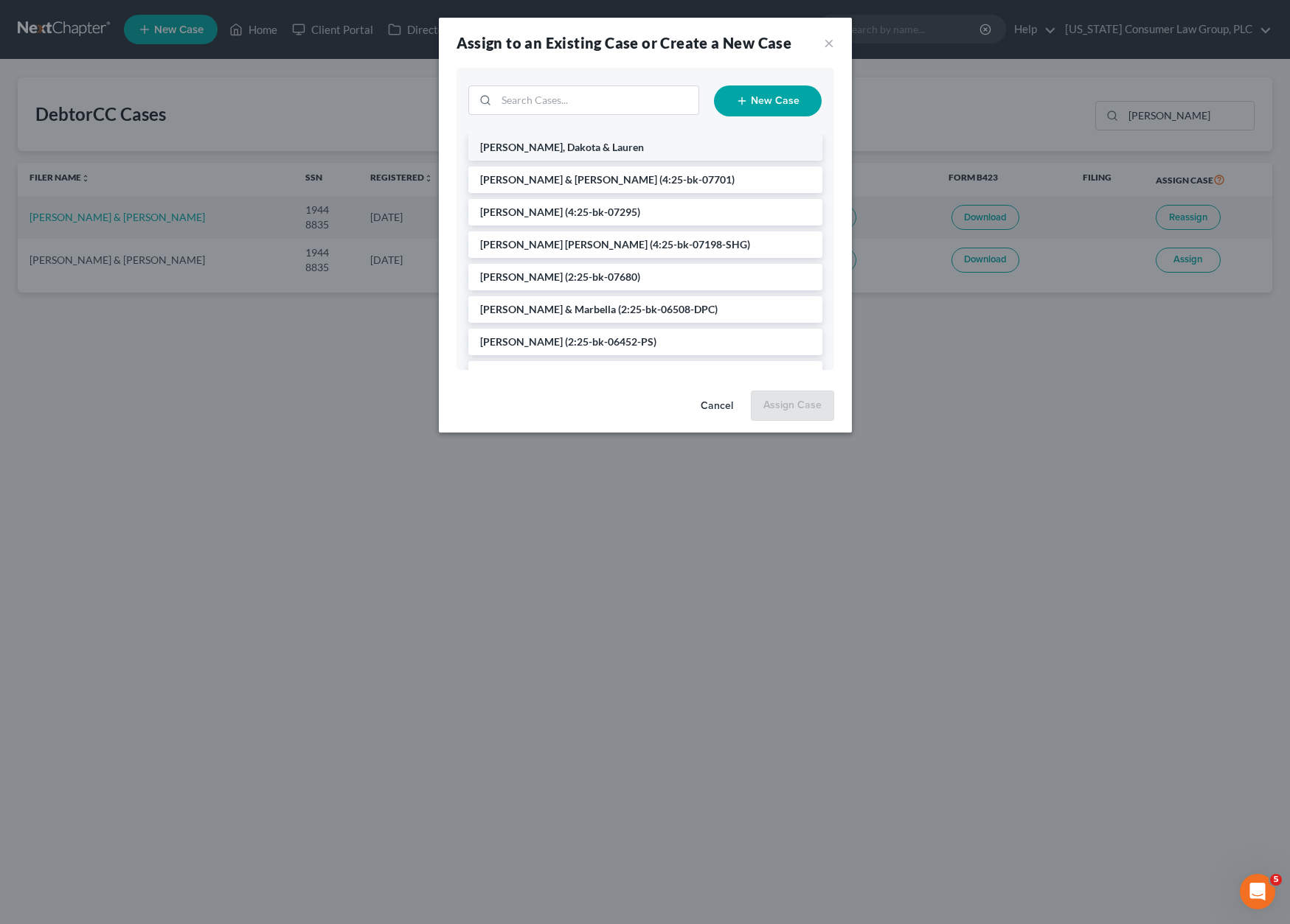
click at [563, 152] on span "[PERSON_NAME], Dakota & Lauren" at bounding box center [562, 147] width 164 height 12
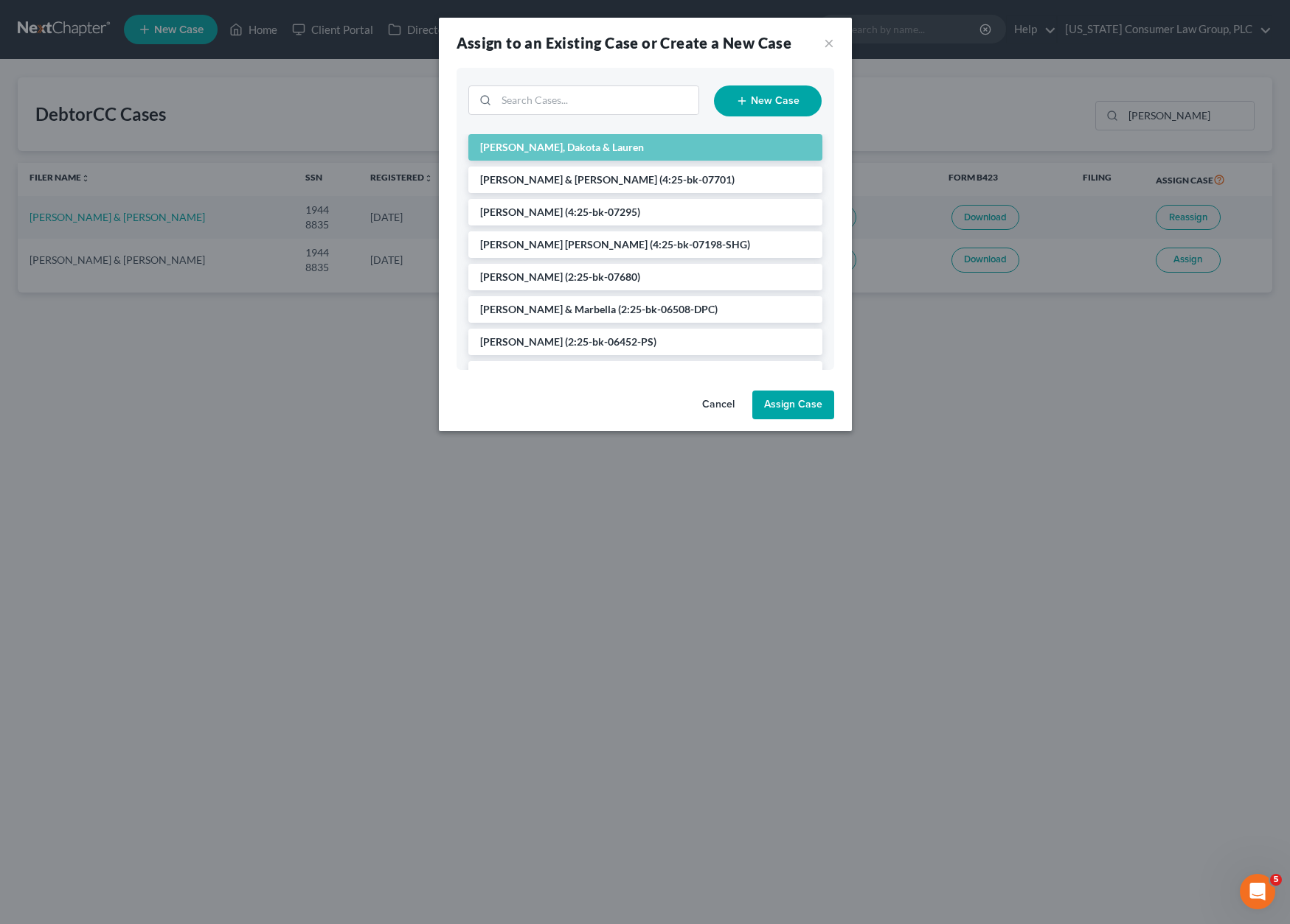
click at [793, 403] on button "Assign Case" at bounding box center [793, 406] width 82 height 29
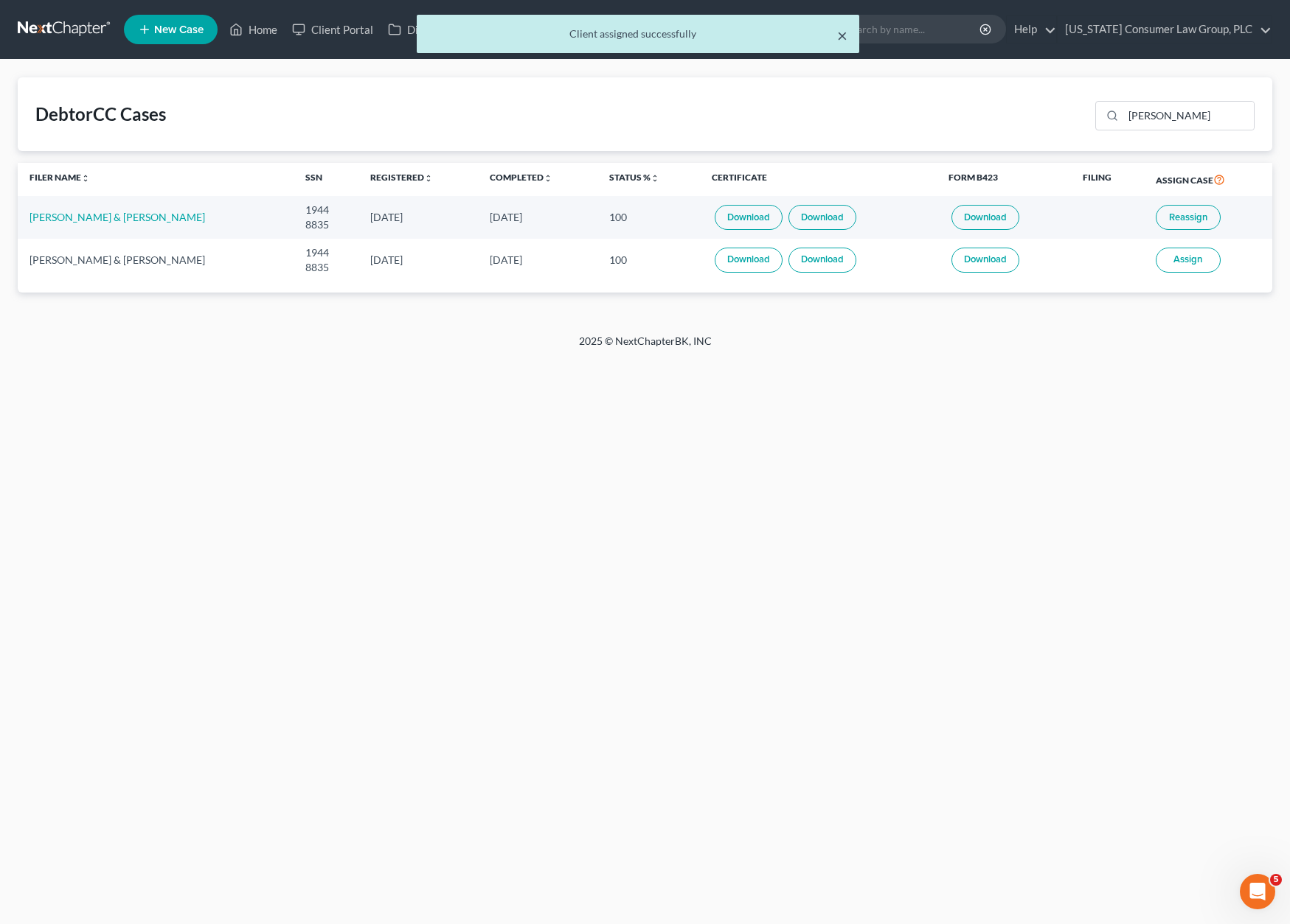
click at [838, 33] on button "×" at bounding box center [842, 35] width 10 height 18
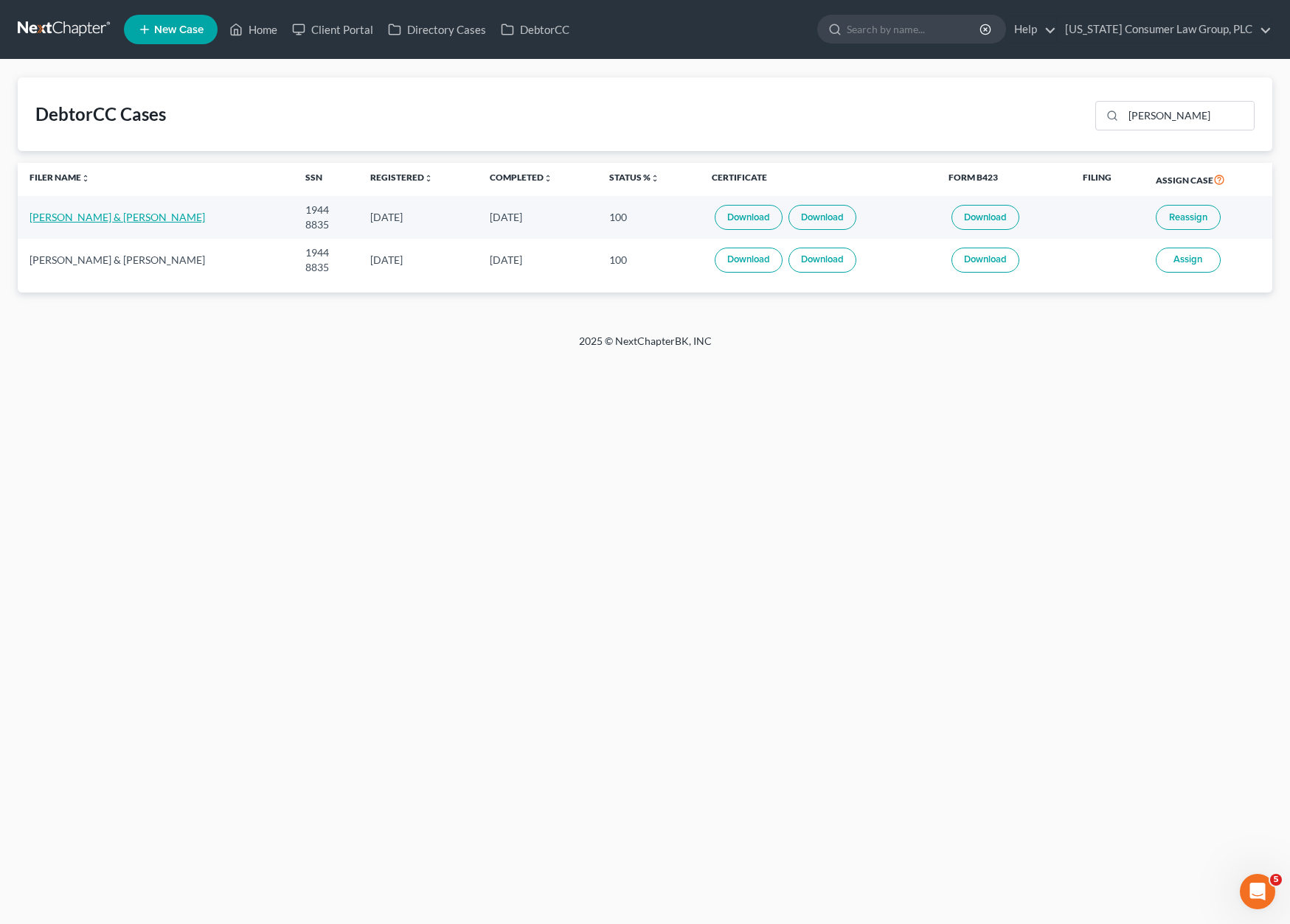
click at [158, 217] on link "[PERSON_NAME] & [PERSON_NAME]" at bounding box center [117, 217] width 175 height 12
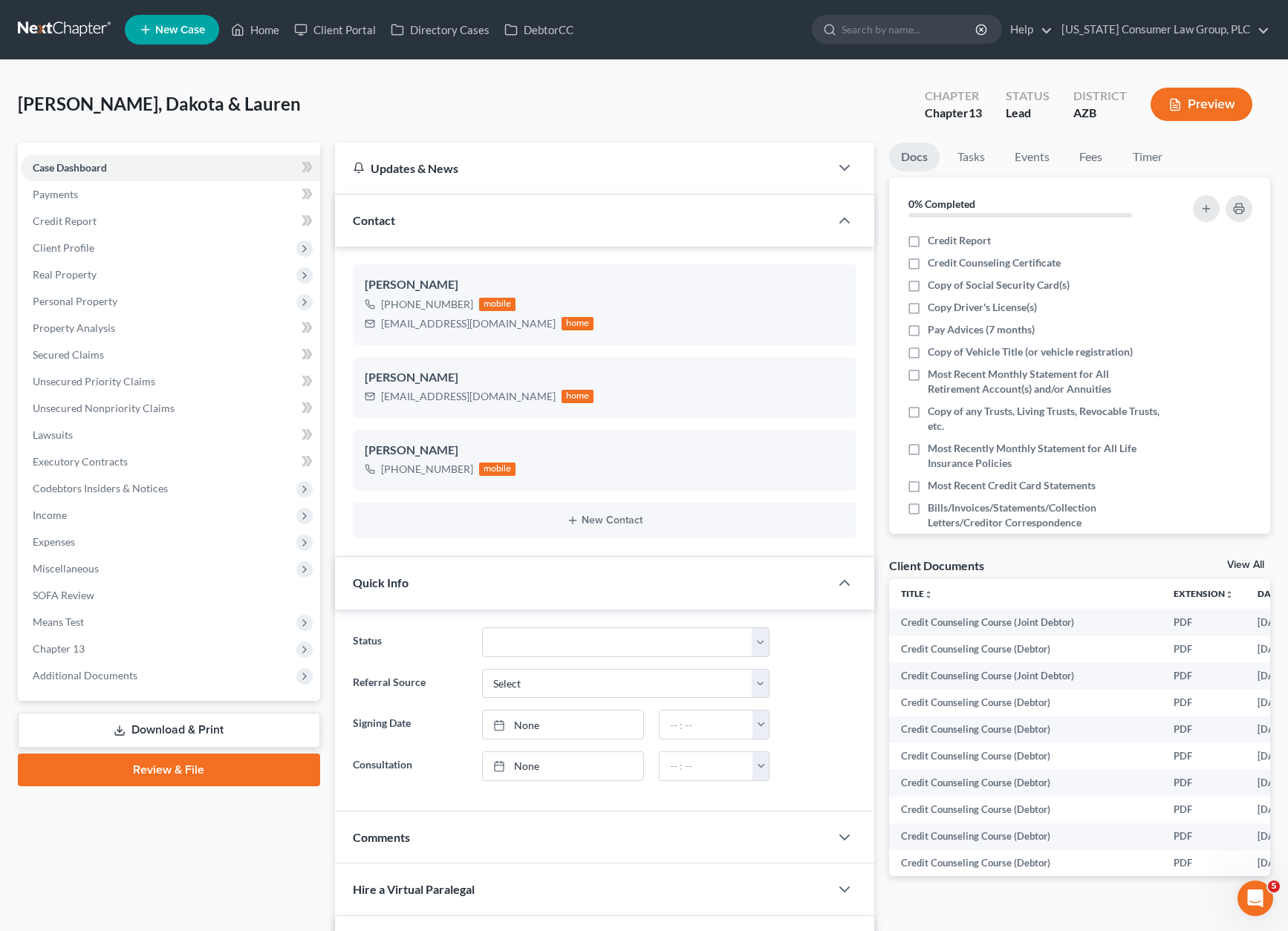
click at [170, 784] on link "Review & File" at bounding box center [169, 770] width 302 height 33
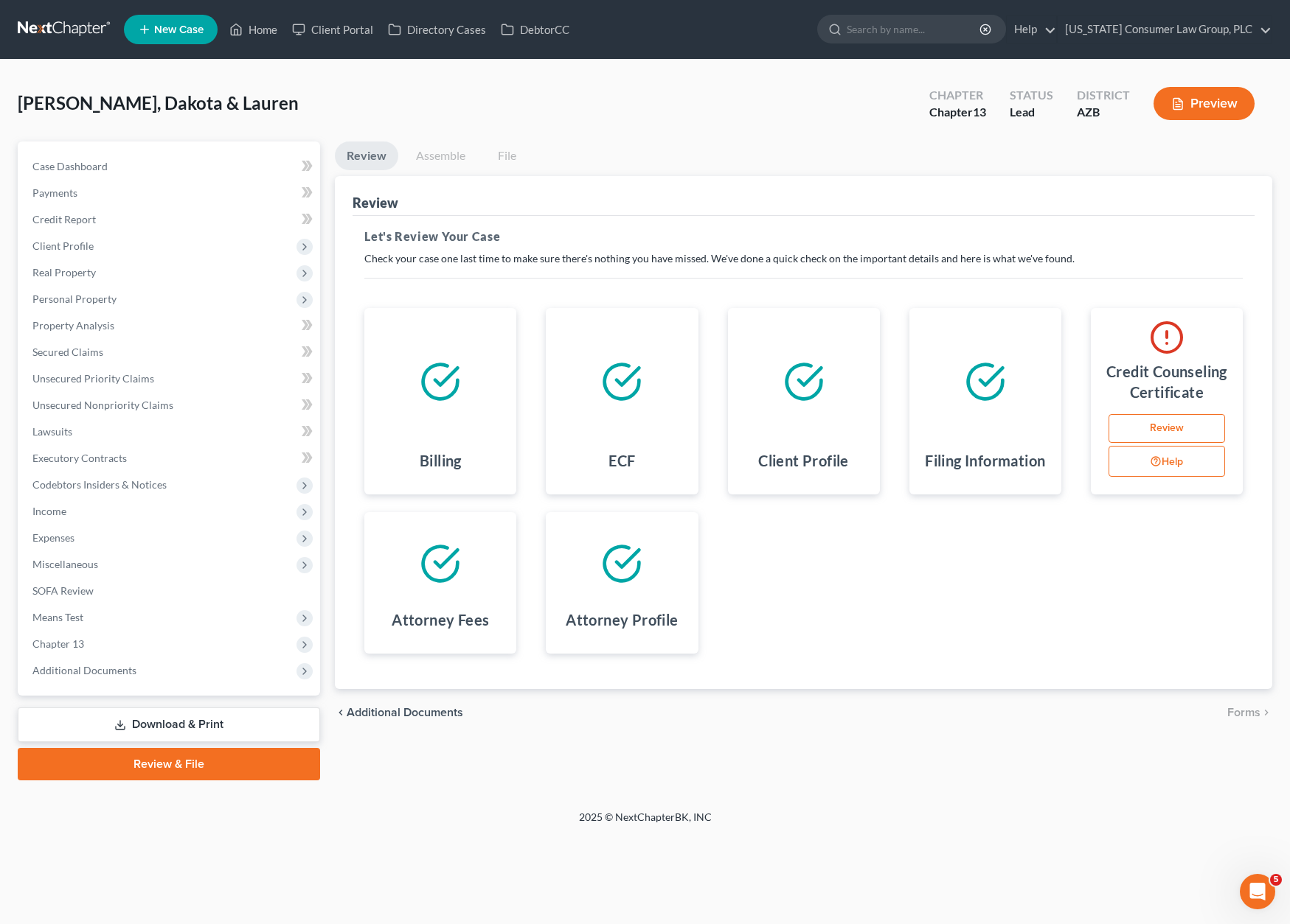
click at [1210, 433] on link "Review" at bounding box center [1166, 429] width 117 height 29
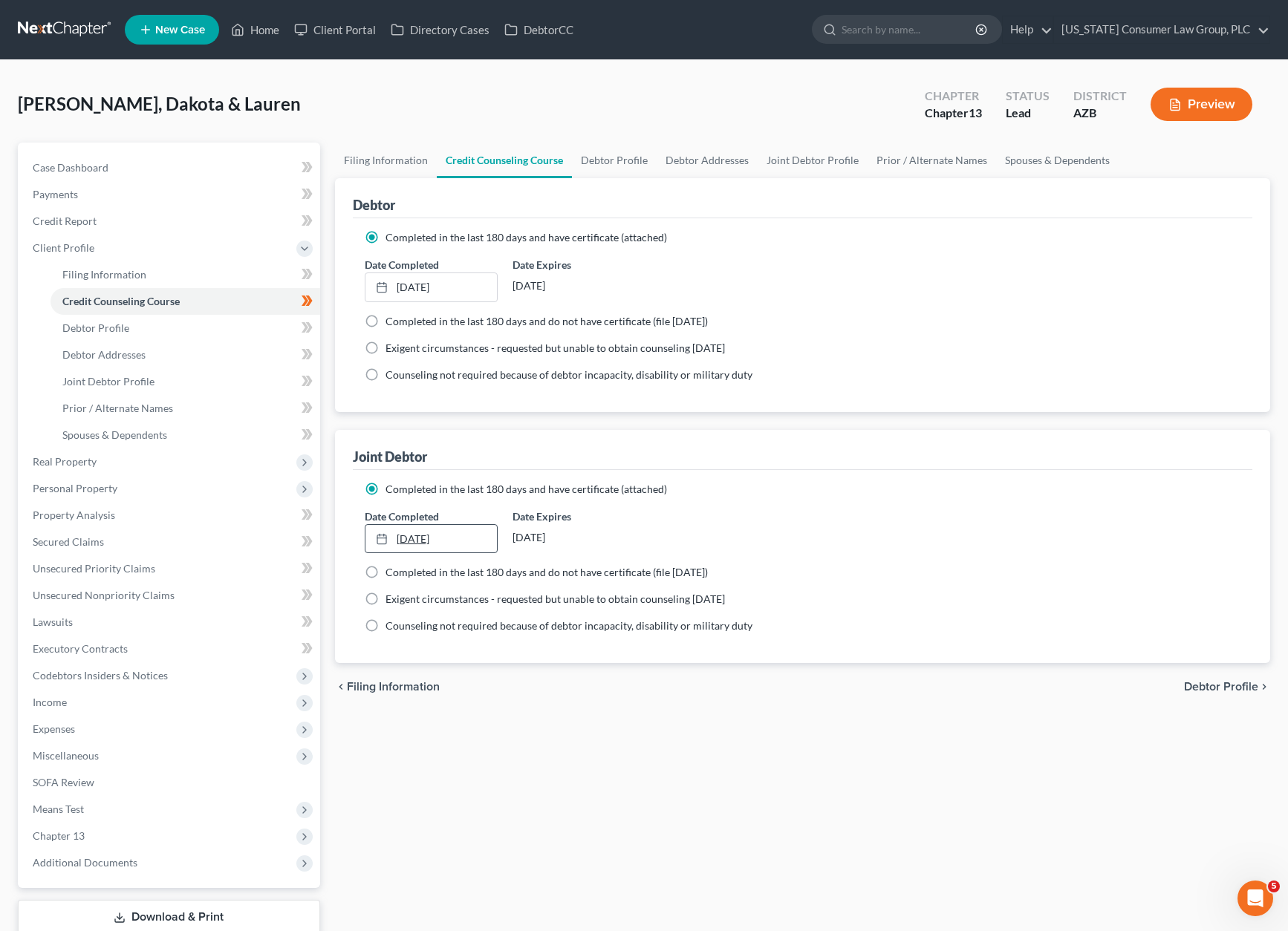
click at [408, 544] on link "[DATE]" at bounding box center [431, 539] width 132 height 28
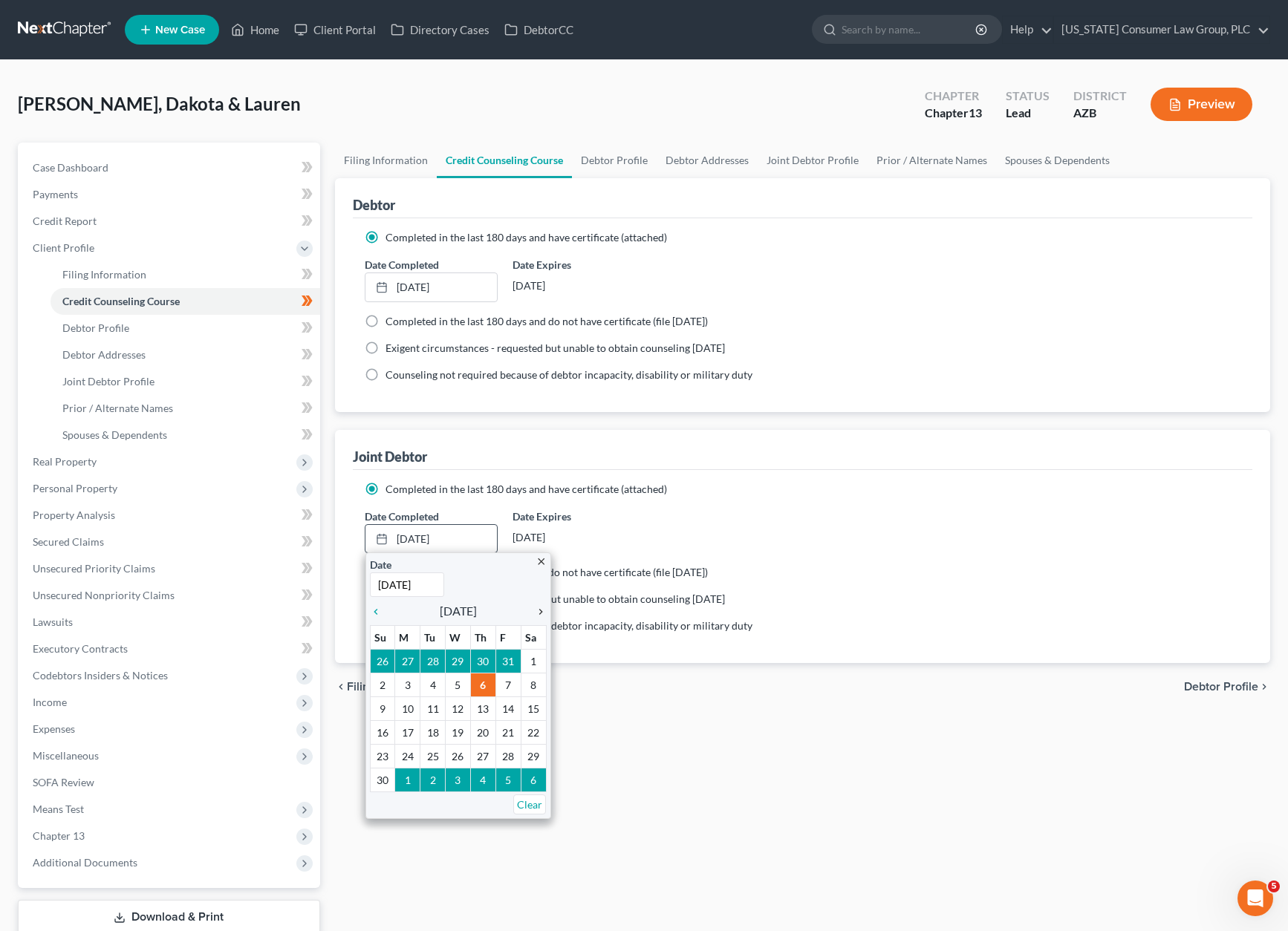
click at [537, 608] on icon "chevron_right" at bounding box center [537, 611] width 19 height 12
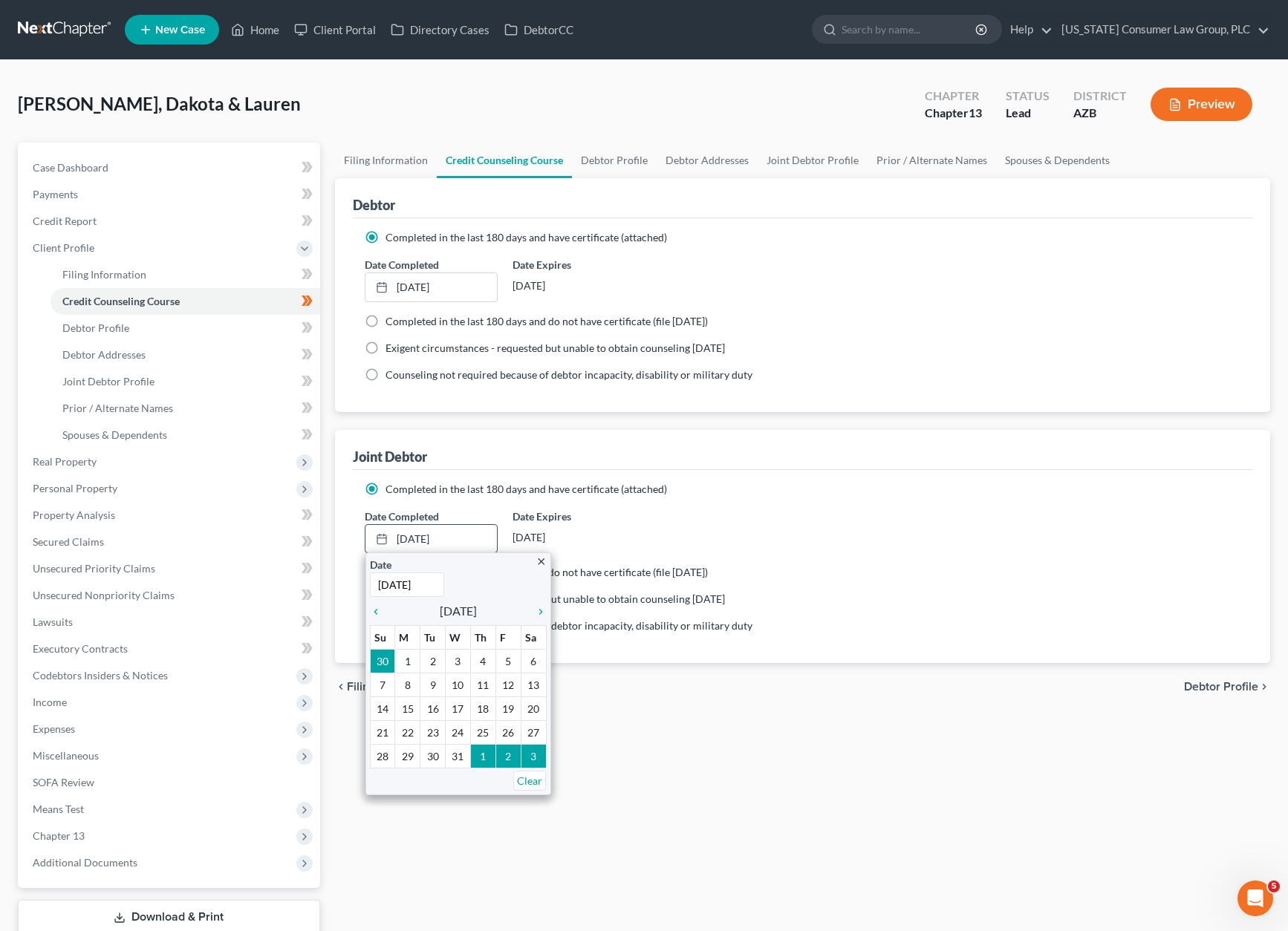
click at [428, 584] on input "[DATE]" at bounding box center [406, 585] width 74 height 24
drag, startPoint x: 428, startPoint y: 584, endPoint x: 364, endPoint y: 581, distance: 64.1
click at [364, 581] on ng-include "Completed in the last 180 days and have certificate (attached) Date Completed […" at bounding box center [803, 558] width 877 height 153
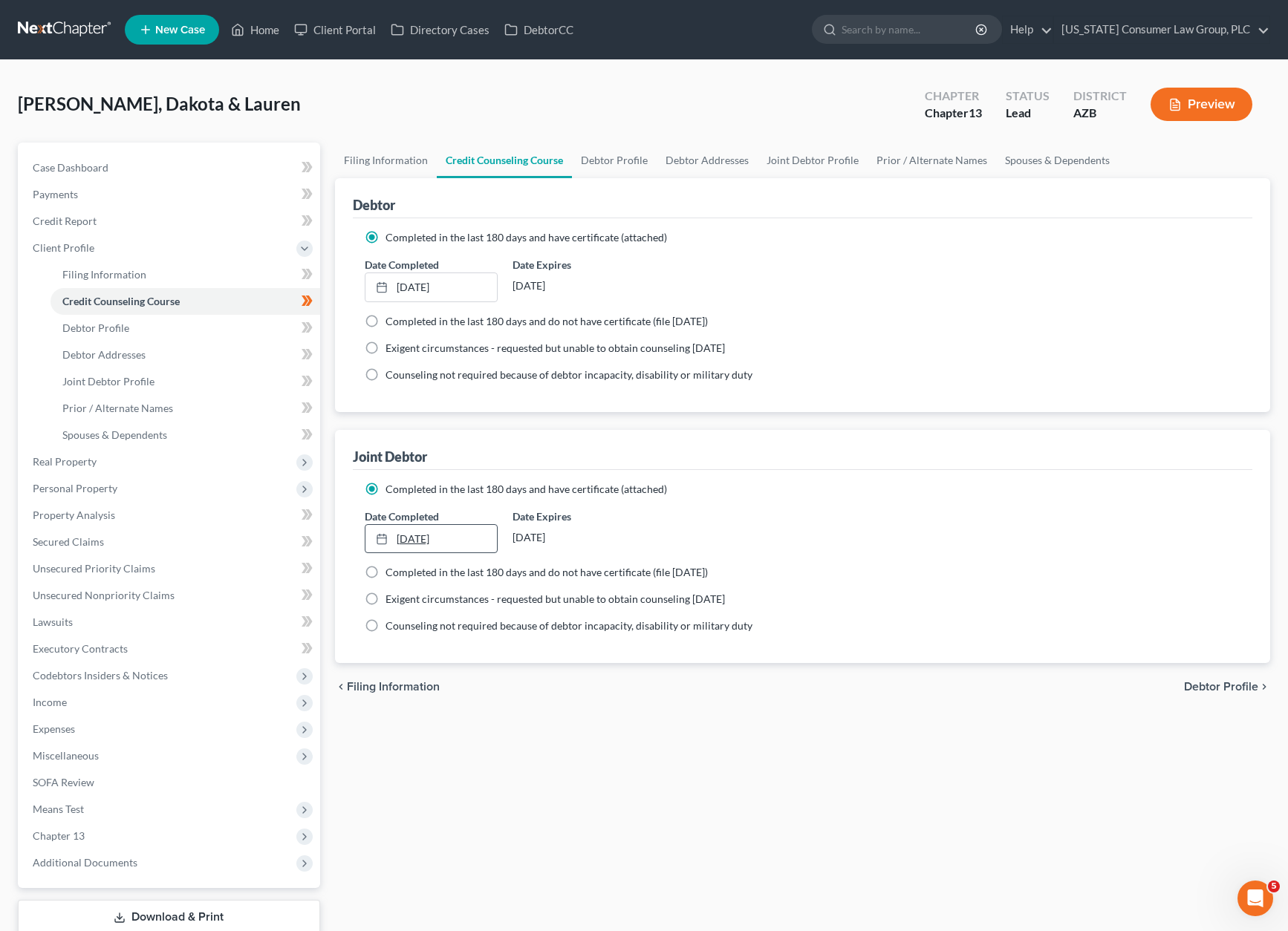
click at [430, 536] on link "[DATE]" at bounding box center [431, 539] width 132 height 28
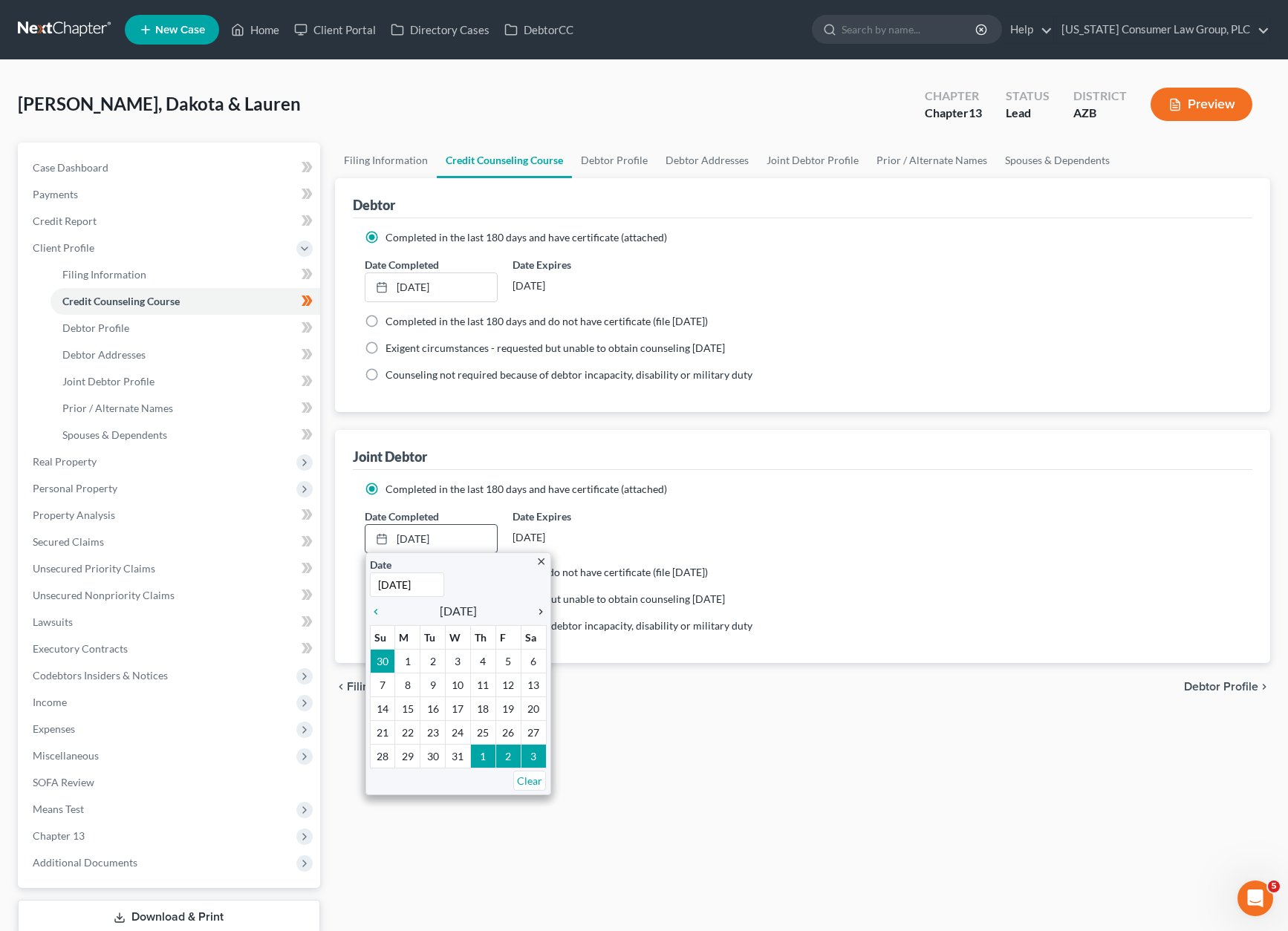
click at [539, 609] on icon "chevron_right" at bounding box center [537, 611] width 19 height 12
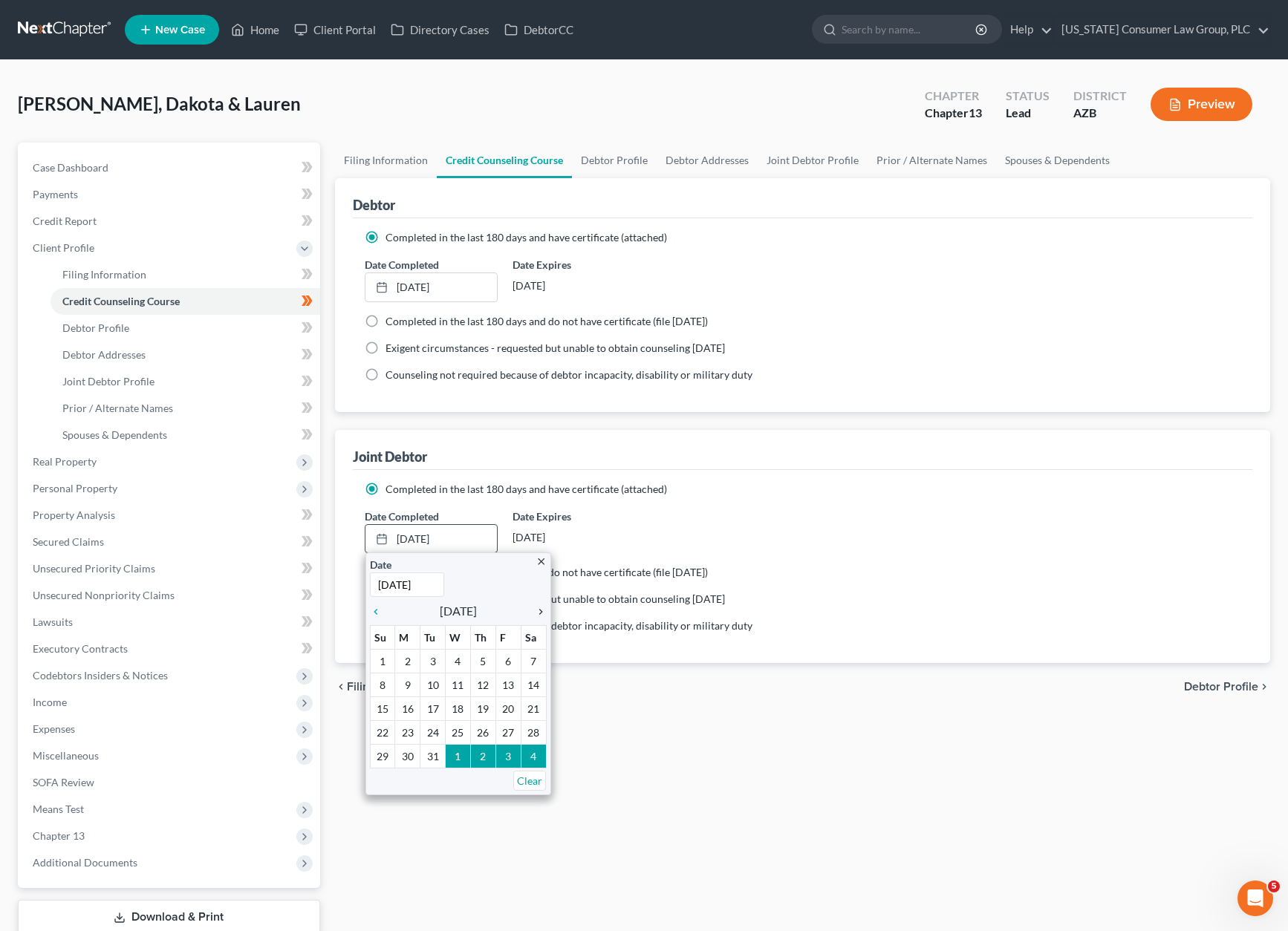
click at [539, 609] on icon "chevron_right" at bounding box center [537, 611] width 19 height 12
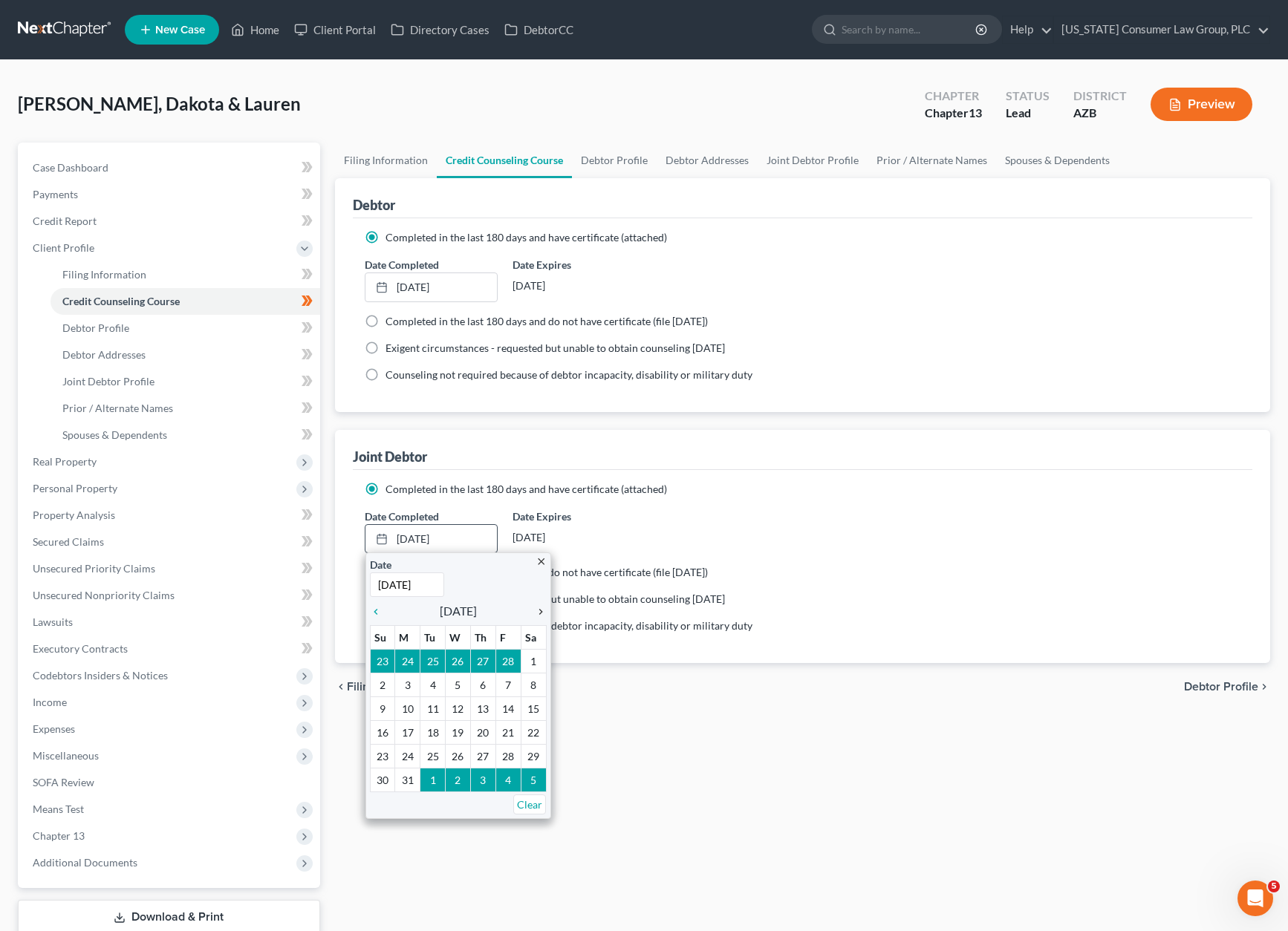
click at [539, 609] on icon "chevron_right" at bounding box center [537, 611] width 19 height 12
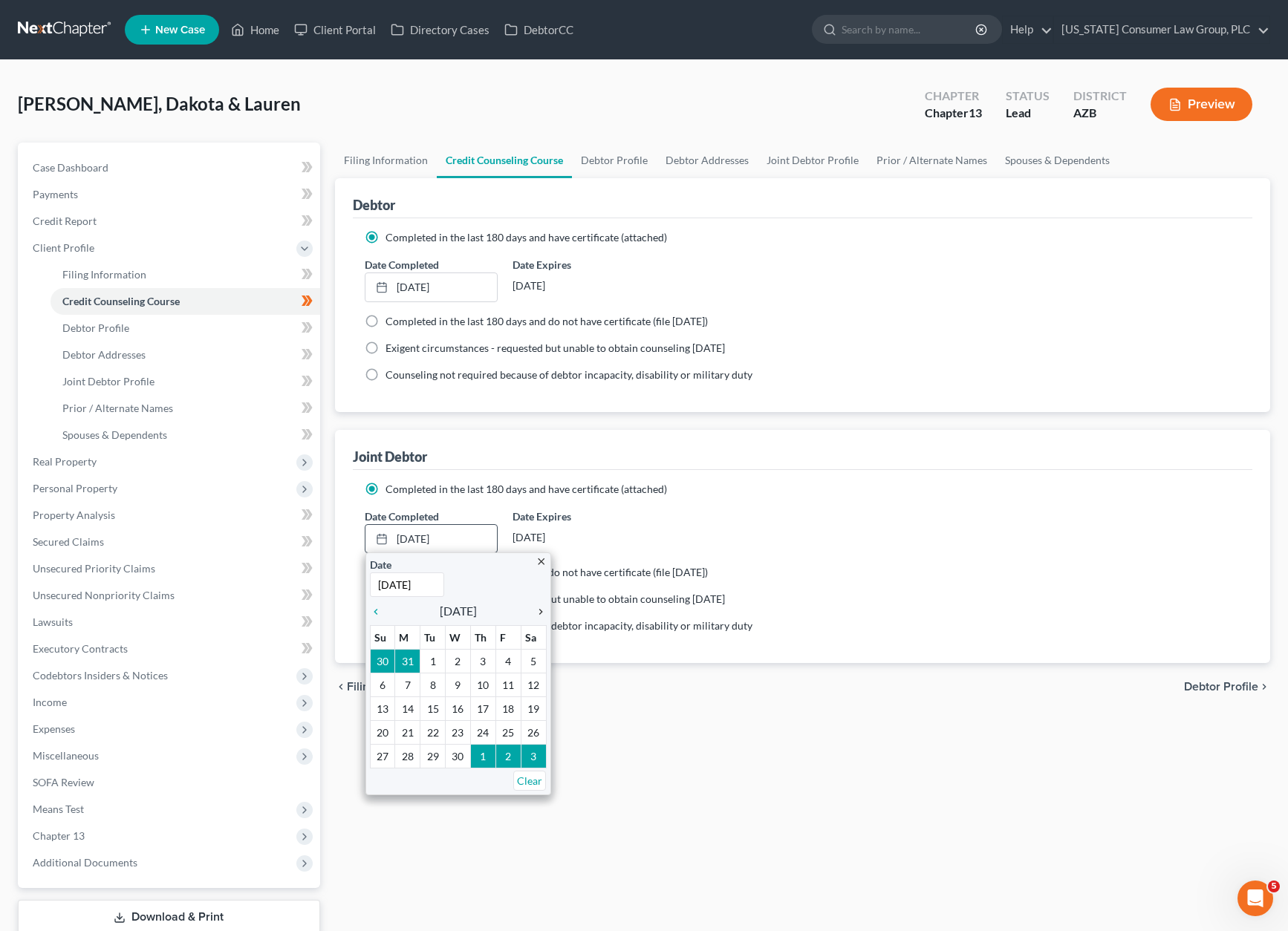
click at [539, 609] on icon "chevron_right" at bounding box center [537, 611] width 19 height 12
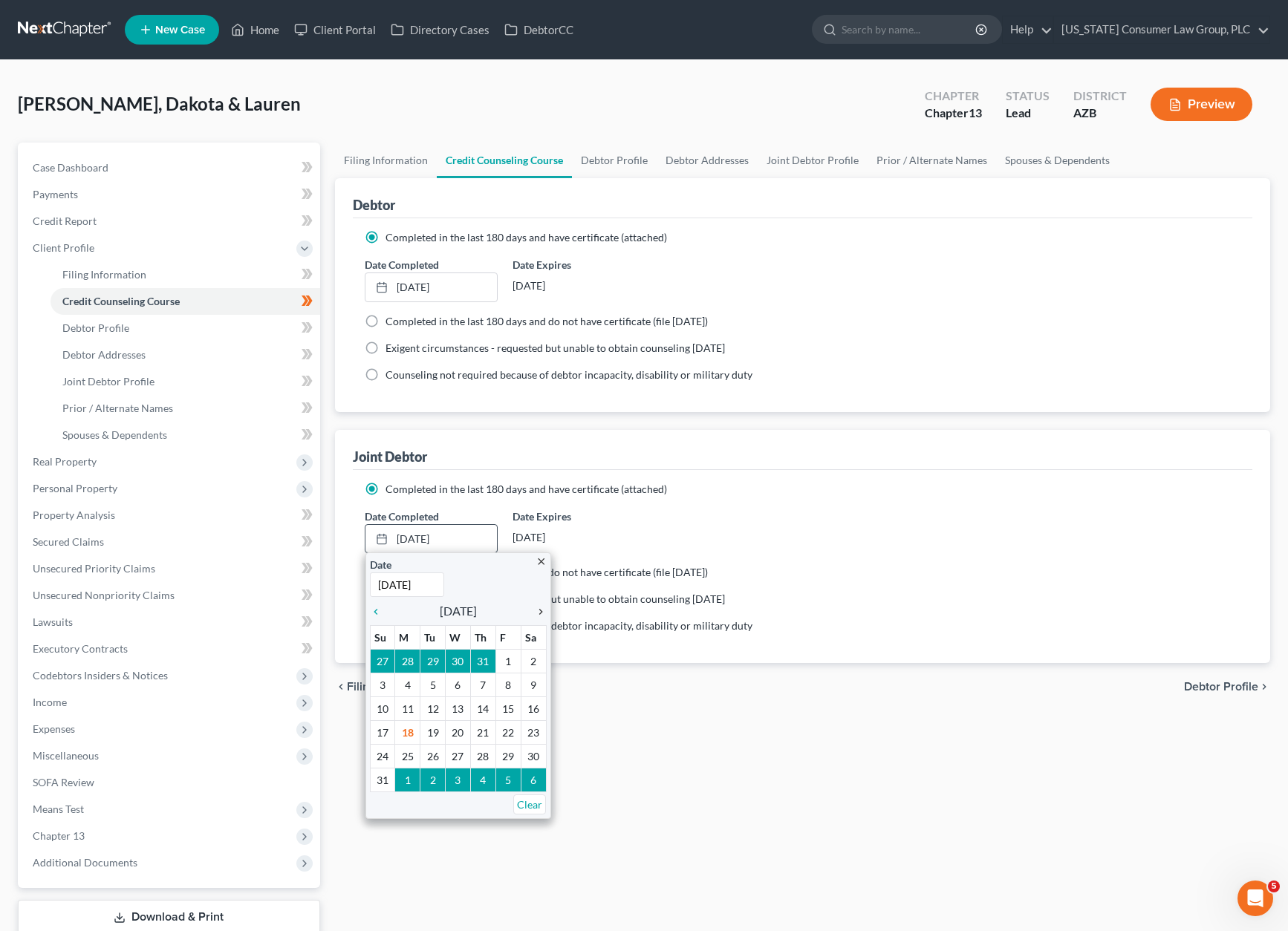
click at [539, 609] on icon "chevron_right" at bounding box center [537, 611] width 19 height 12
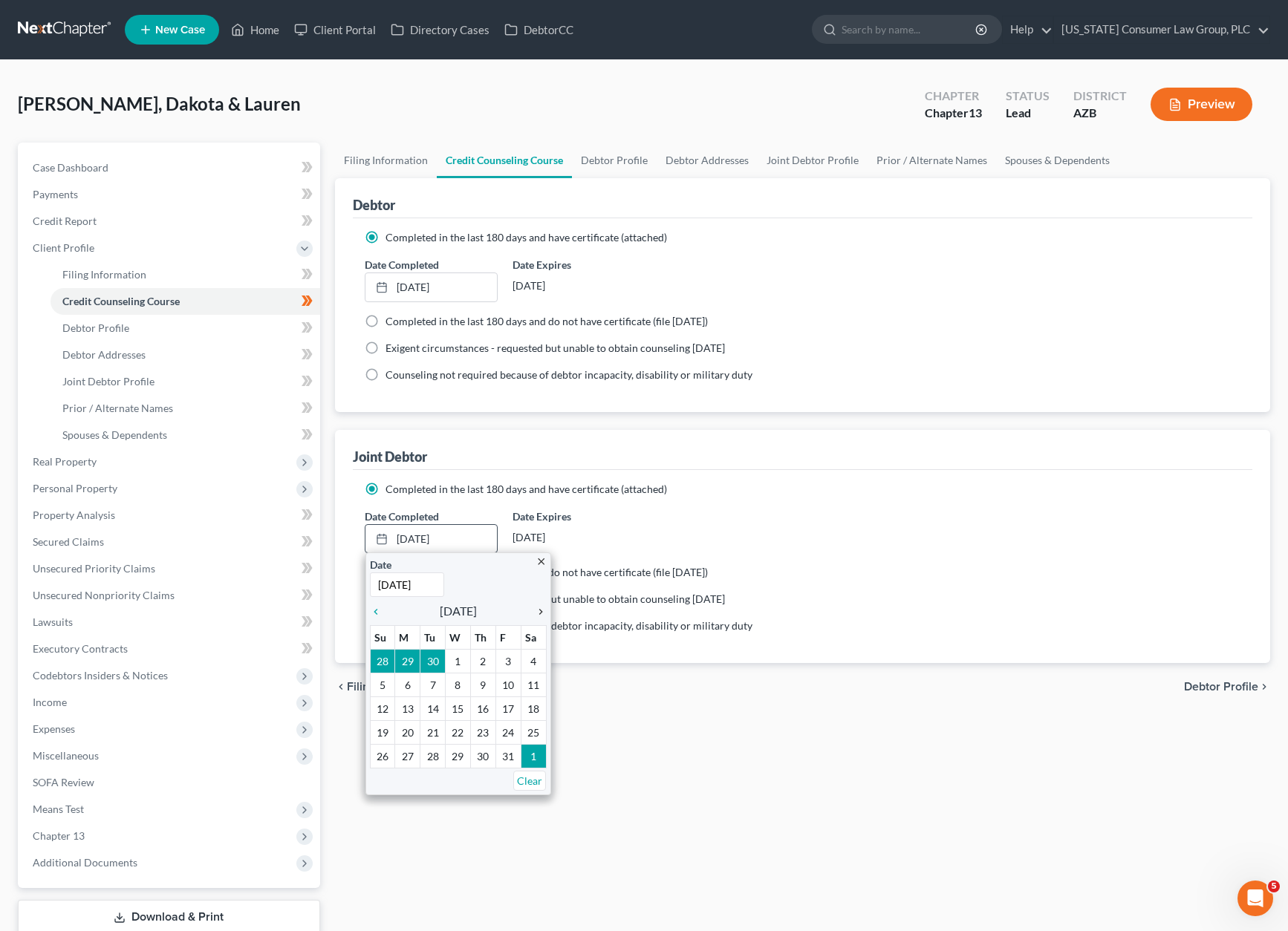
click at [539, 609] on icon "chevron_right" at bounding box center [537, 611] width 19 height 12
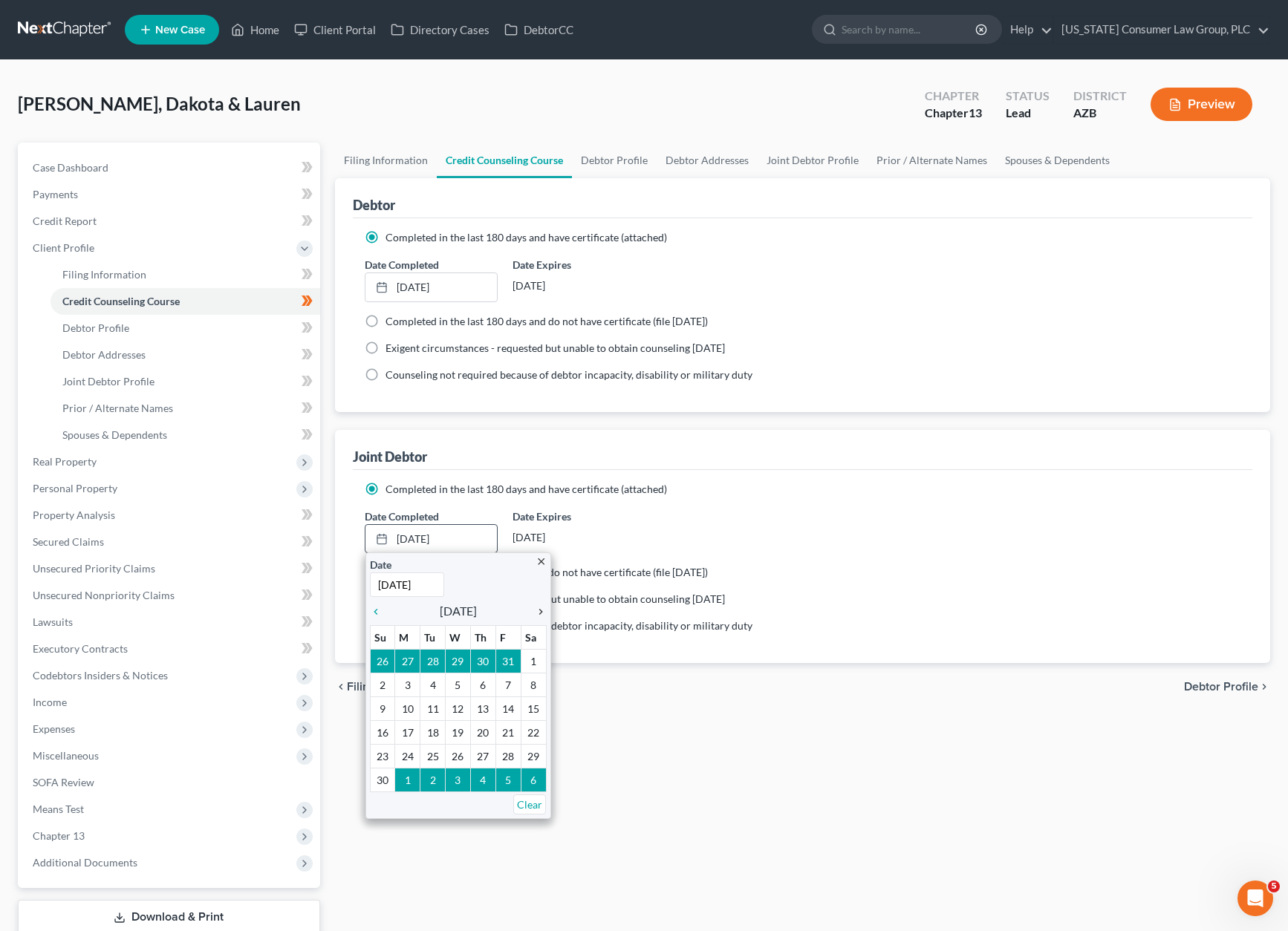
click at [539, 609] on icon "chevron_right" at bounding box center [537, 611] width 19 height 12
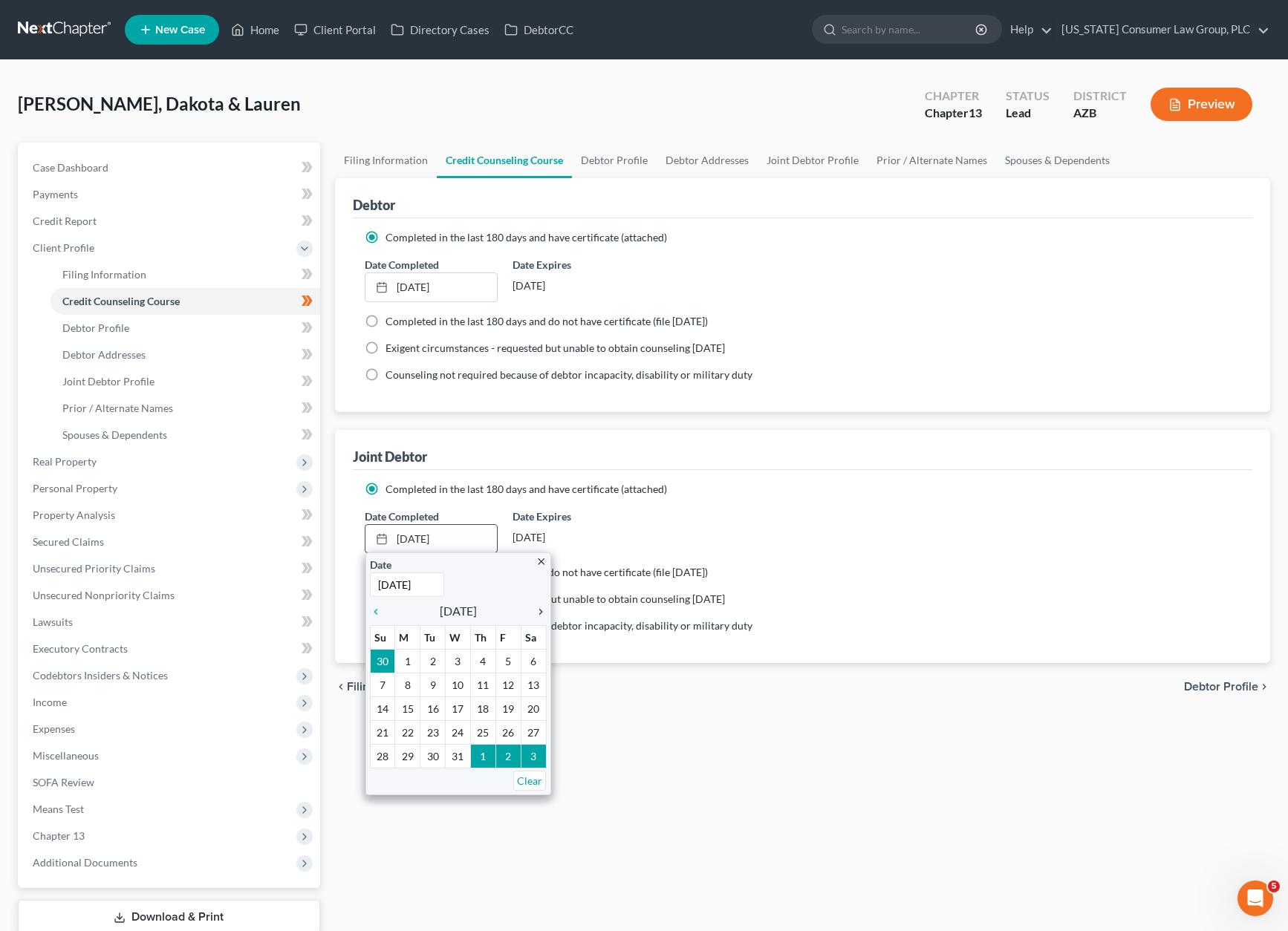
click at [539, 609] on icon "chevron_right" at bounding box center [537, 611] width 19 height 12
click at [371, 606] on icon "chevron_left" at bounding box center [379, 611] width 19 height 12
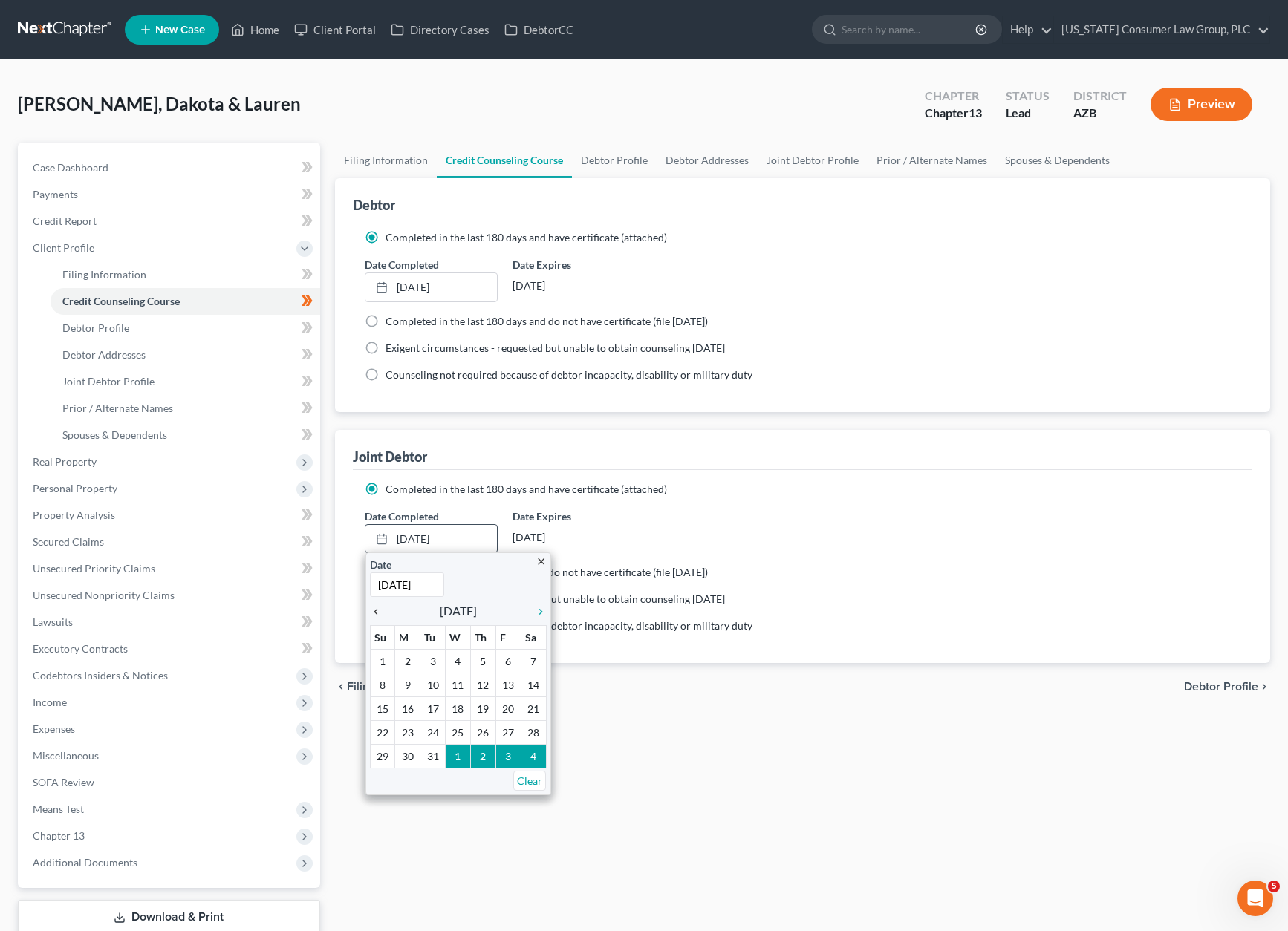
click at [372, 606] on icon "chevron_left" at bounding box center [379, 611] width 19 height 12
click at [373, 606] on icon "chevron_left" at bounding box center [379, 611] width 19 height 12
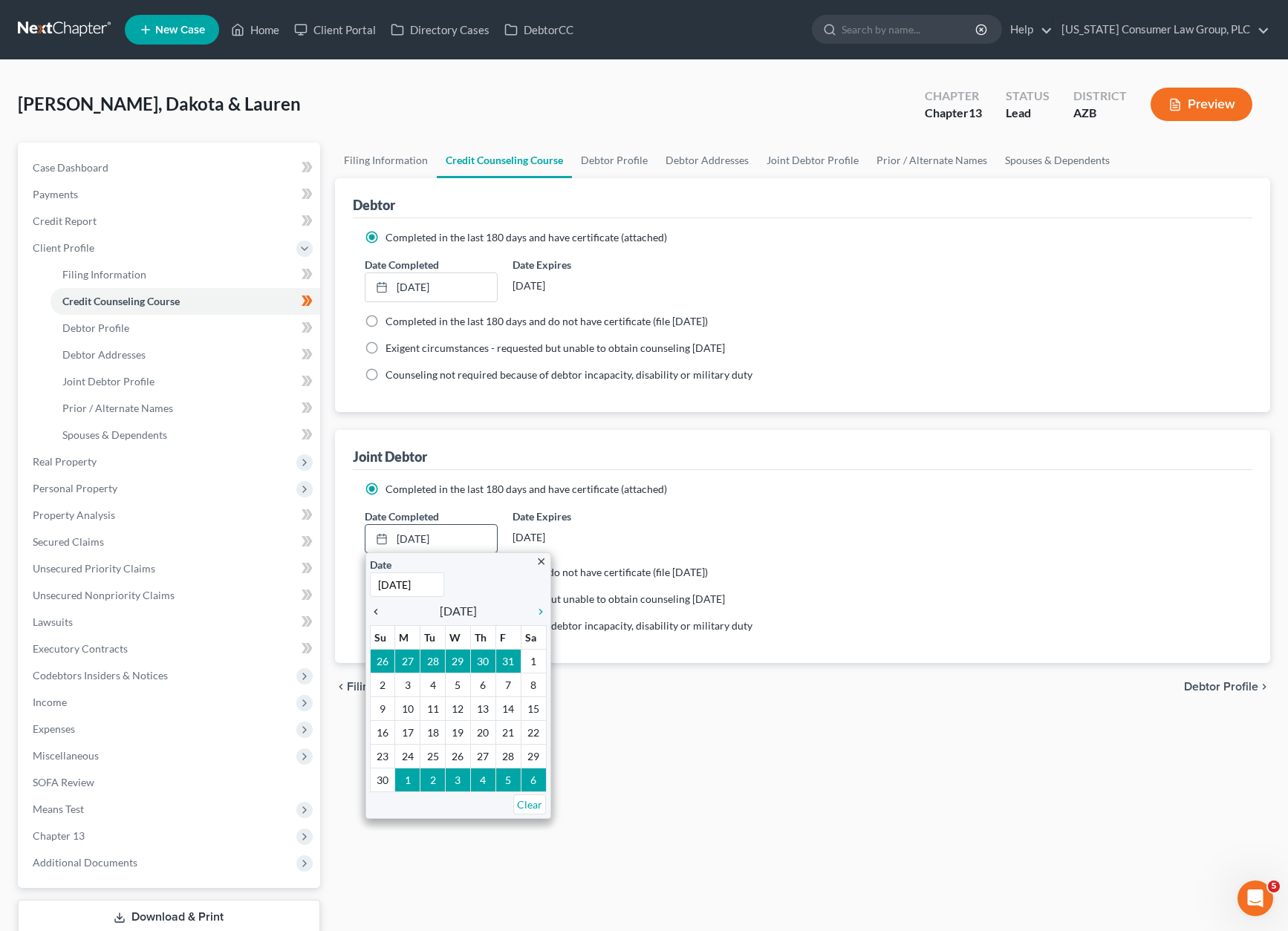
click at [373, 606] on icon "chevron_left" at bounding box center [379, 611] width 19 height 12
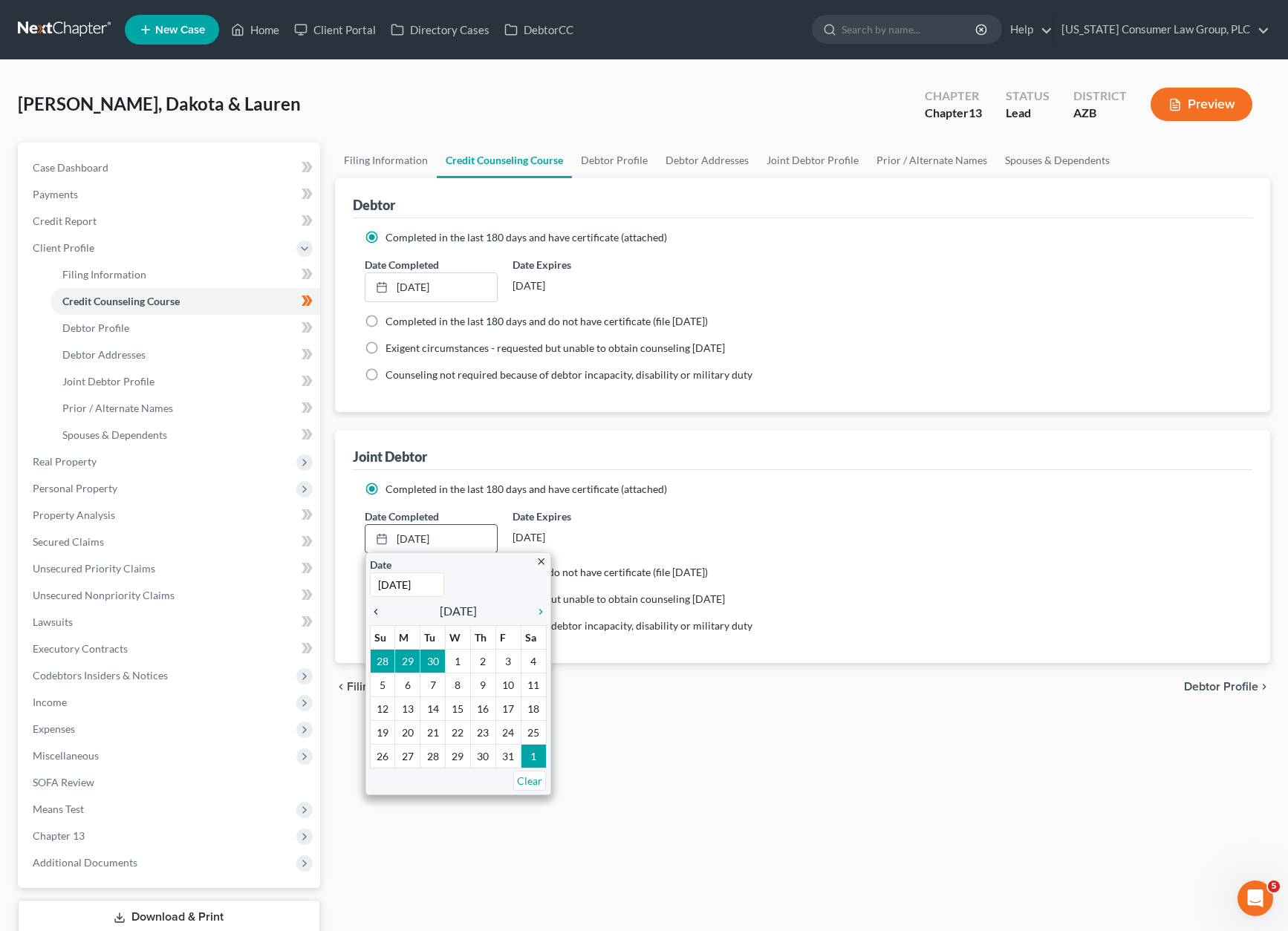
click at [373, 606] on icon "chevron_left" at bounding box center [379, 611] width 19 height 12
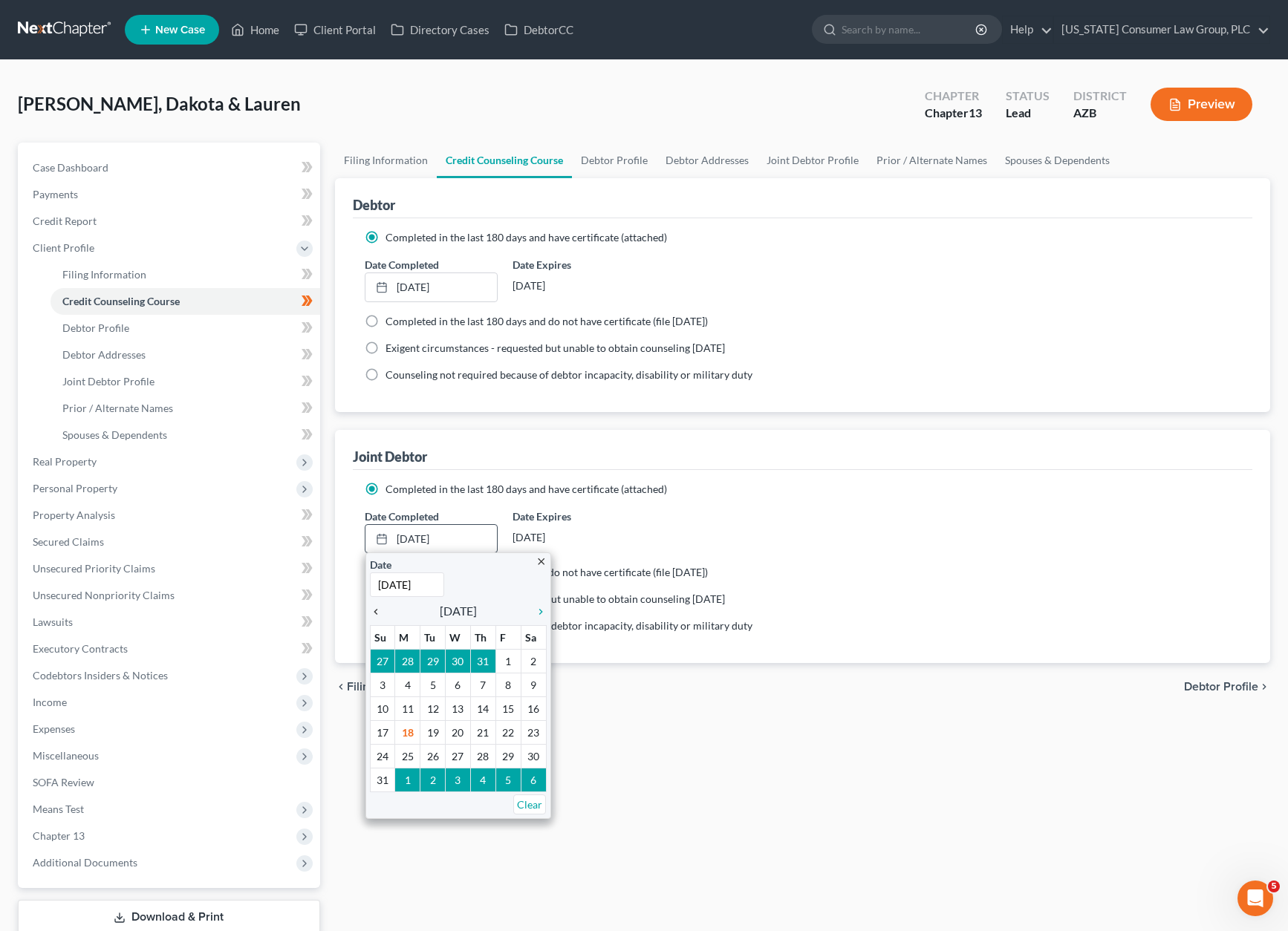
click at [373, 606] on icon "chevron_left" at bounding box center [379, 611] width 19 height 12
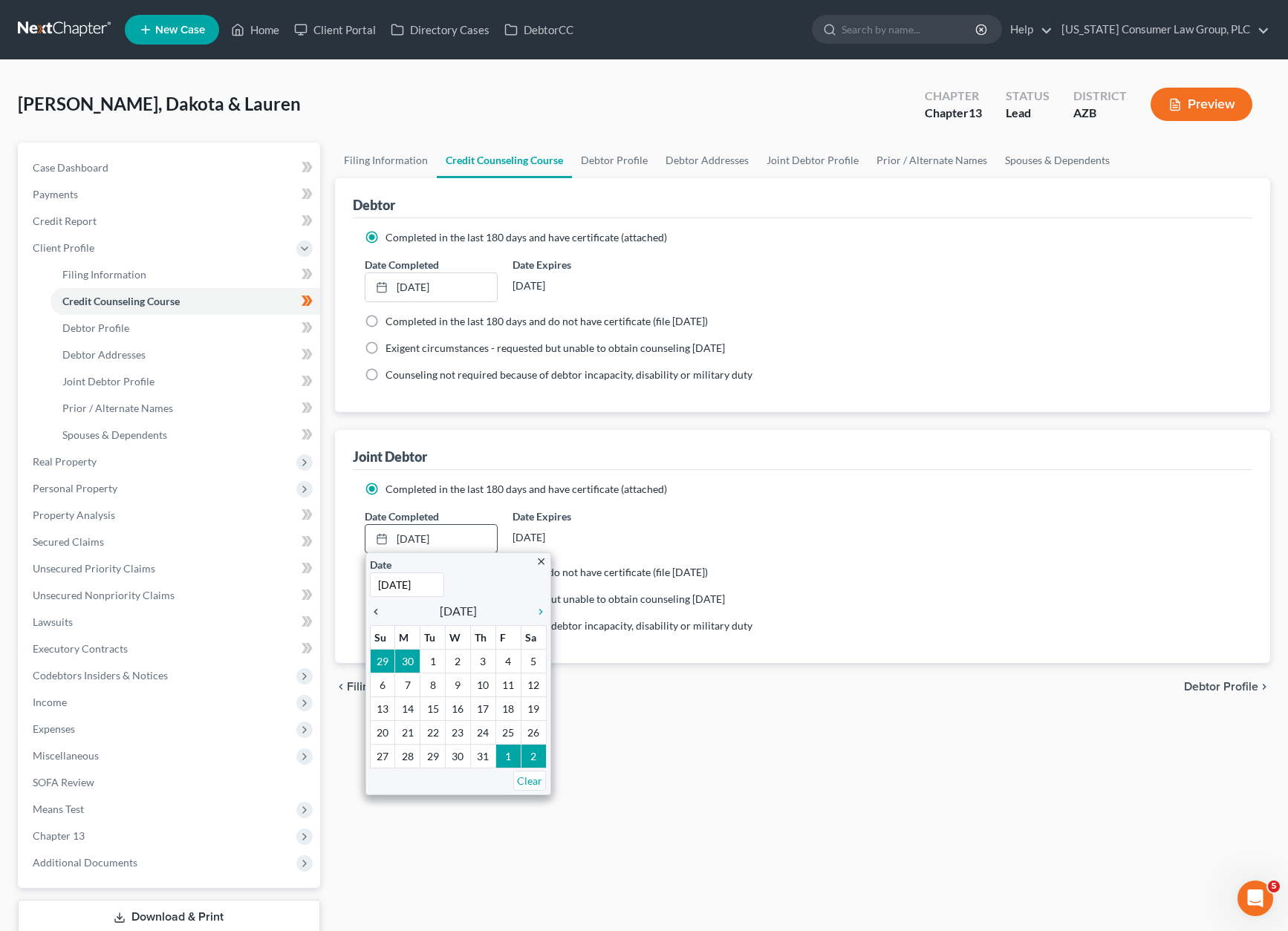
click at [373, 606] on icon "chevron_left" at bounding box center [379, 611] width 19 height 12
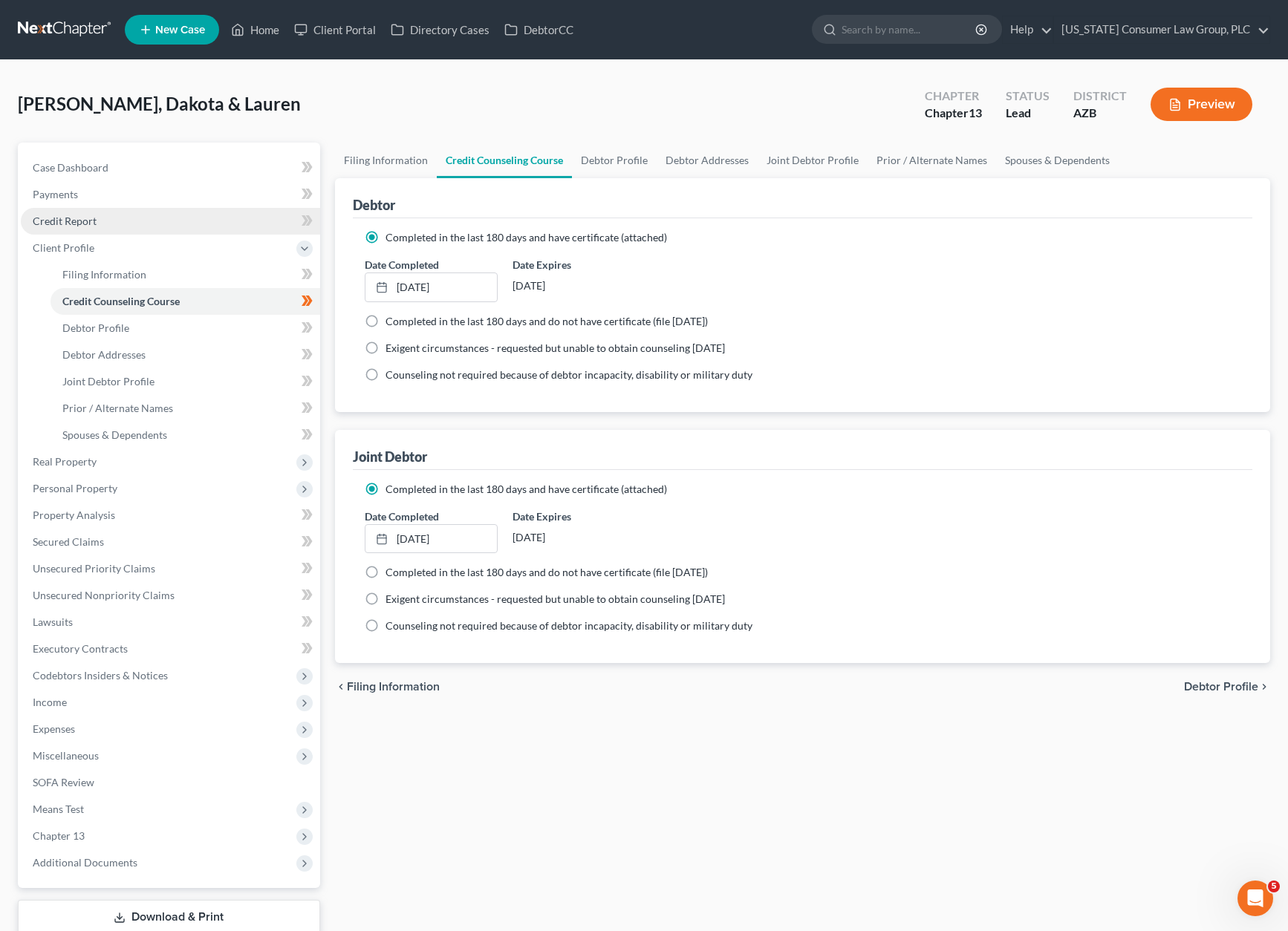
click at [68, 224] on span "Credit Report" at bounding box center [65, 221] width 64 height 12
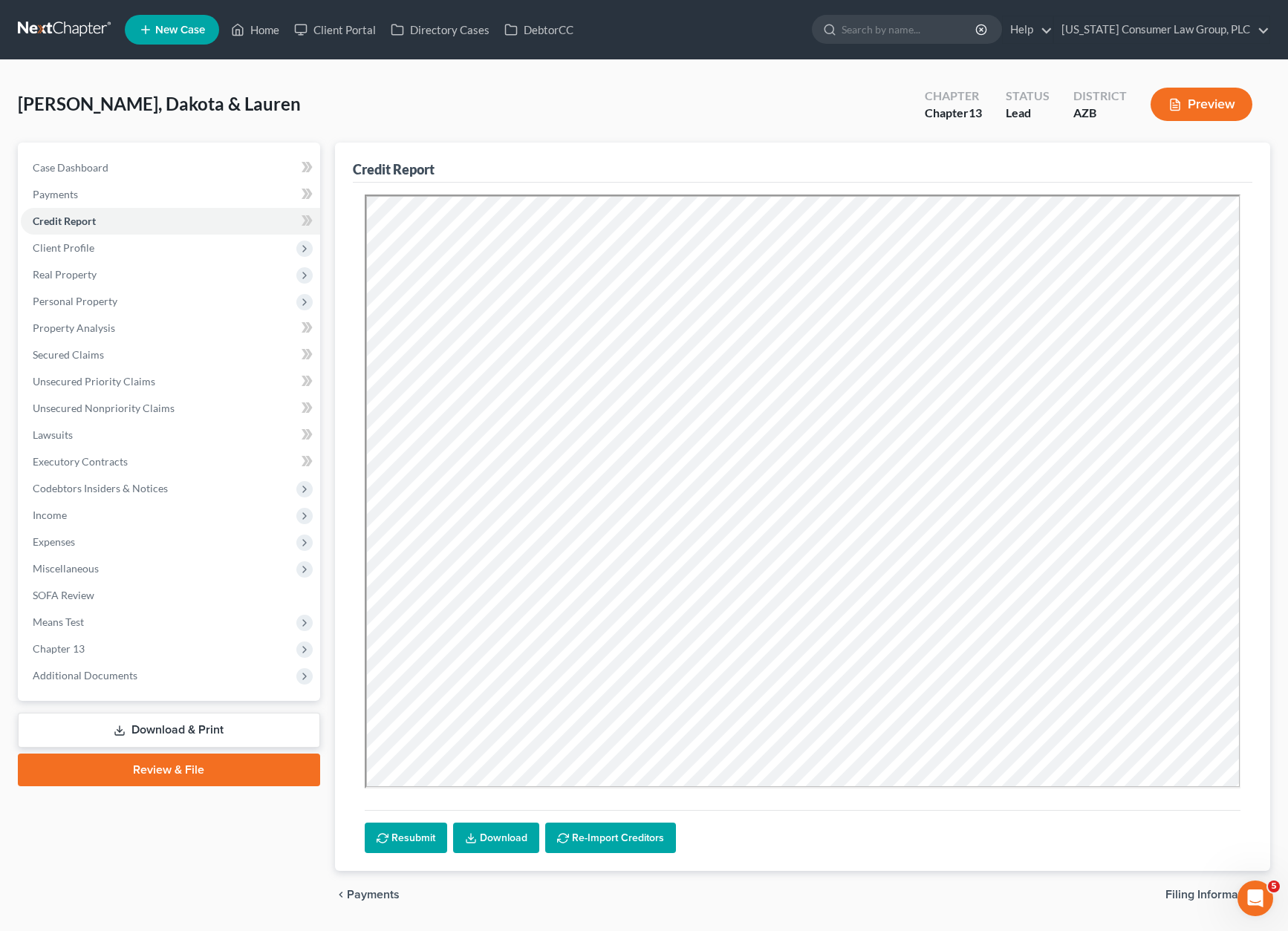
click at [187, 767] on link "Review & File" at bounding box center [169, 770] width 302 height 33
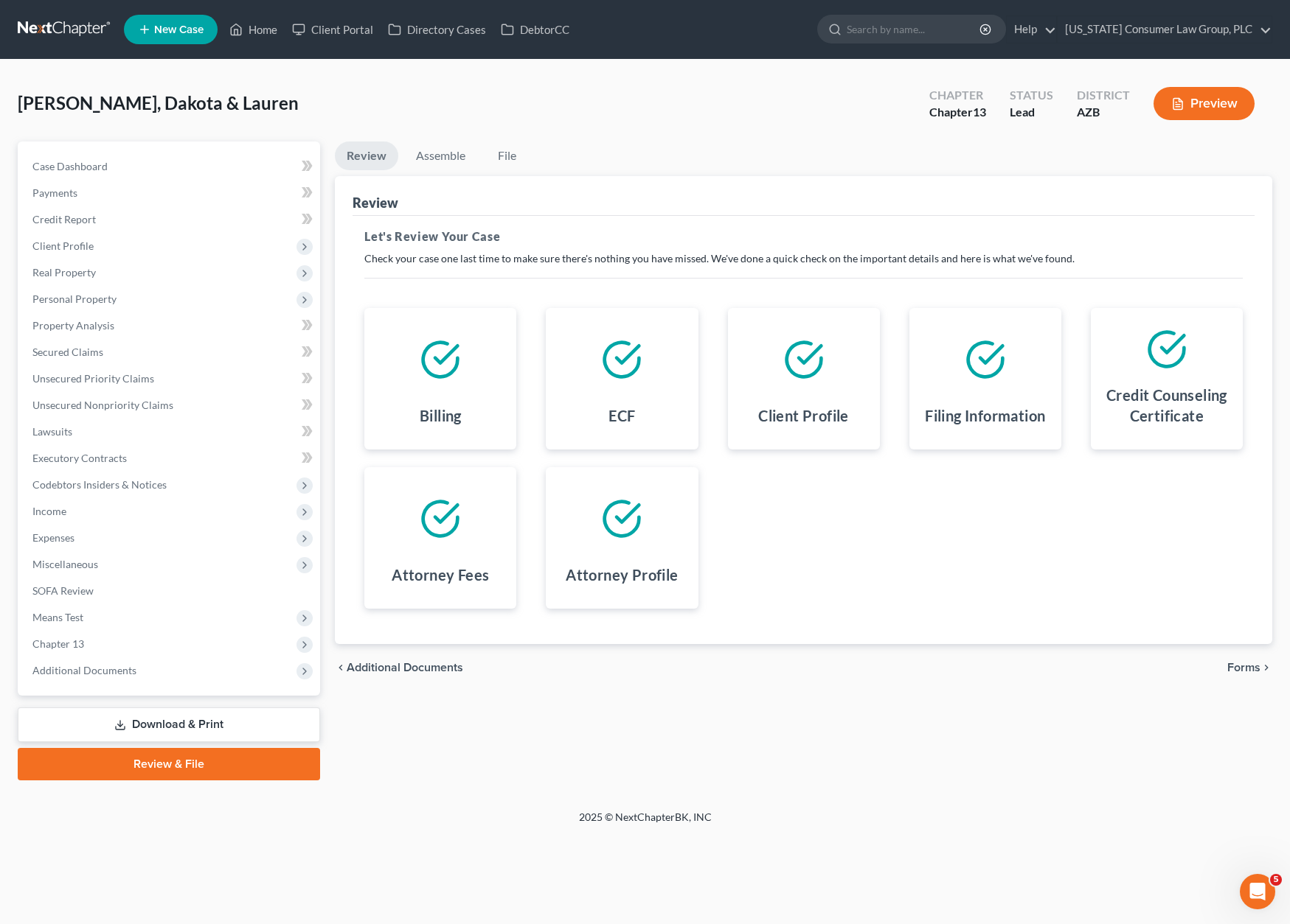
click at [1246, 667] on span "Forms" at bounding box center [1243, 668] width 33 height 12
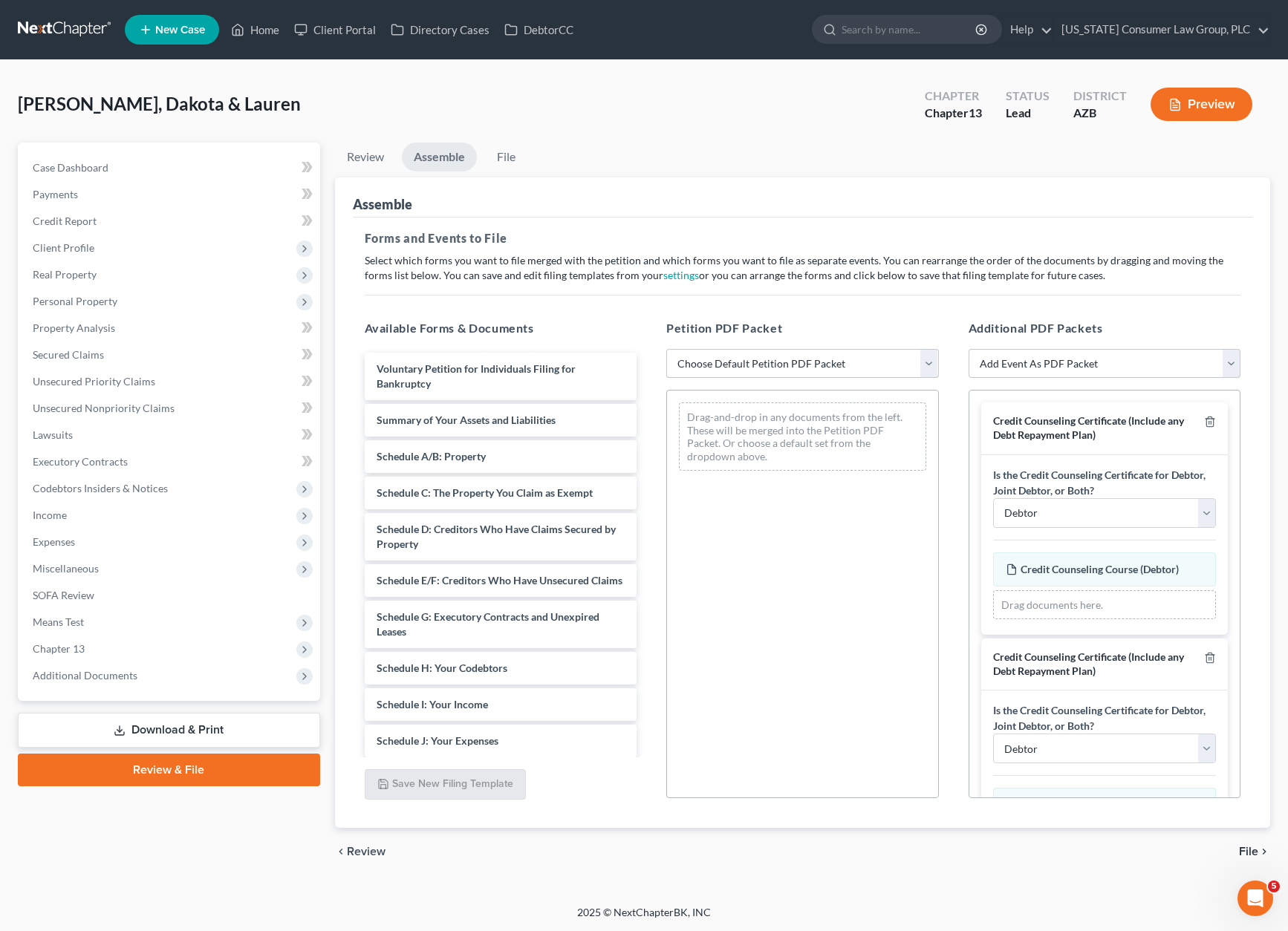
click at [929, 364] on select "Choose Default Petition PDF Packet Complete Bankruptcy Petition (all forms and …" at bounding box center [803, 364] width 273 height 30
select select "1"
click at [667, 349] on select "Choose Default Petition PDF Packet Complete Bankruptcy Petition (all forms and …" at bounding box center [803, 364] width 273 height 30
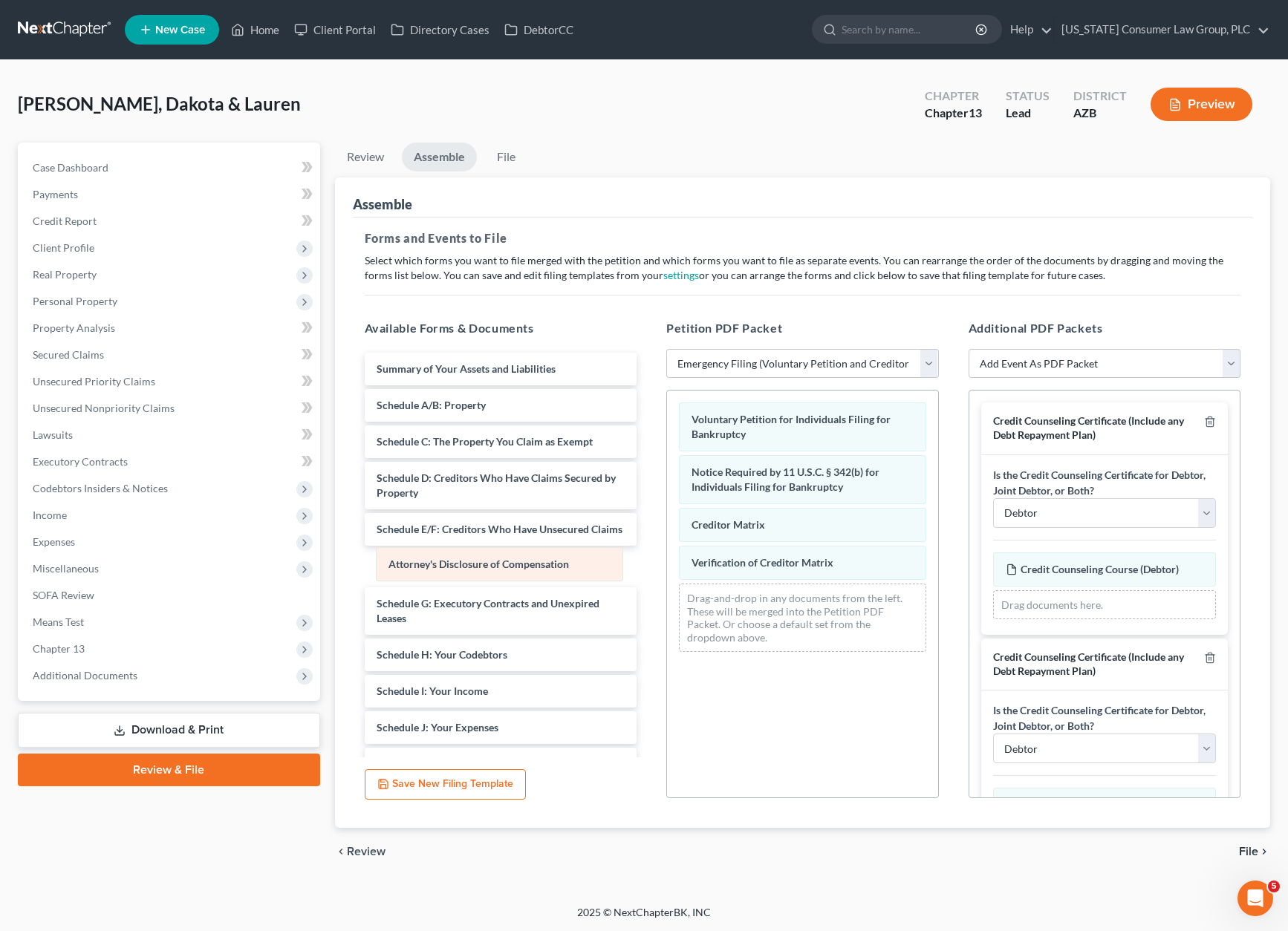
drag, startPoint x: 825, startPoint y: 594, endPoint x: 522, endPoint y: 557, distance: 305.3
click at [667, 557] on div "Attorney's Disclosure of Compensation Voluntary Petition for Individuals Filing…" at bounding box center [803, 527] width 271 height 273
click at [1250, 855] on span "File" at bounding box center [1248, 852] width 19 height 12
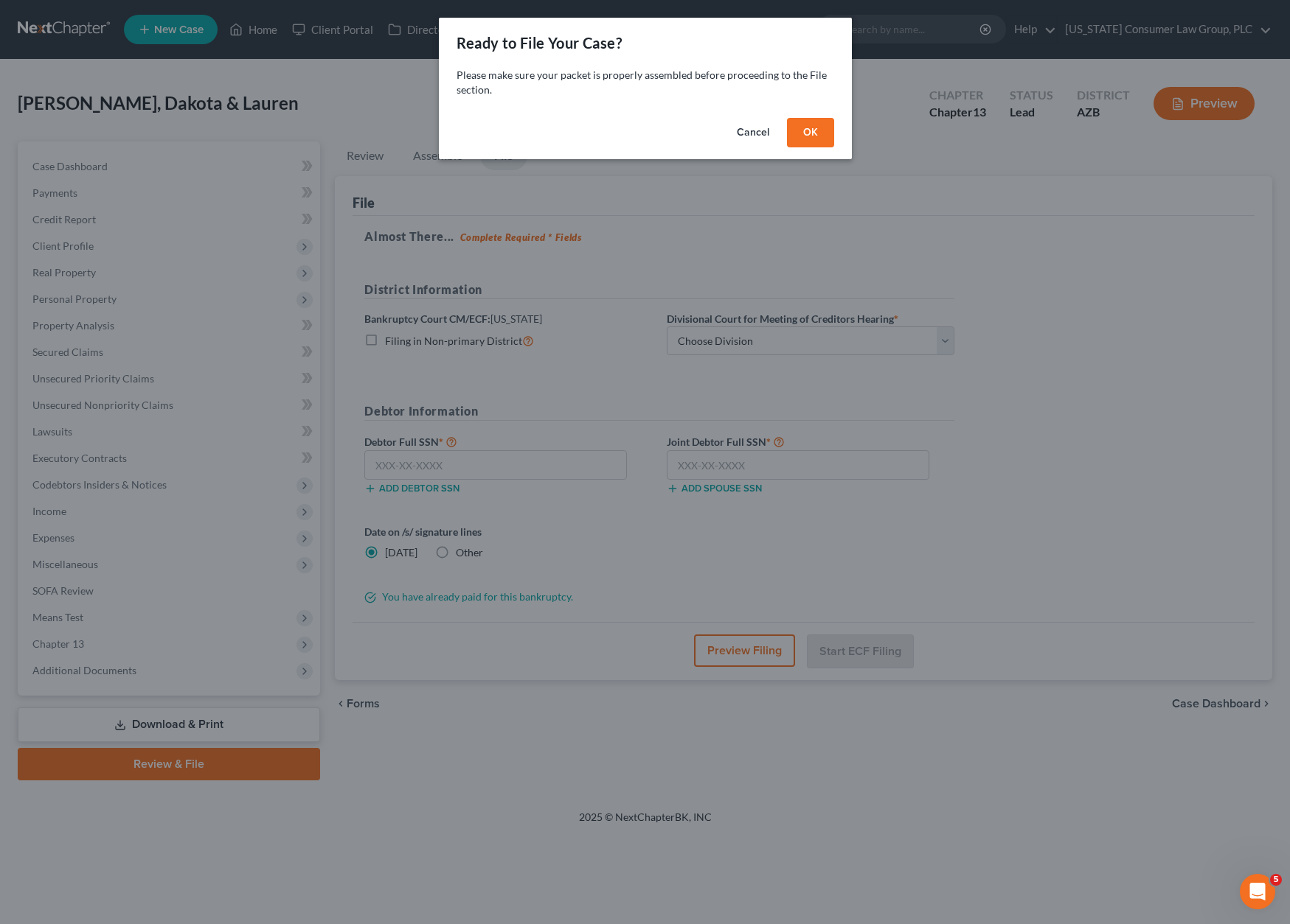
click at [798, 112] on div "Cancel OK" at bounding box center [645, 135] width 413 height 47
click at [808, 121] on button "OK" at bounding box center [810, 133] width 47 height 29
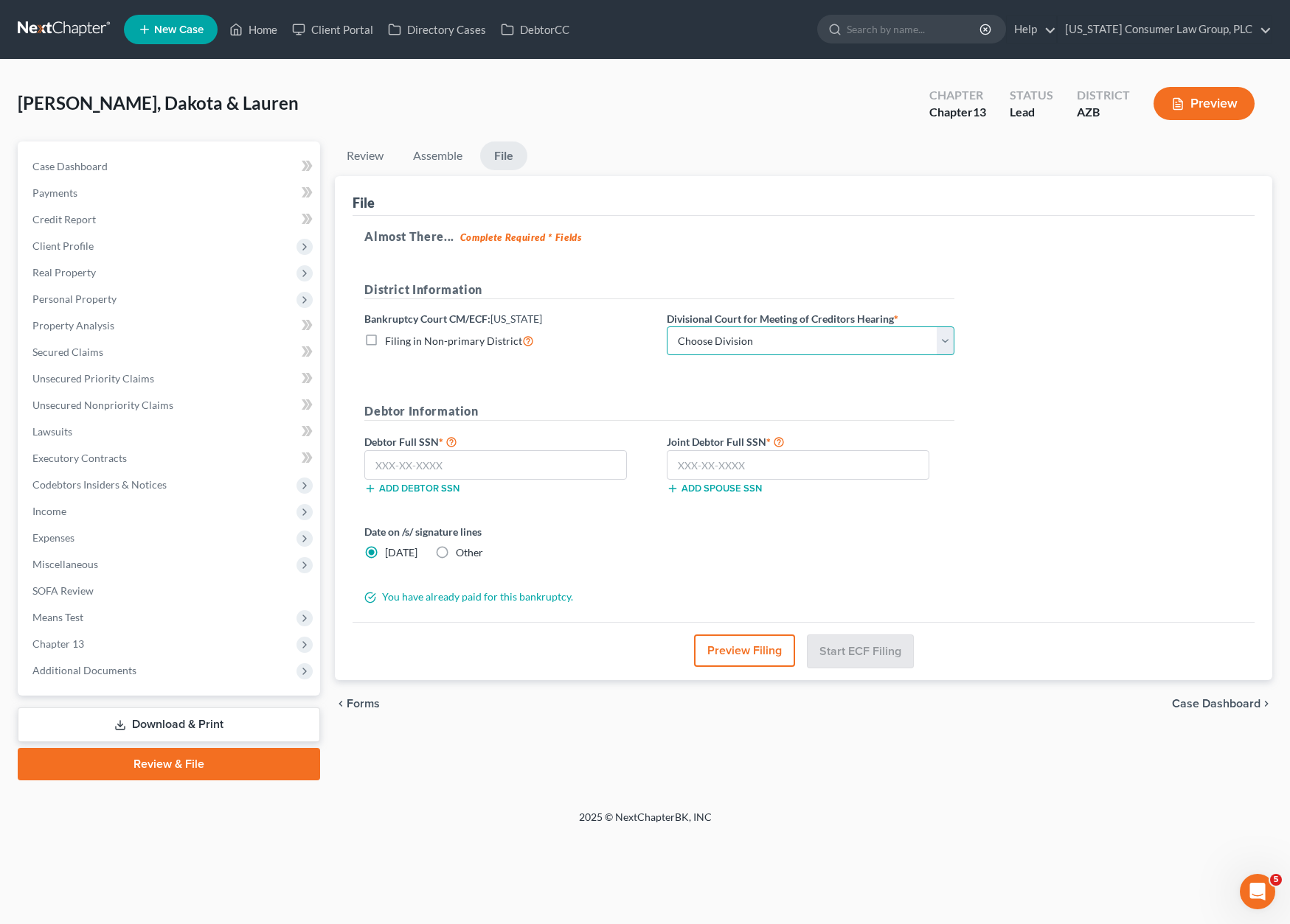
click at [941, 340] on select "Choose Division Phoenix [GEOGRAPHIC_DATA] [PERSON_NAME]" at bounding box center [810, 341] width 288 height 29
select select "1"
click at [666, 327] on select "Choose Division Phoenix [GEOGRAPHIC_DATA] [PERSON_NAME]" at bounding box center [810, 341] width 288 height 29
click at [376, 464] on input "text" at bounding box center [495, 465] width 263 height 29
type input "373-19-1944"
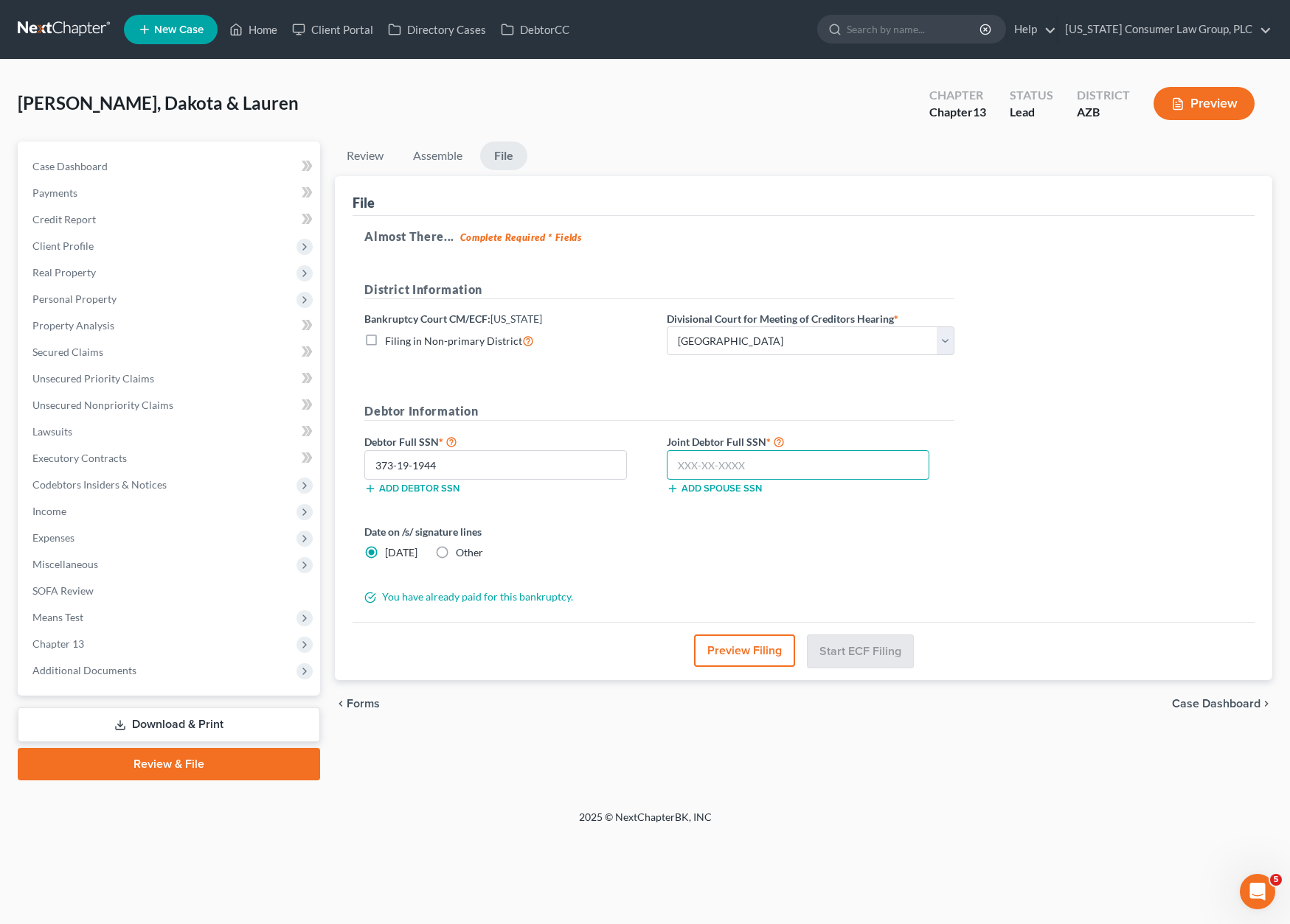
click at [742, 464] on input "text" at bounding box center [798, 465] width 263 height 29
type input "601-67-8835"
click at [880, 655] on button "Start ECF Filing" at bounding box center [860, 651] width 105 height 32
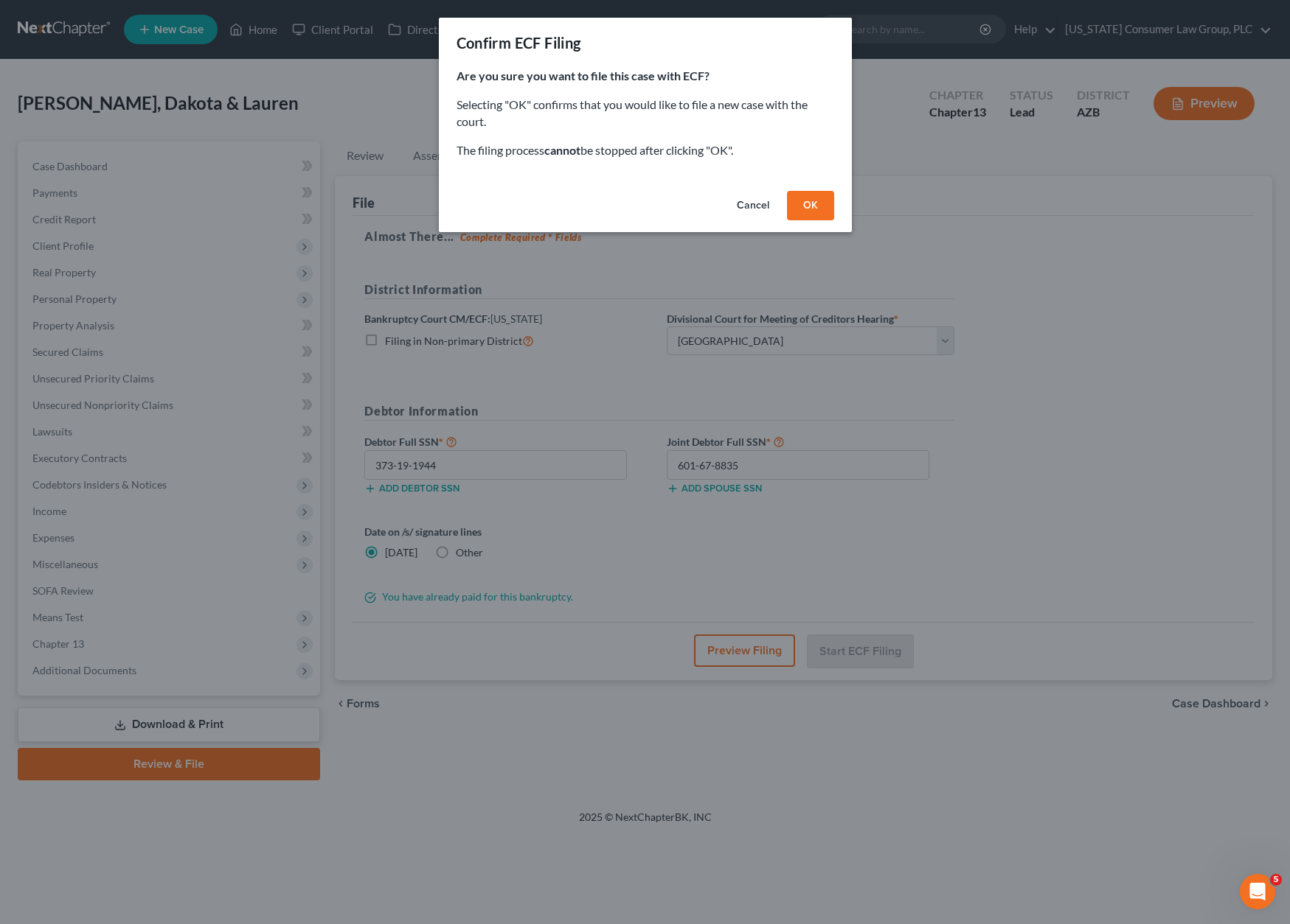
click at [802, 216] on button "OK" at bounding box center [810, 206] width 47 height 29
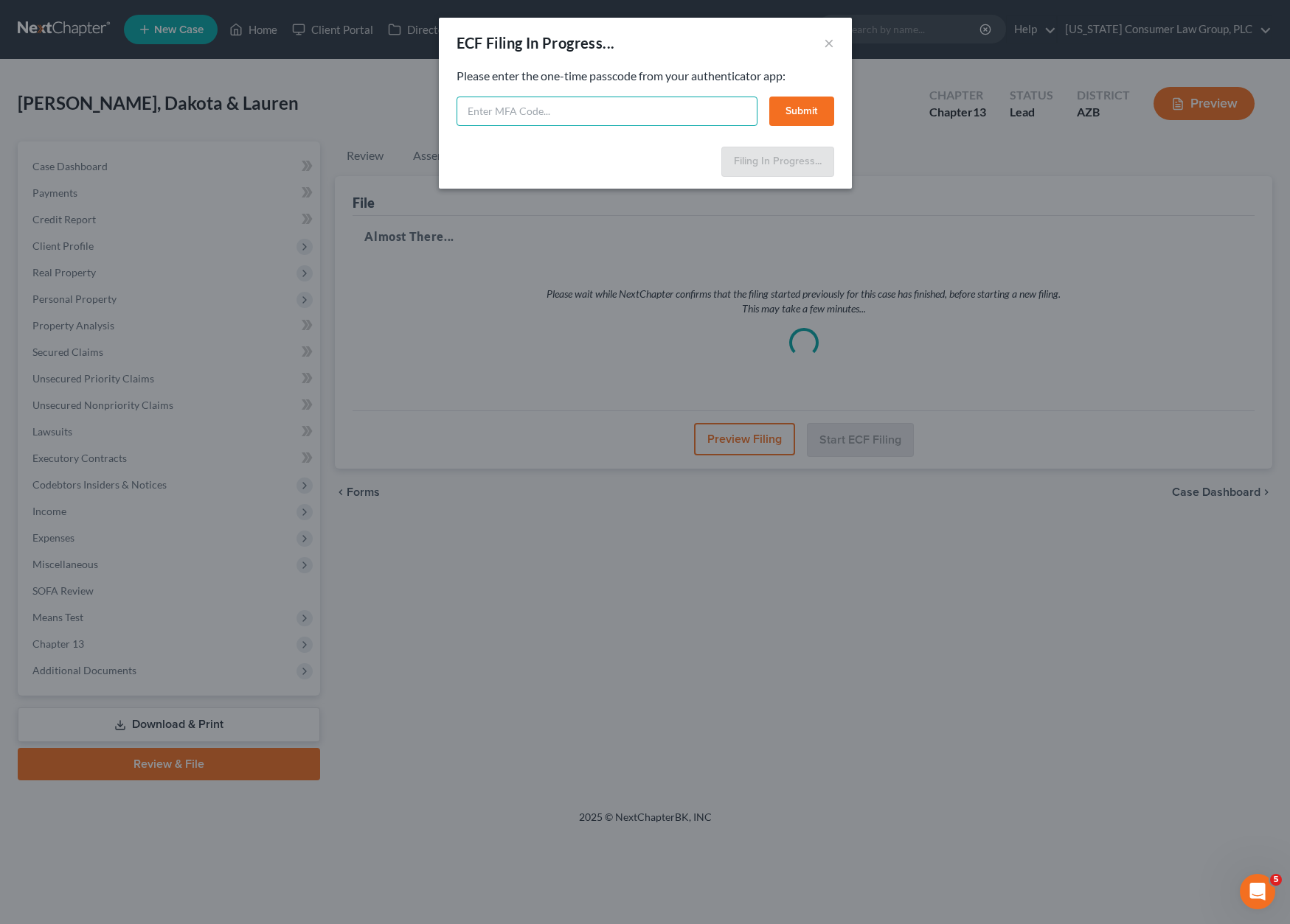
click at [504, 111] on input "text" at bounding box center [607, 111] width 301 height 29
paste input "463415"
type input "463415"
click at [795, 109] on button "Submit" at bounding box center [802, 111] width 65 height 29
